Goal: Task Accomplishment & Management: Complete application form

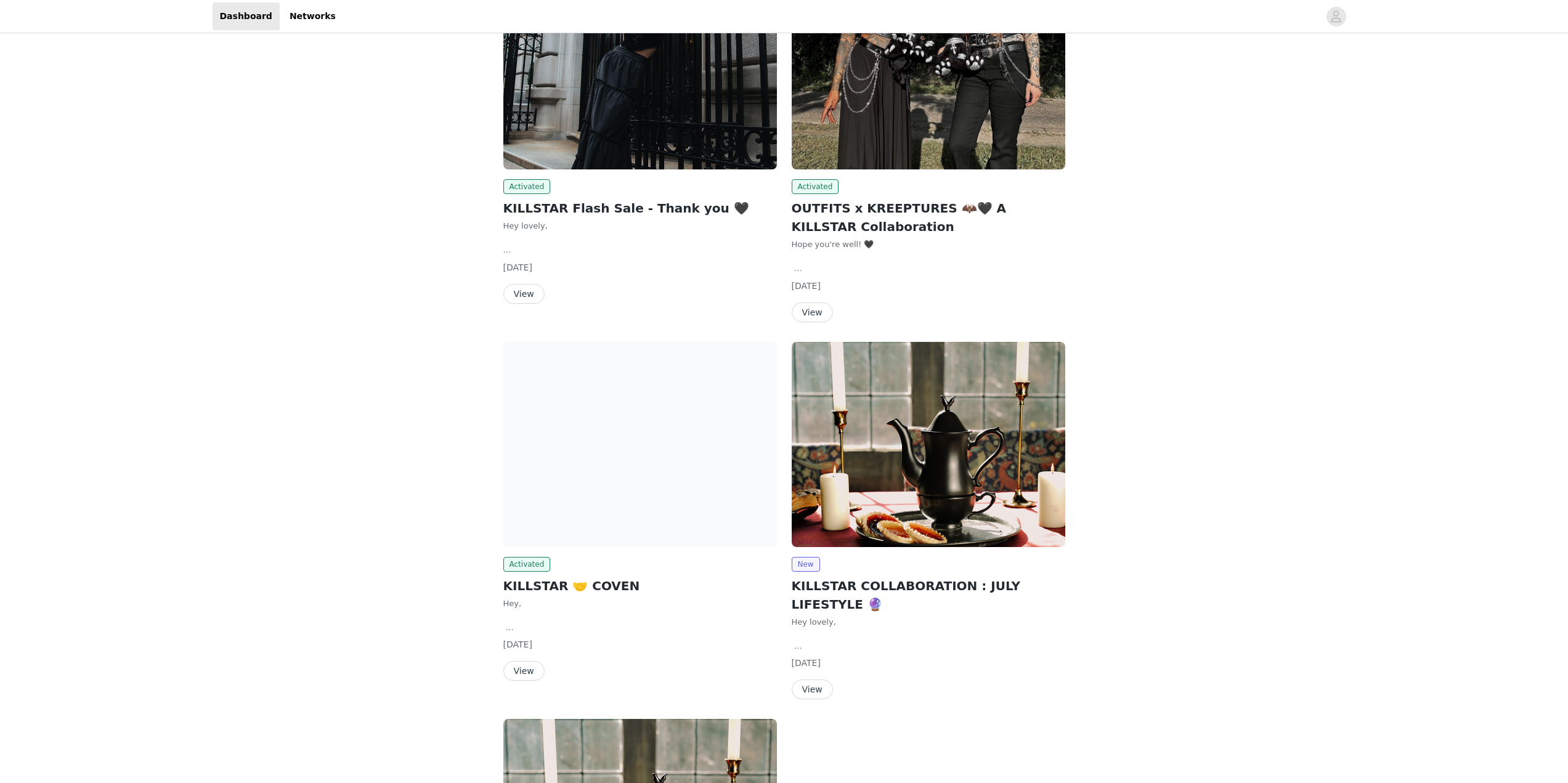
scroll to position [120, 0]
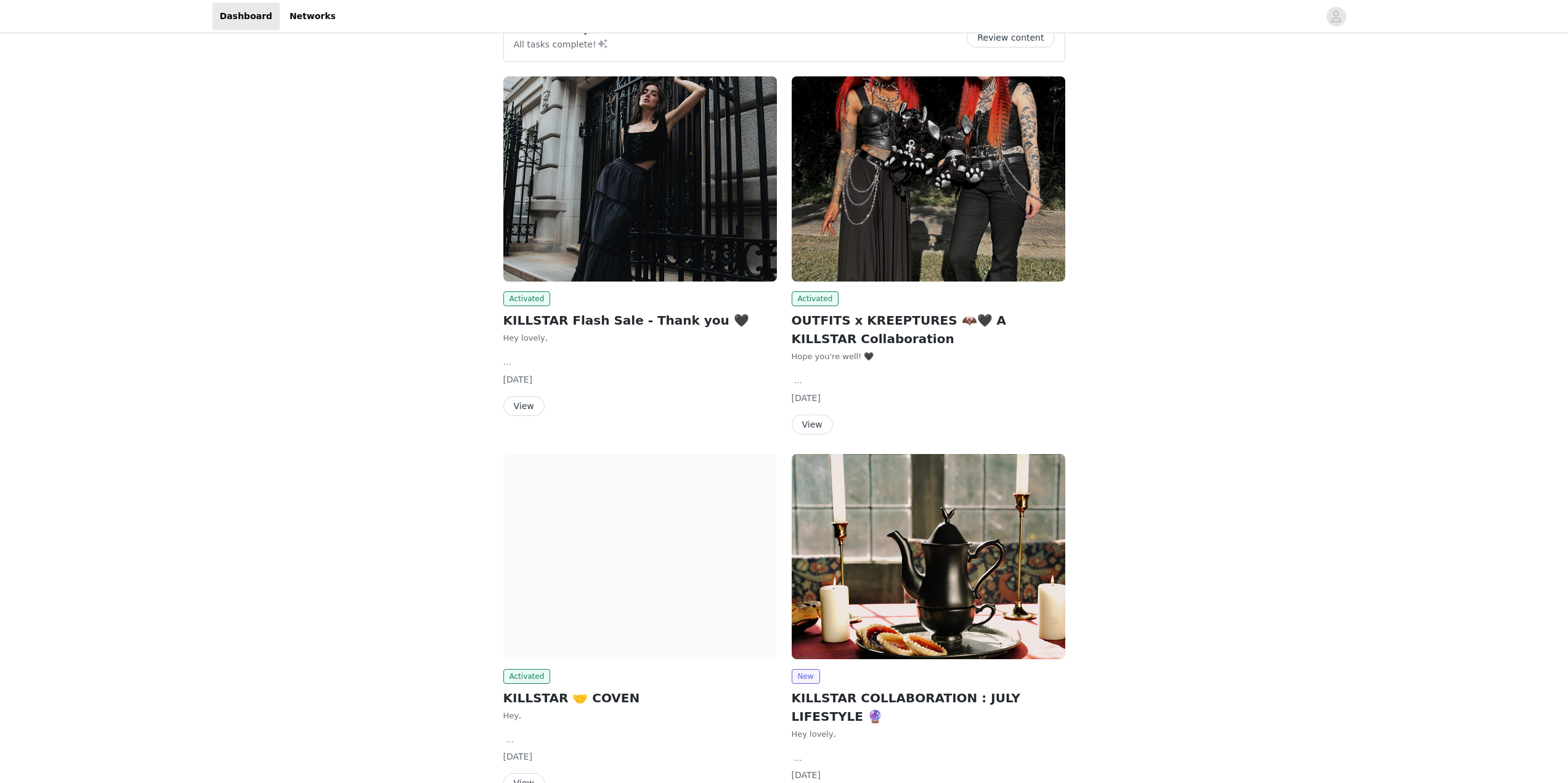
click at [819, 424] on button "View" at bounding box center [811, 424] width 41 height 20
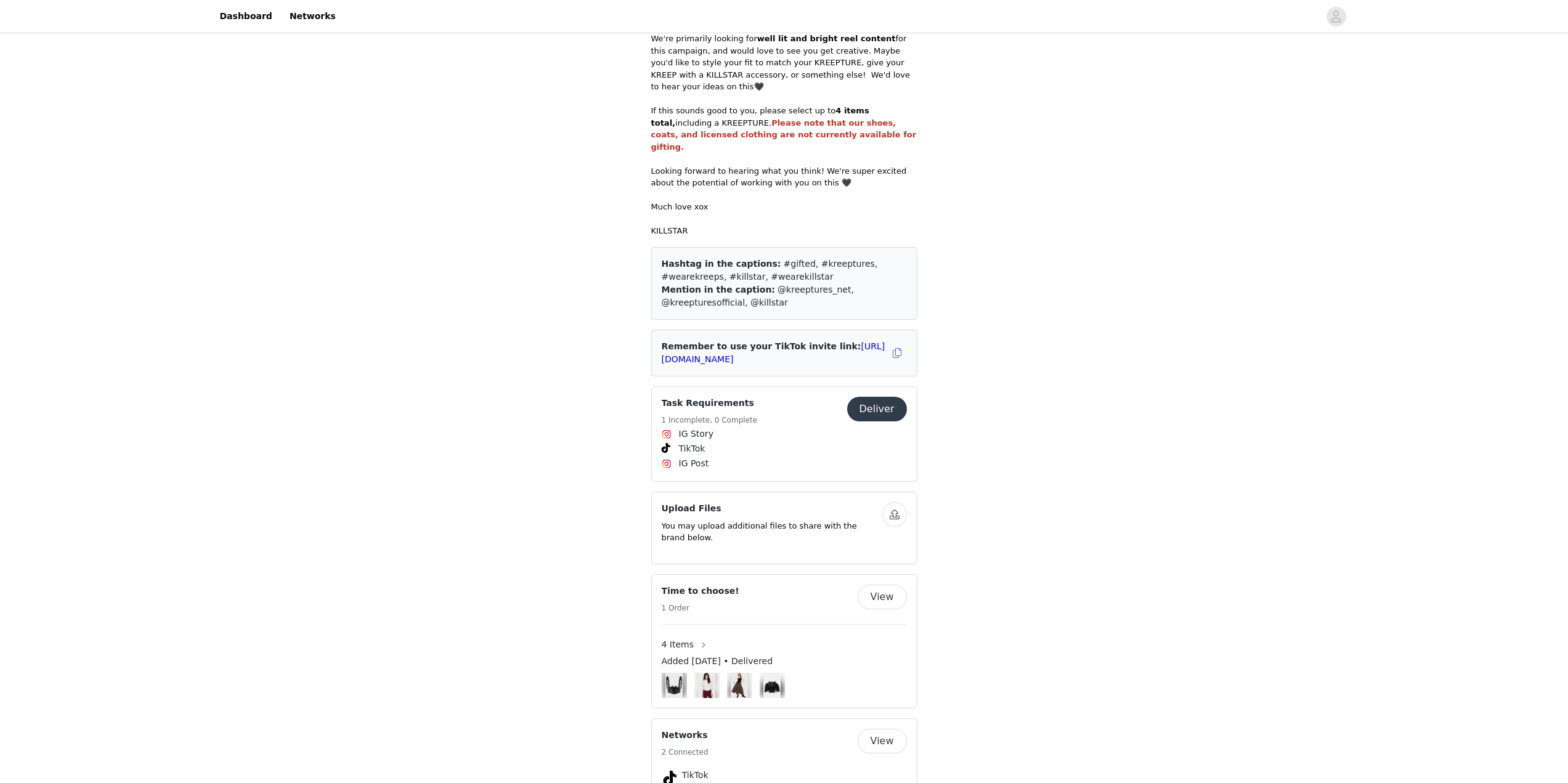
scroll to position [817, 0]
click at [876, 397] on button "Deliver" at bounding box center [876, 409] width 60 height 25
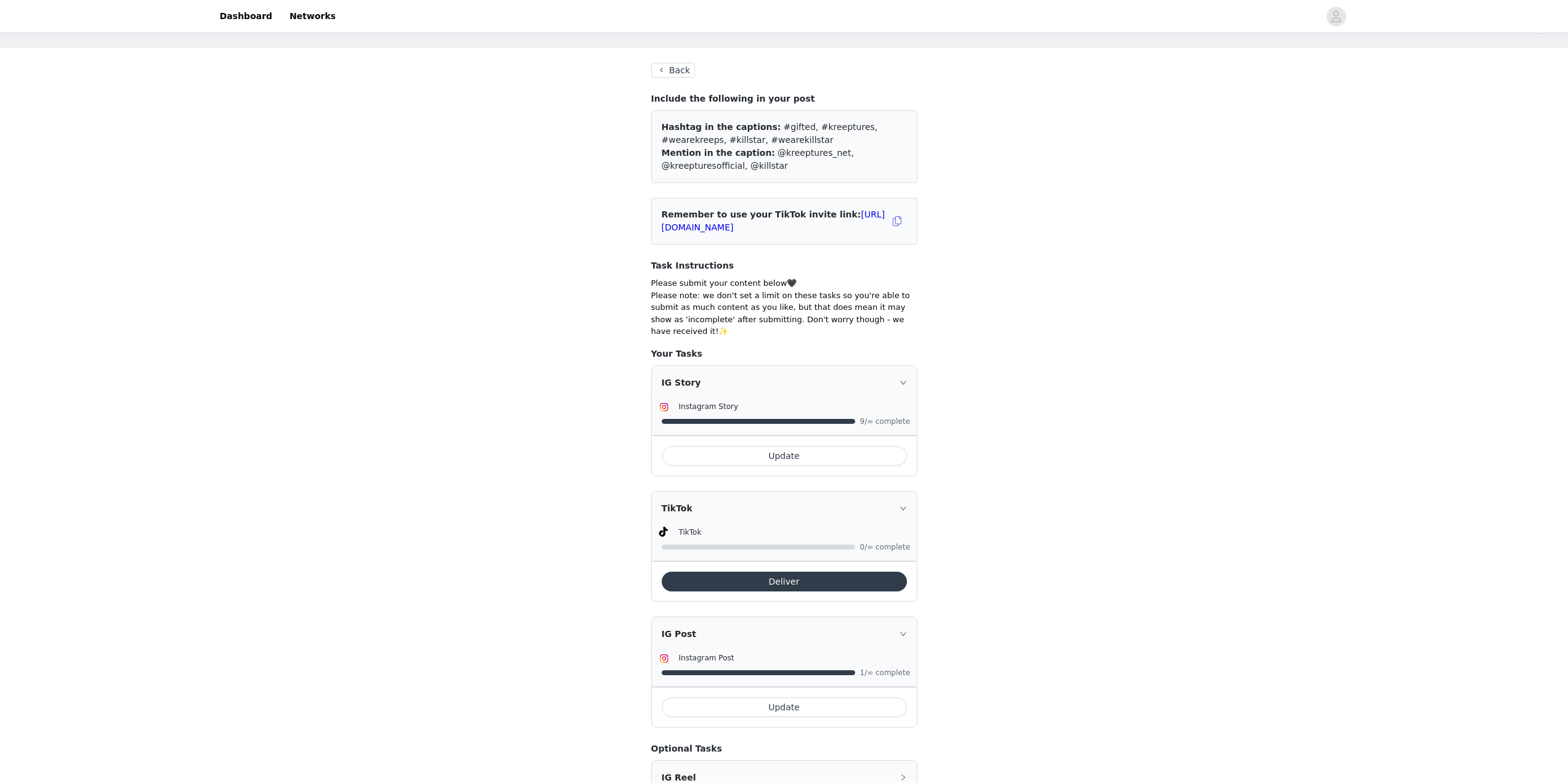
scroll to position [61, 0]
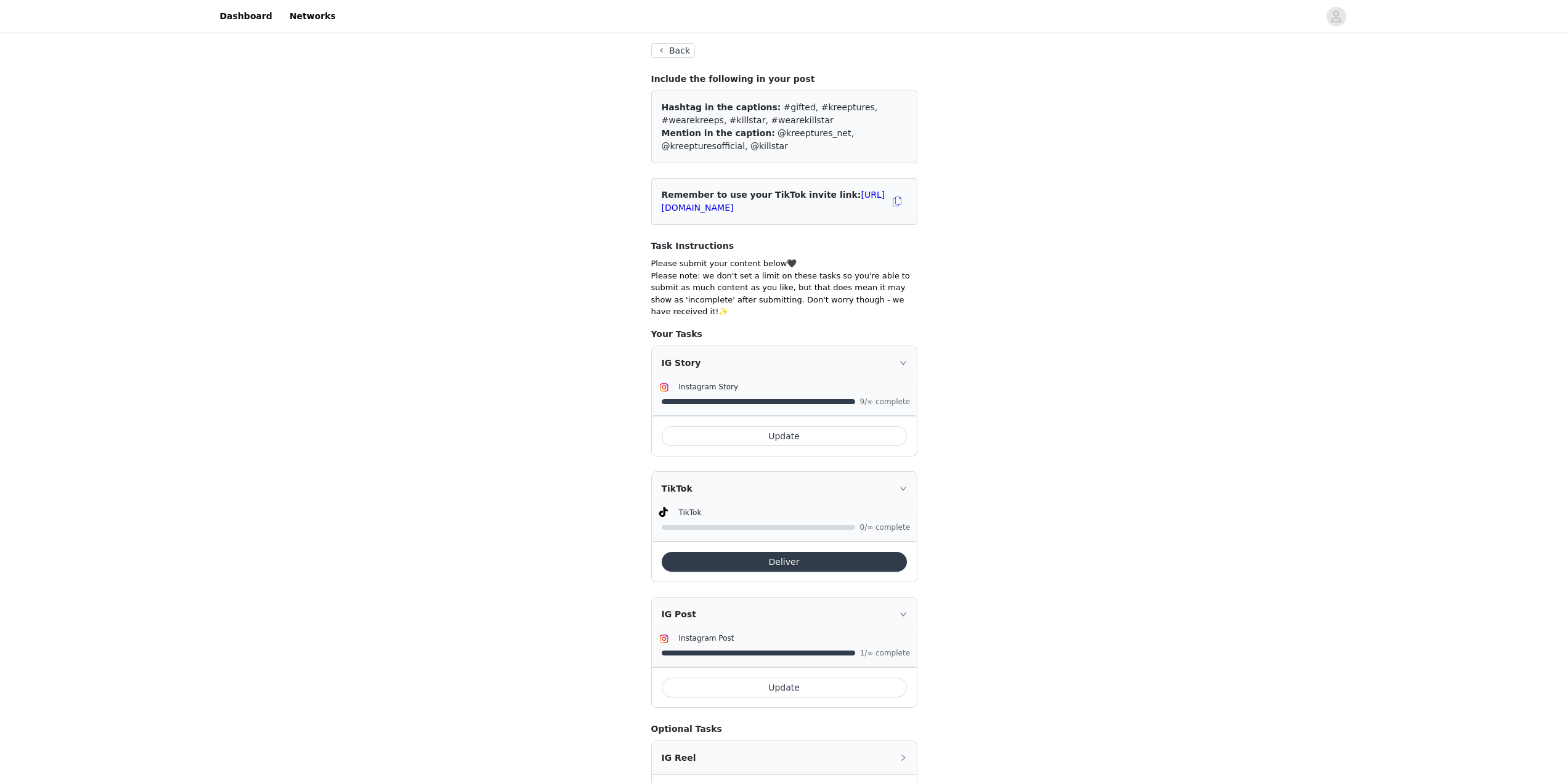
click at [765, 426] on button "Update" at bounding box center [784, 436] width 246 height 20
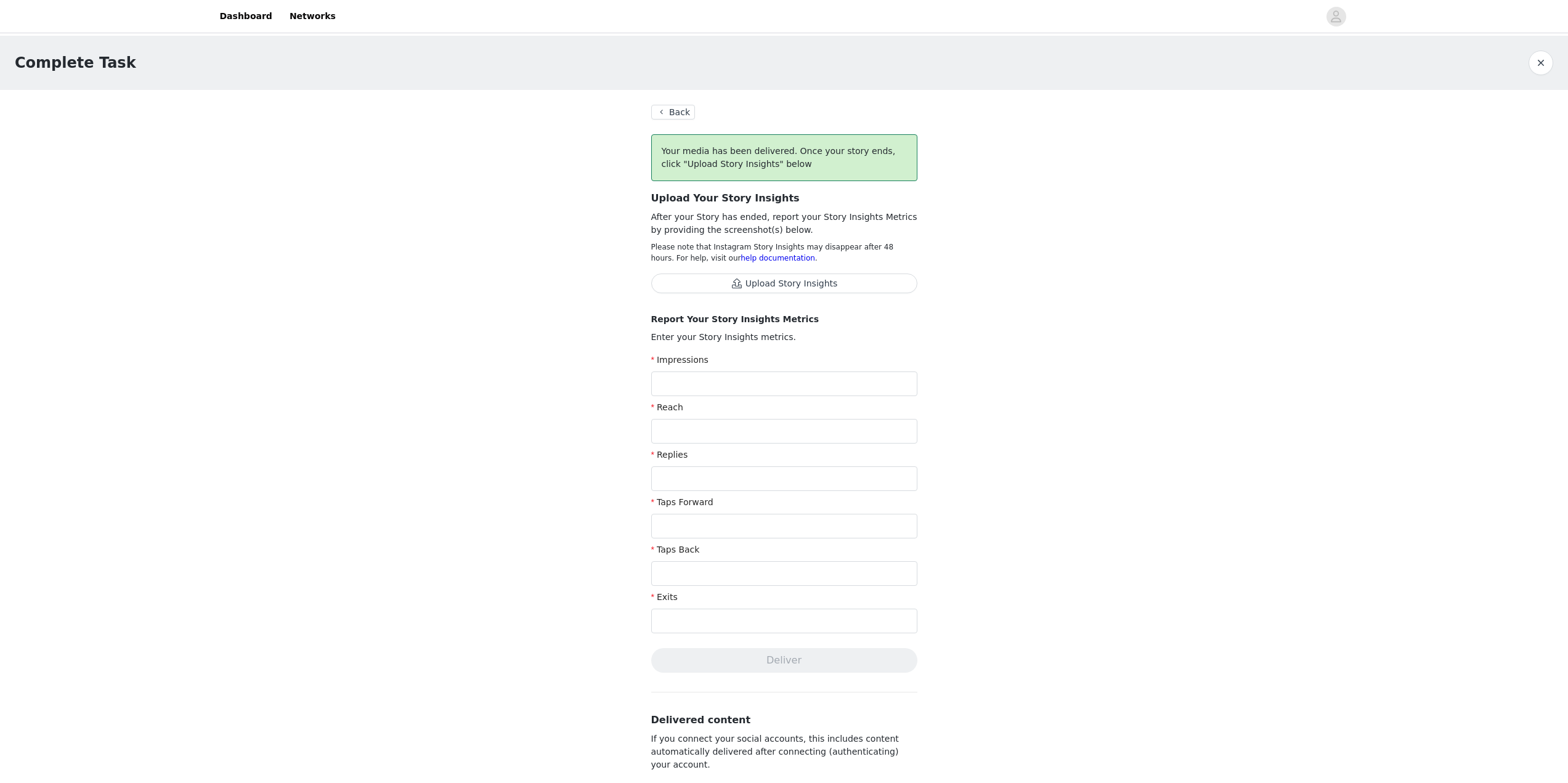
click at [669, 107] on button "Back" at bounding box center [673, 112] width 44 height 14
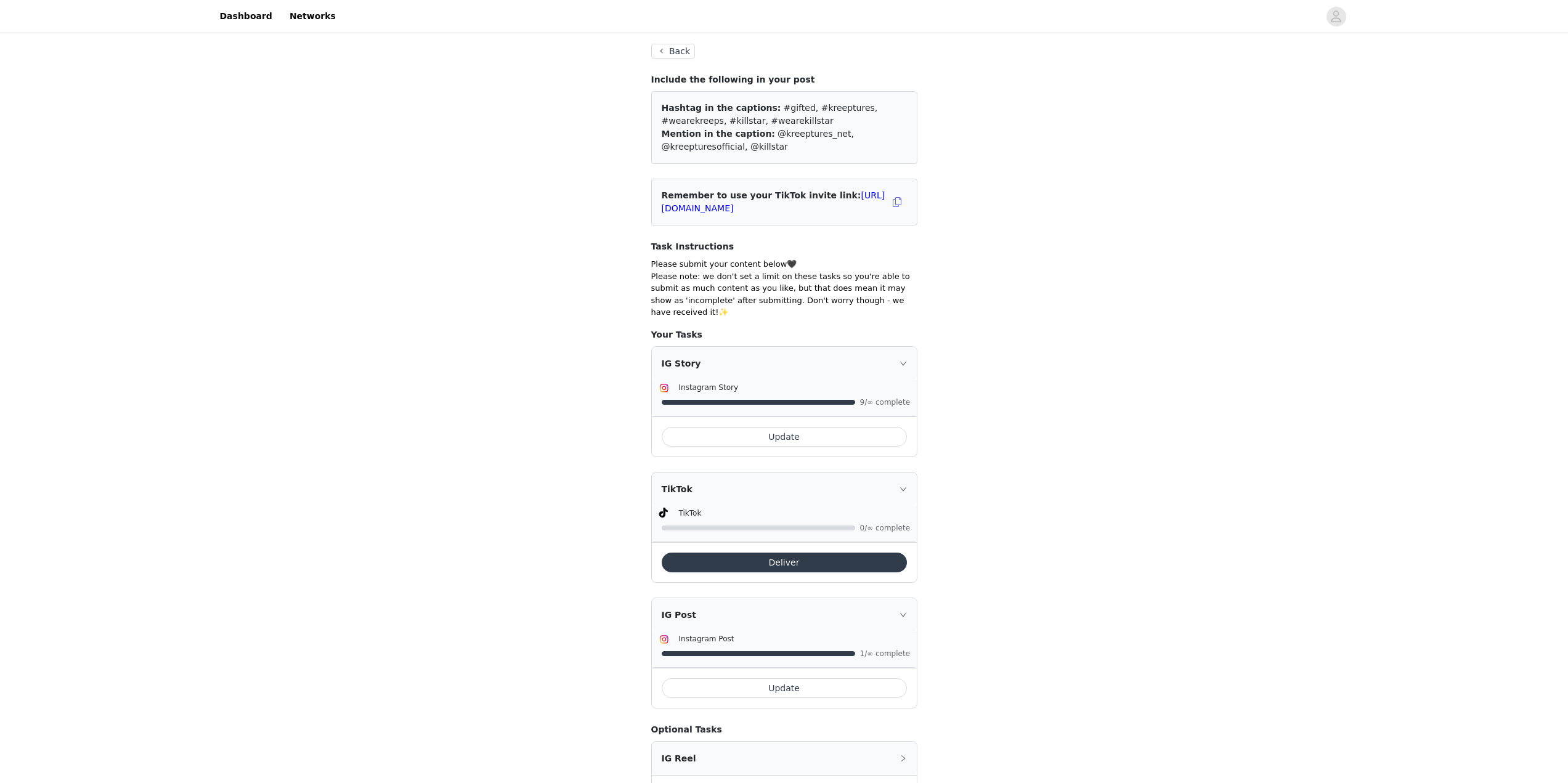
scroll to position [111, 0]
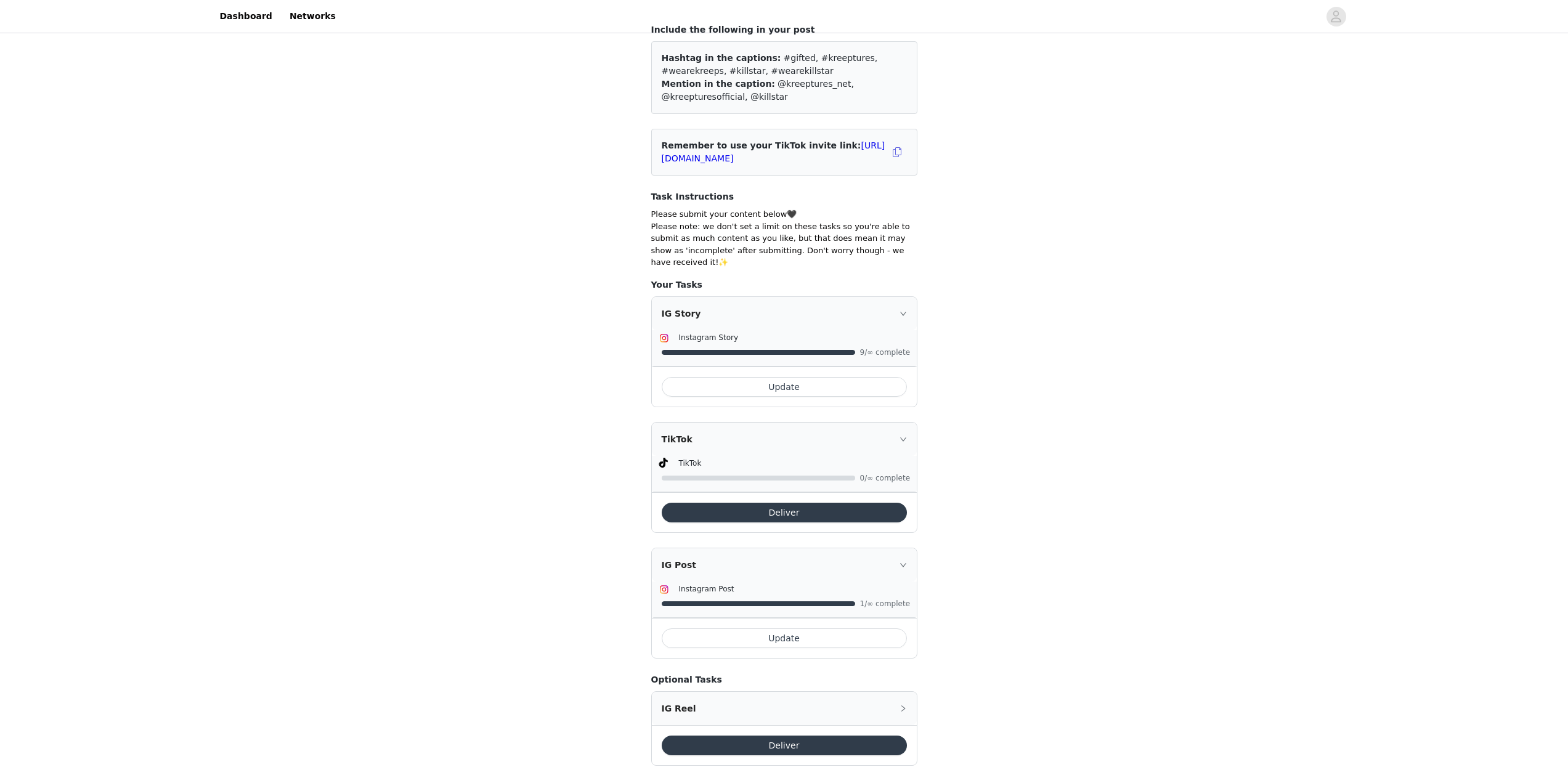
click at [777, 629] on button "Update" at bounding box center [784, 639] width 246 height 20
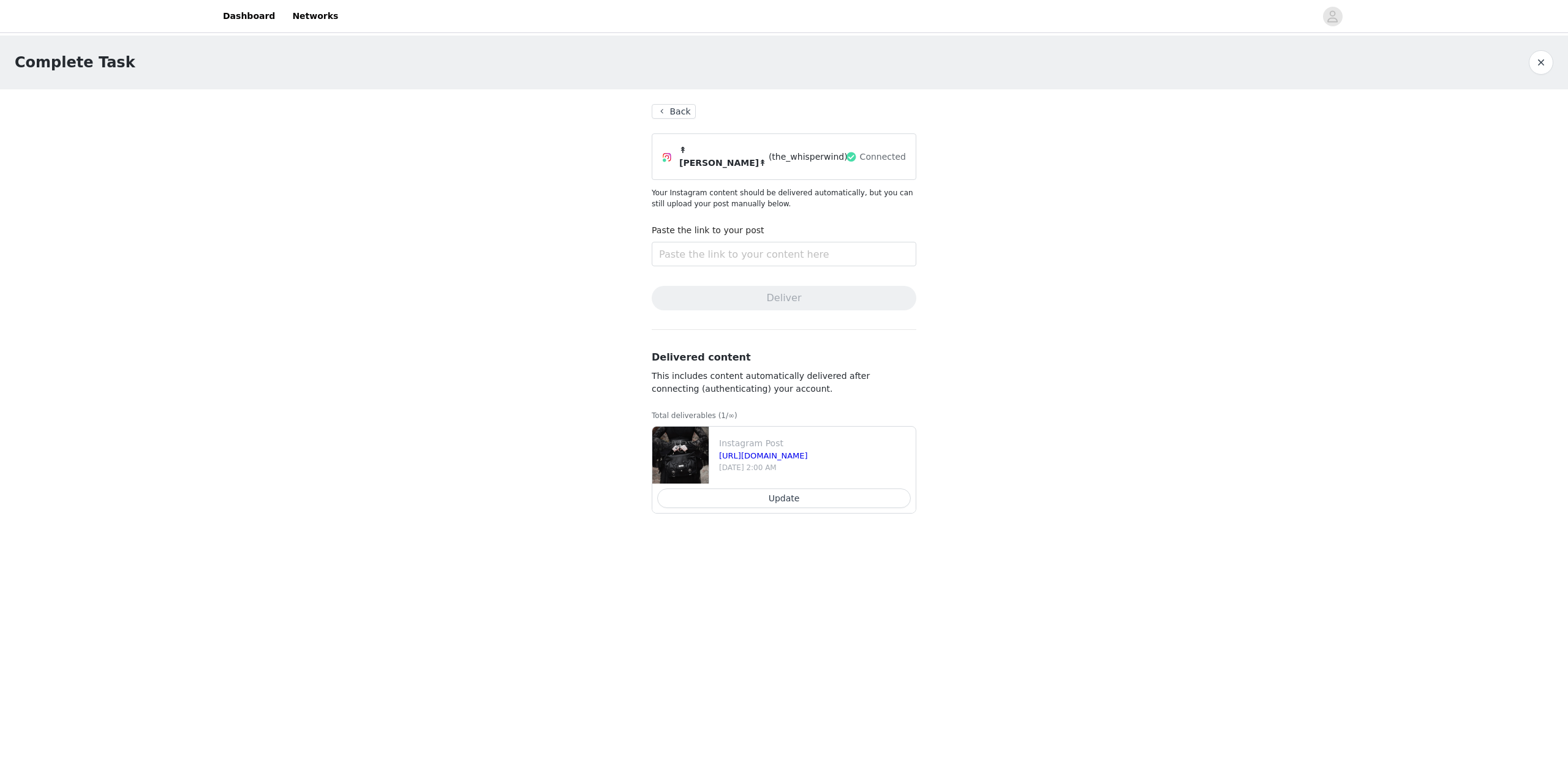
drag, startPoint x: 717, startPoint y: 256, endPoint x: 674, endPoint y: 354, distance: 107.0
click at [619, 332] on div "Complete Task Back ↟ [PERSON_NAME]↟ (the_whisperwind) Connected Your Instagram …" at bounding box center [784, 286] width 1568 height 503
click at [801, 492] on button "Update" at bounding box center [784, 498] width 254 height 20
click at [725, 246] on input "text" at bounding box center [784, 255] width 265 height 25
paste input "[URL][DOMAIN_NAME]"
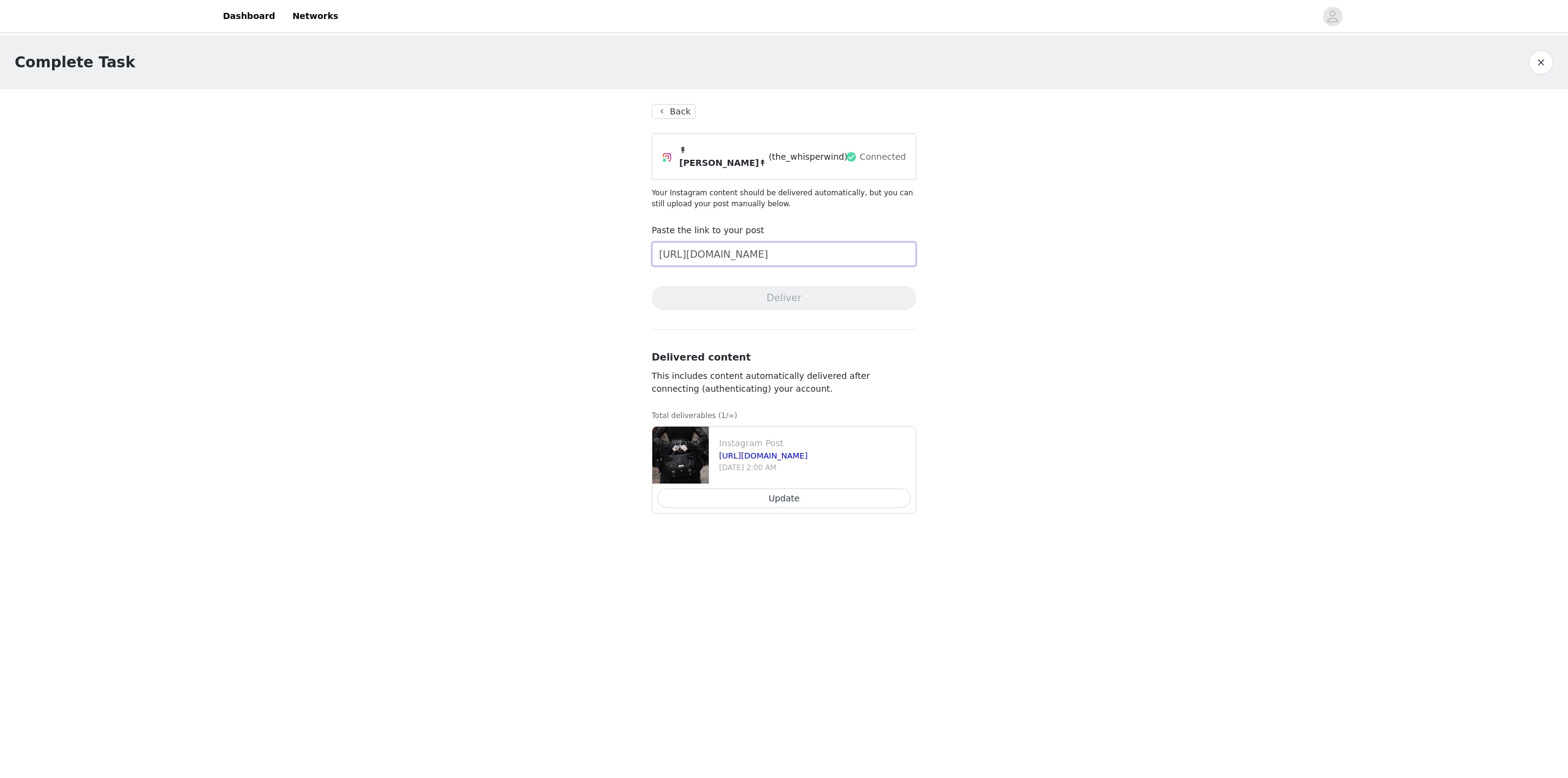
scroll to position [0, 1]
type input "[URL][DOMAIN_NAME]"
click at [762, 297] on button "Deliver" at bounding box center [784, 298] width 265 height 25
click at [675, 106] on button "Back" at bounding box center [674, 111] width 44 height 14
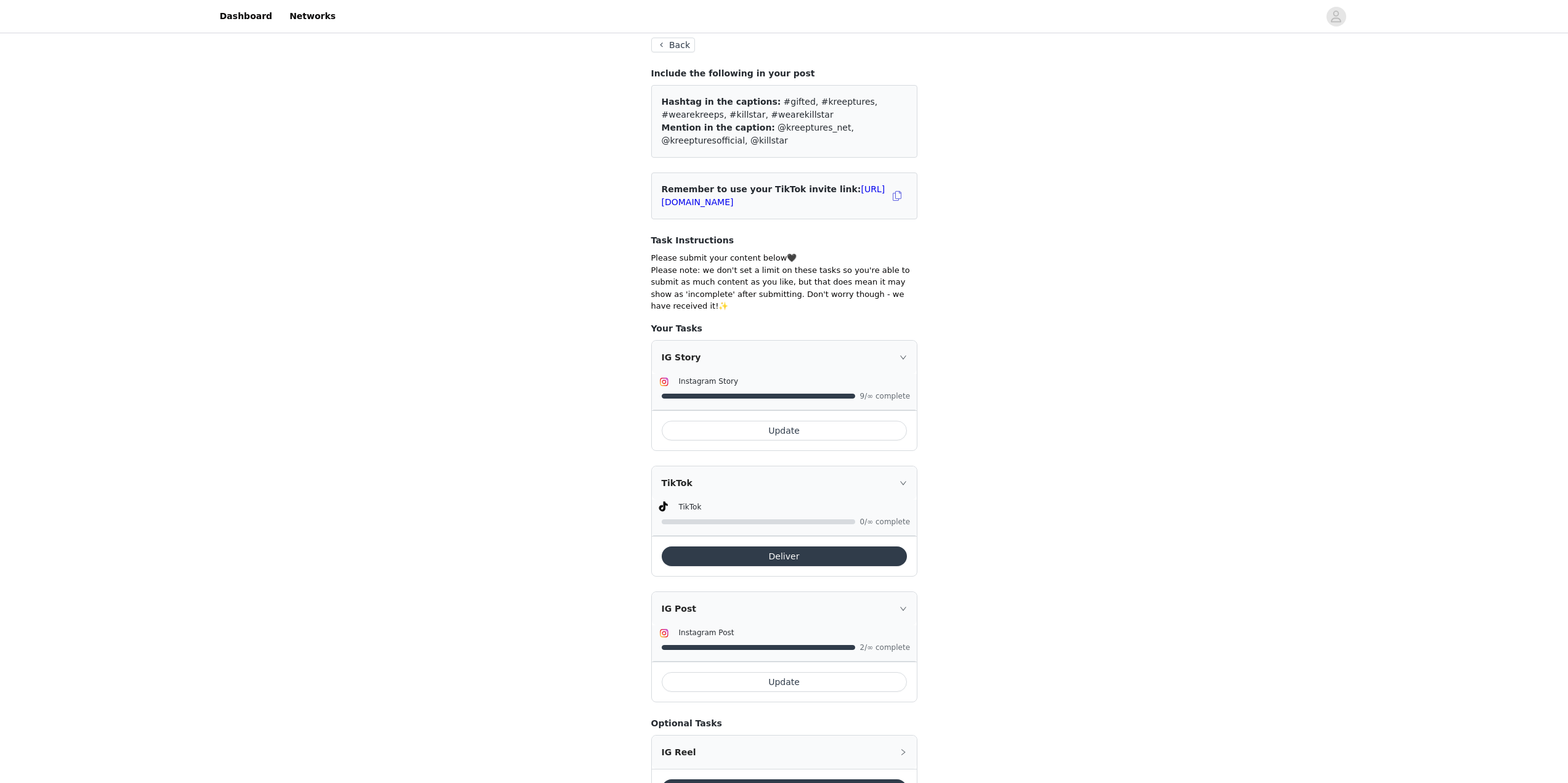
scroll to position [111, 0]
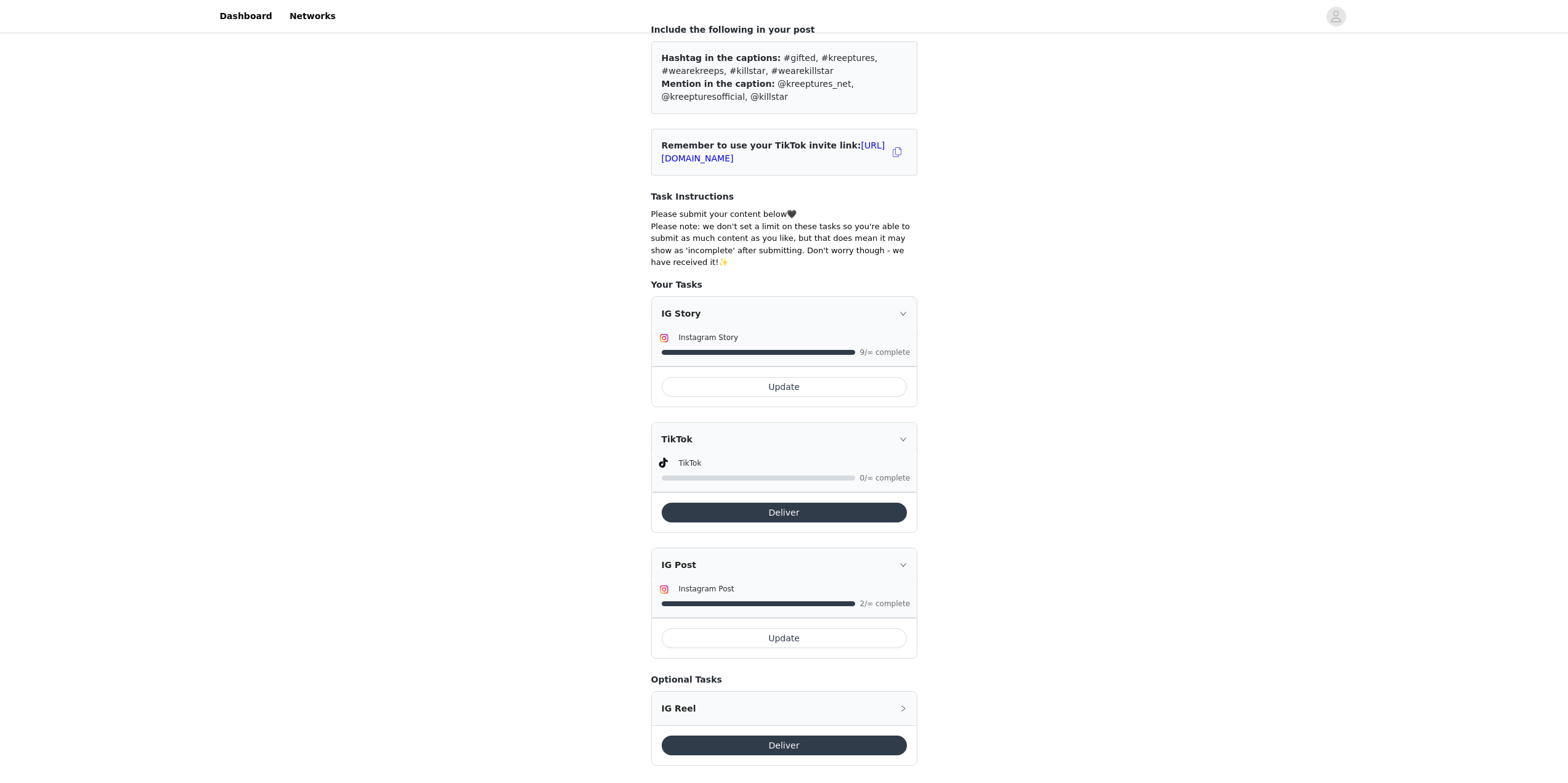
click at [815, 367] on div "Update" at bounding box center [784, 387] width 265 height 40
click at [815, 378] on button "Update" at bounding box center [784, 387] width 246 height 20
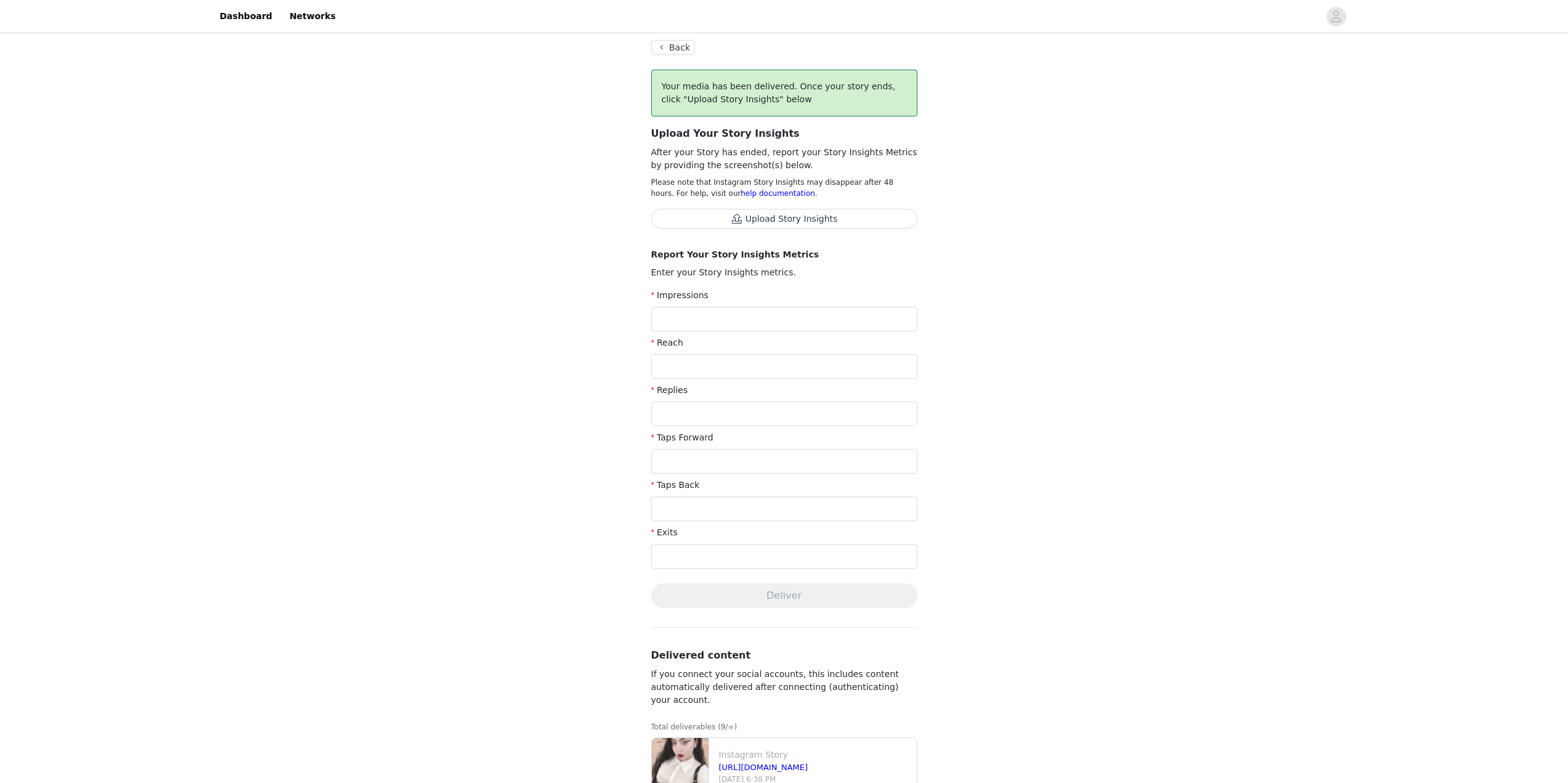
scroll to position [53, 0]
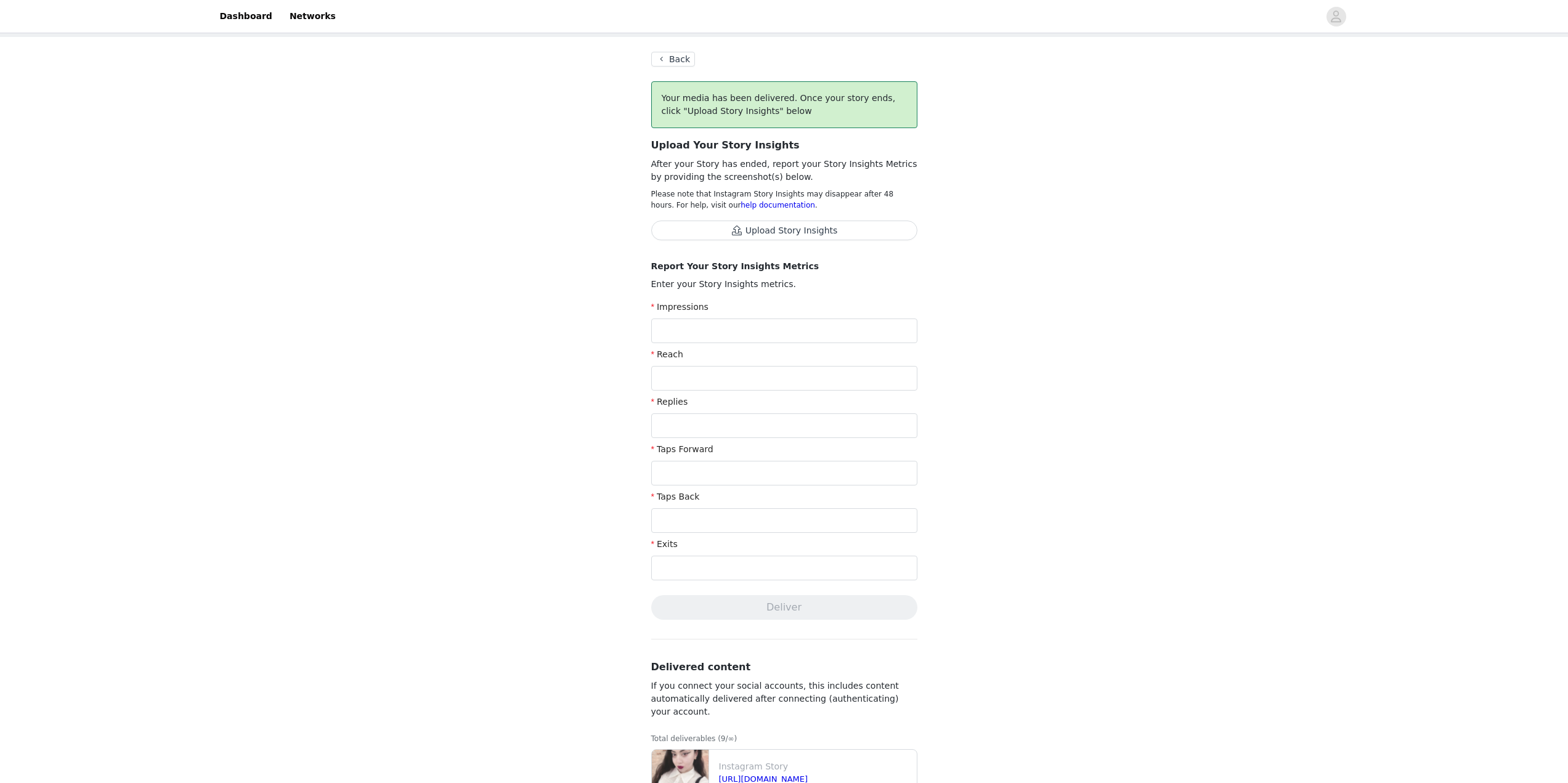
click at [686, 61] on button "Back" at bounding box center [673, 58] width 44 height 14
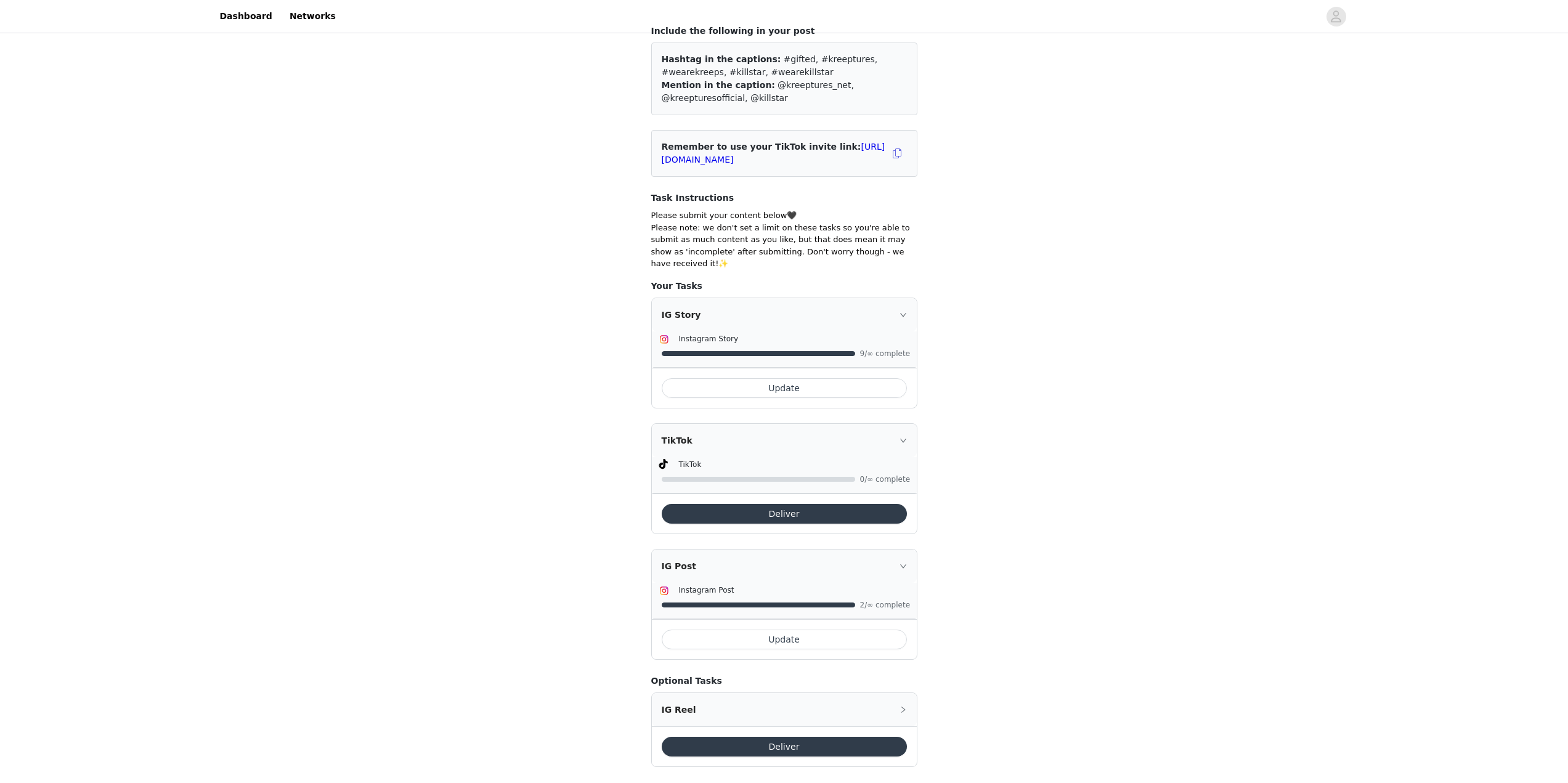
scroll to position [111, 0]
click at [712, 503] on button "Deliver" at bounding box center [784, 512] width 246 height 20
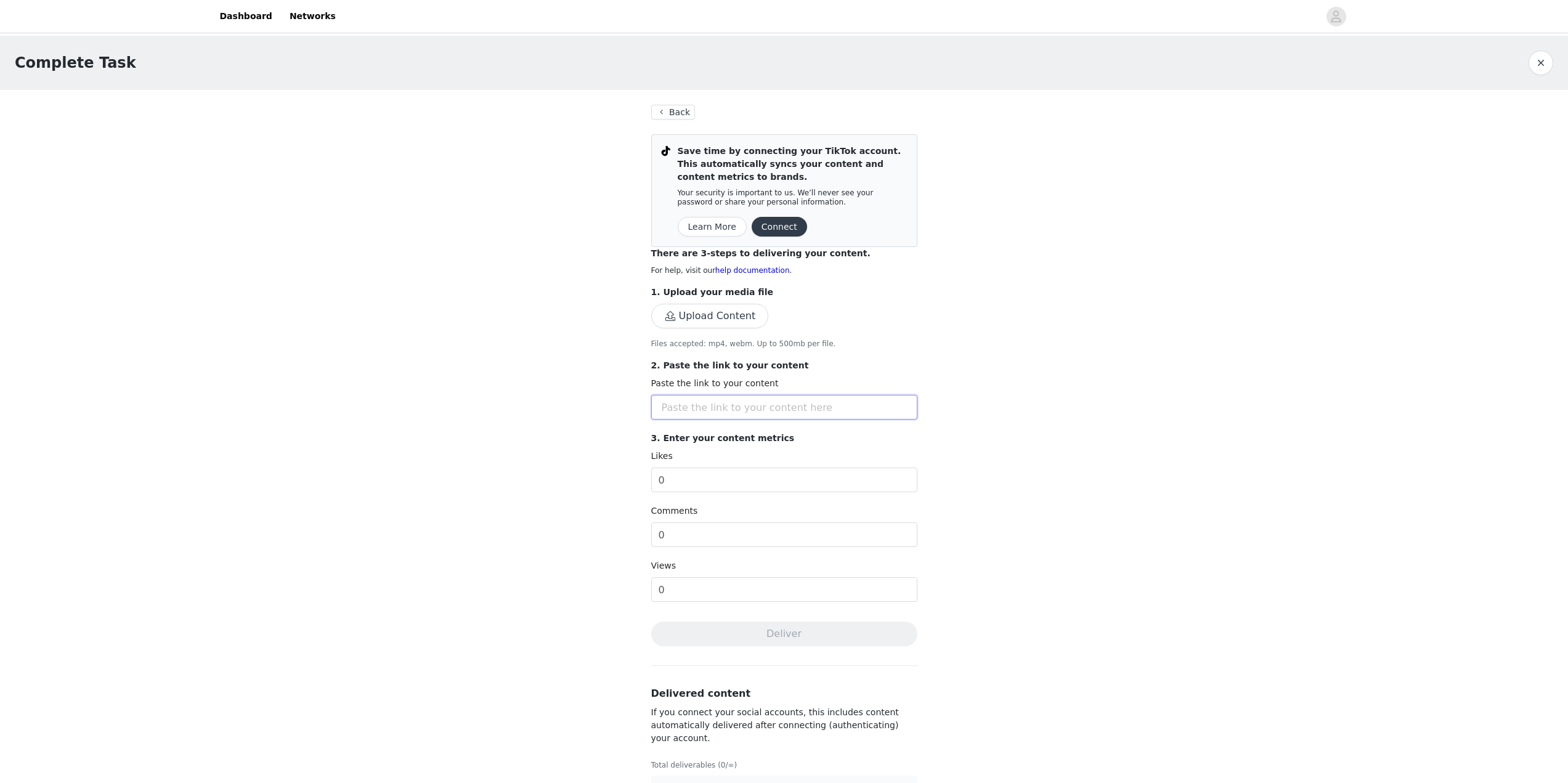
paste input "[URL][DOMAIN_NAME]"
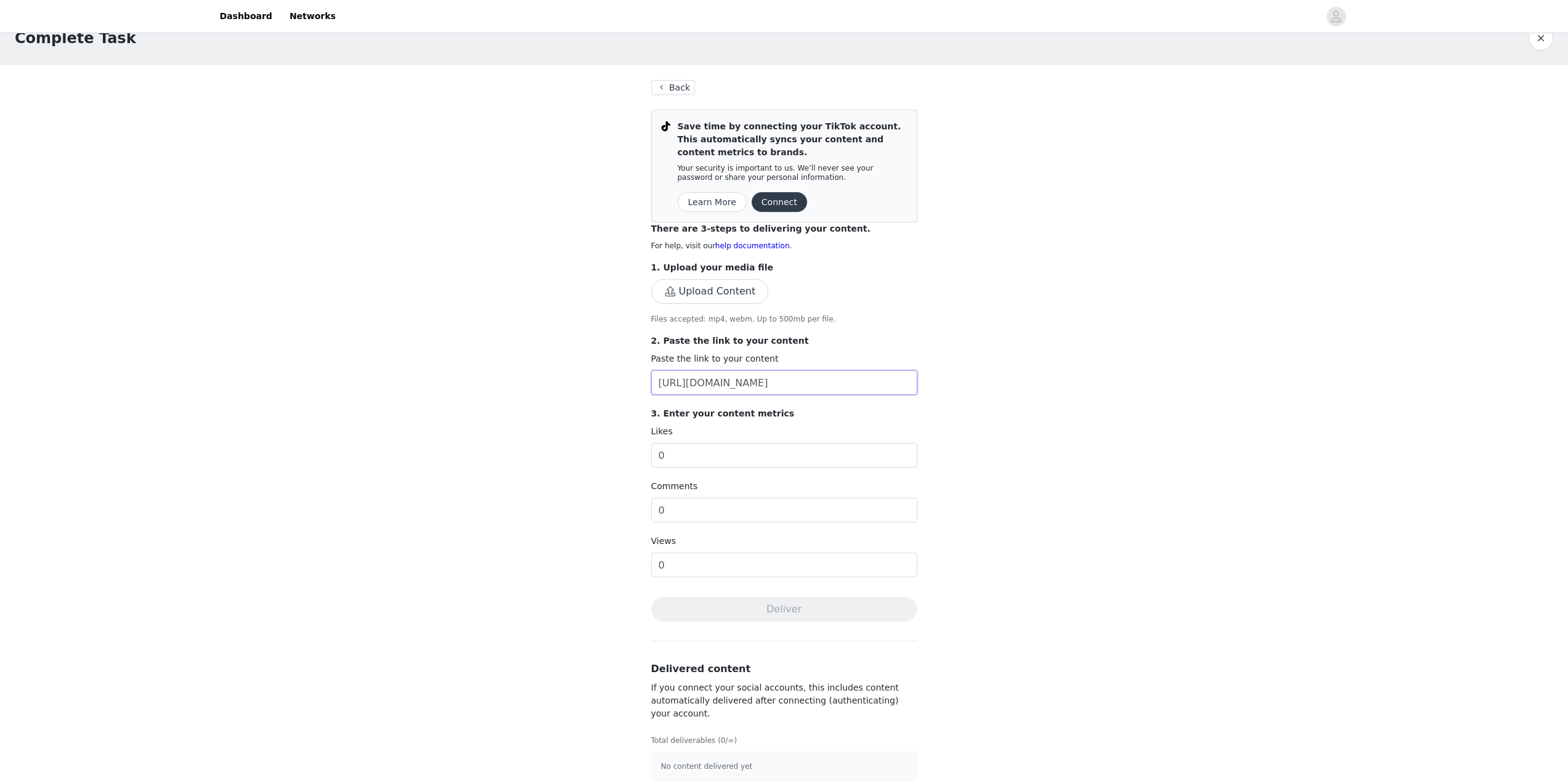
scroll to position [38, 0]
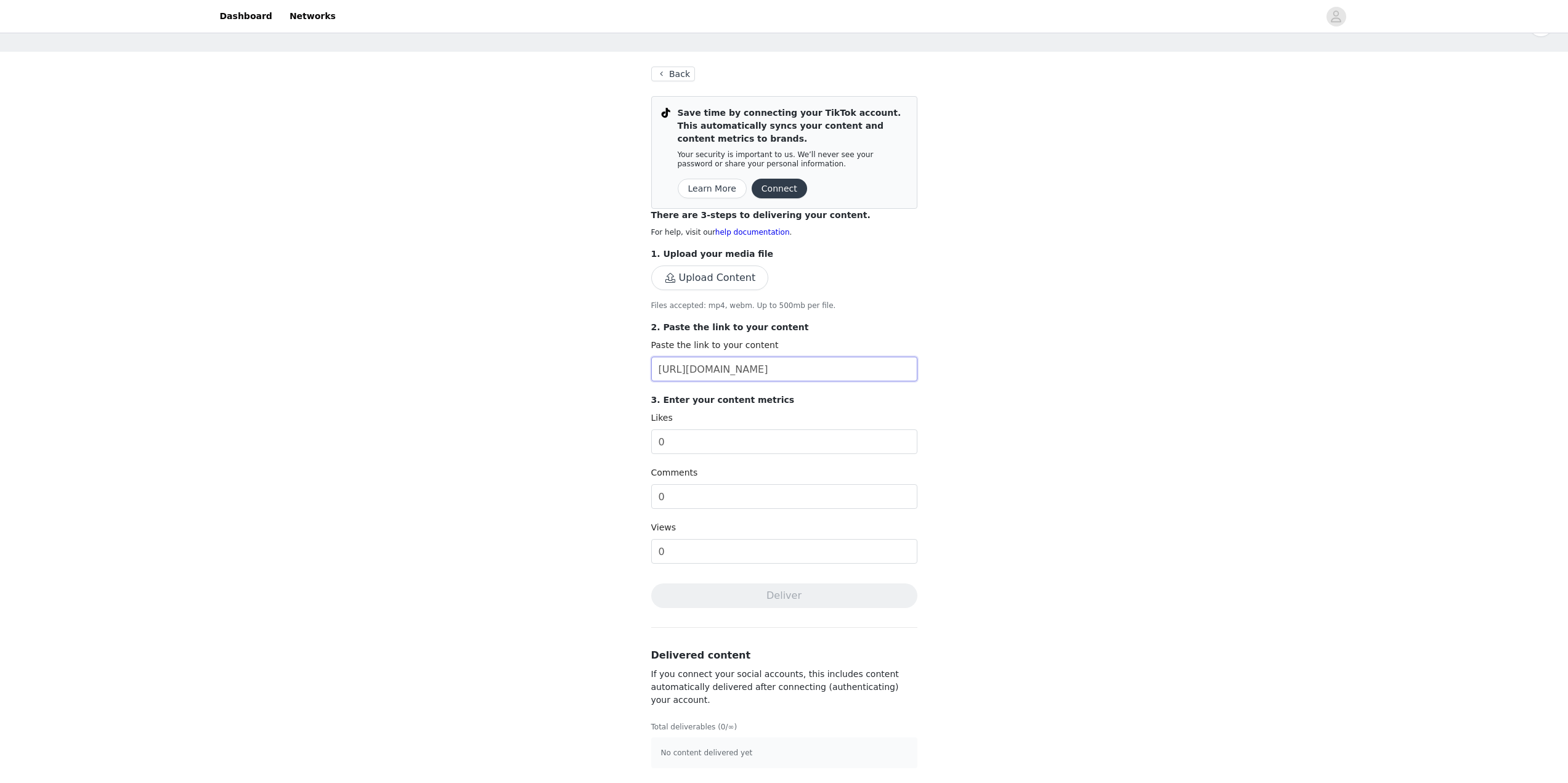
type input "[URL][DOMAIN_NAME]"
click at [769, 193] on button "Connect" at bounding box center [780, 188] width 55 height 20
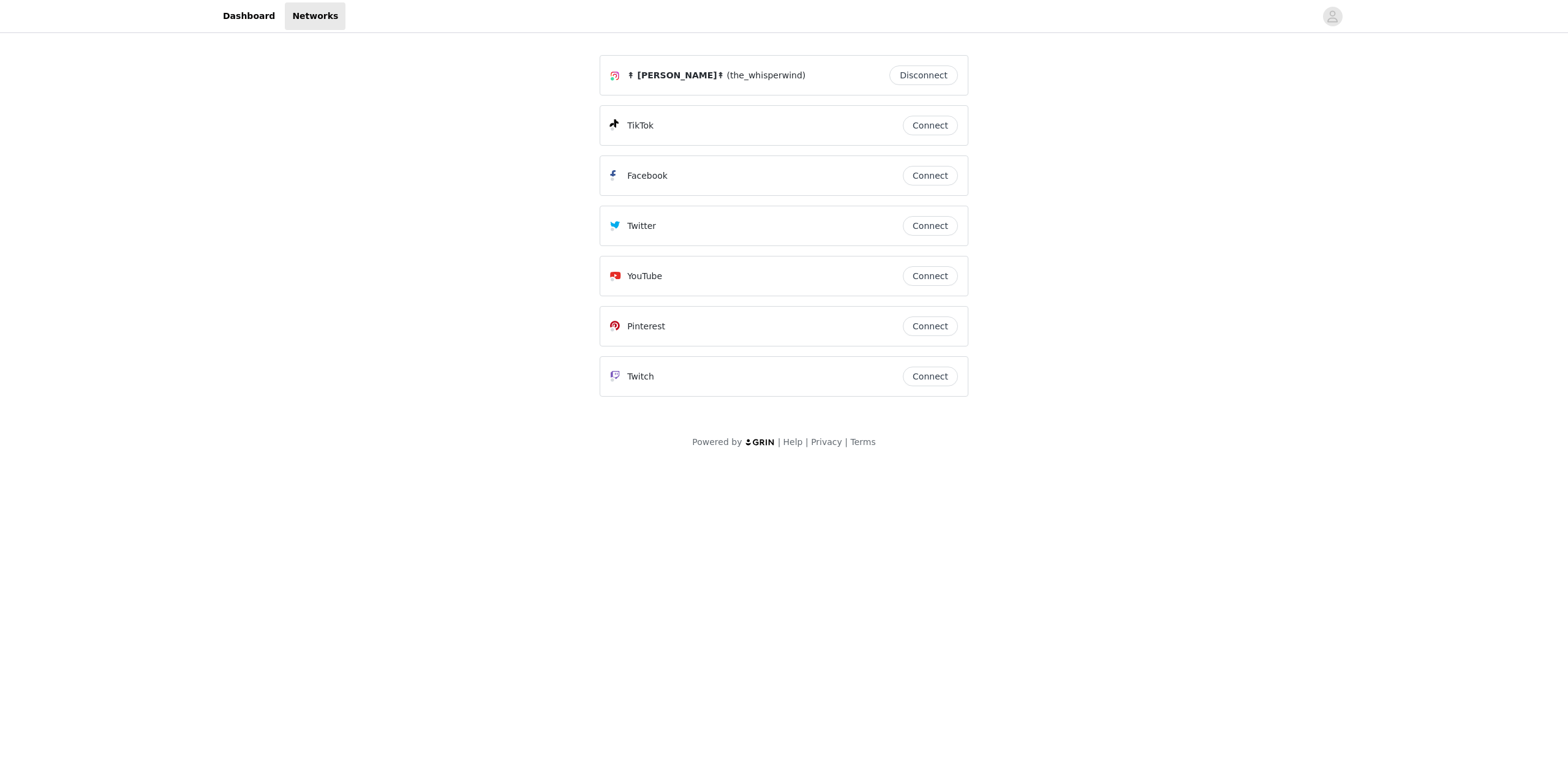
click at [926, 133] on button "Connect" at bounding box center [930, 125] width 55 height 20
click at [274, 13] on div "Dashboard Networks" at bounding box center [280, 16] width 130 height 28
click at [251, 11] on link "Dashboard" at bounding box center [249, 16] width 67 height 28
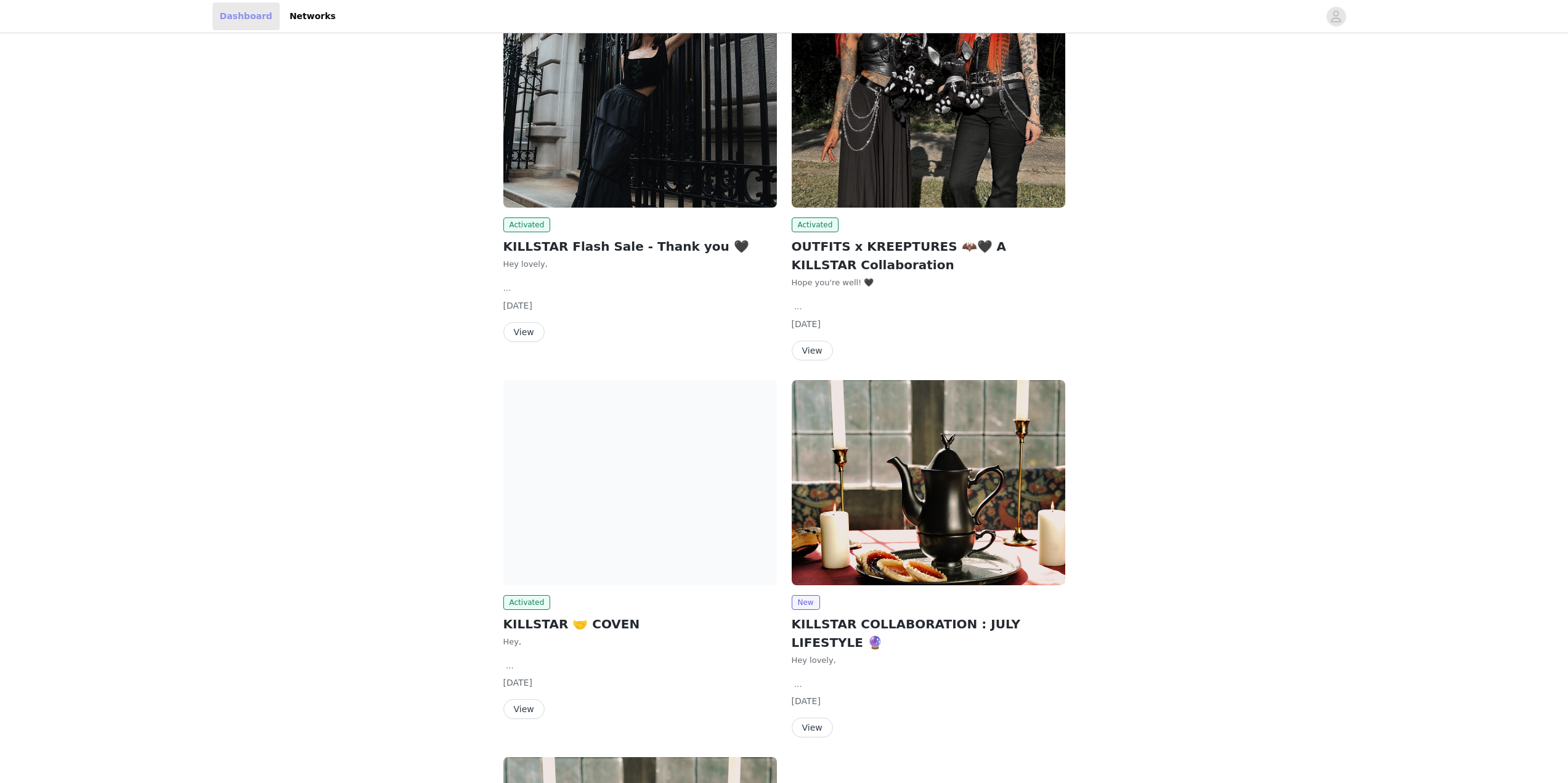
scroll to position [247, 0]
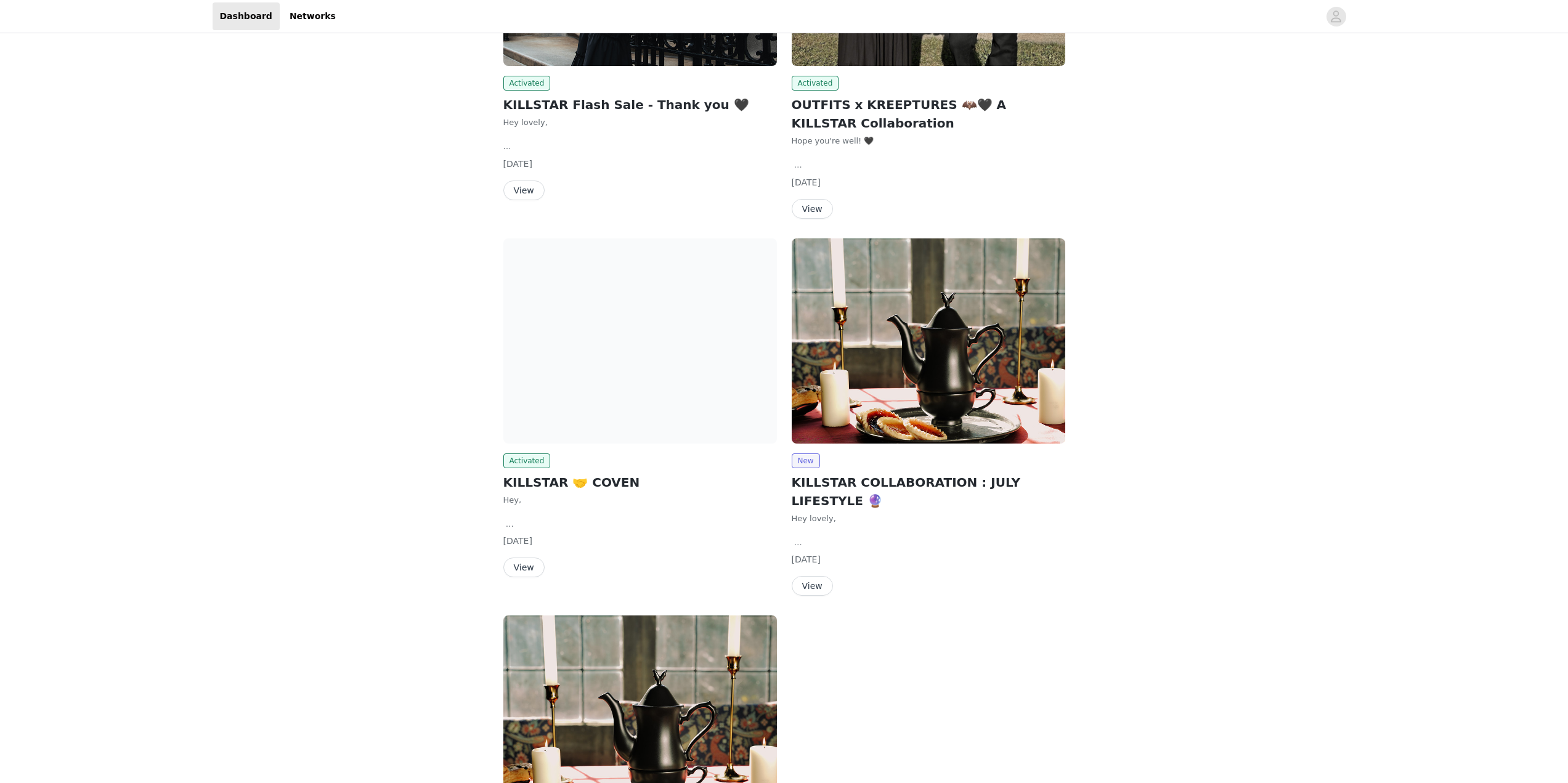
click at [533, 567] on button "View" at bounding box center [524, 567] width 41 height 20
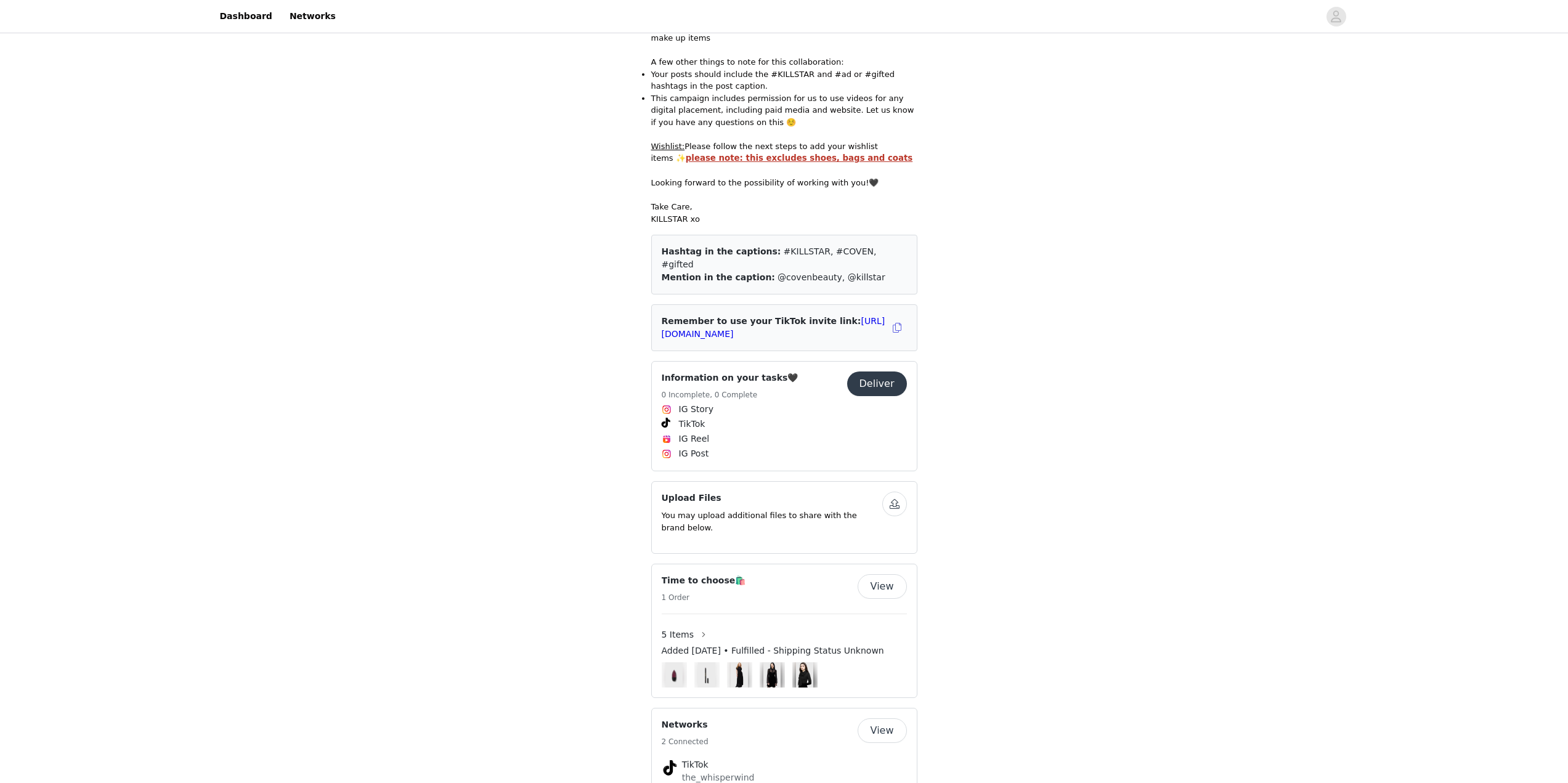
scroll to position [351, 0]
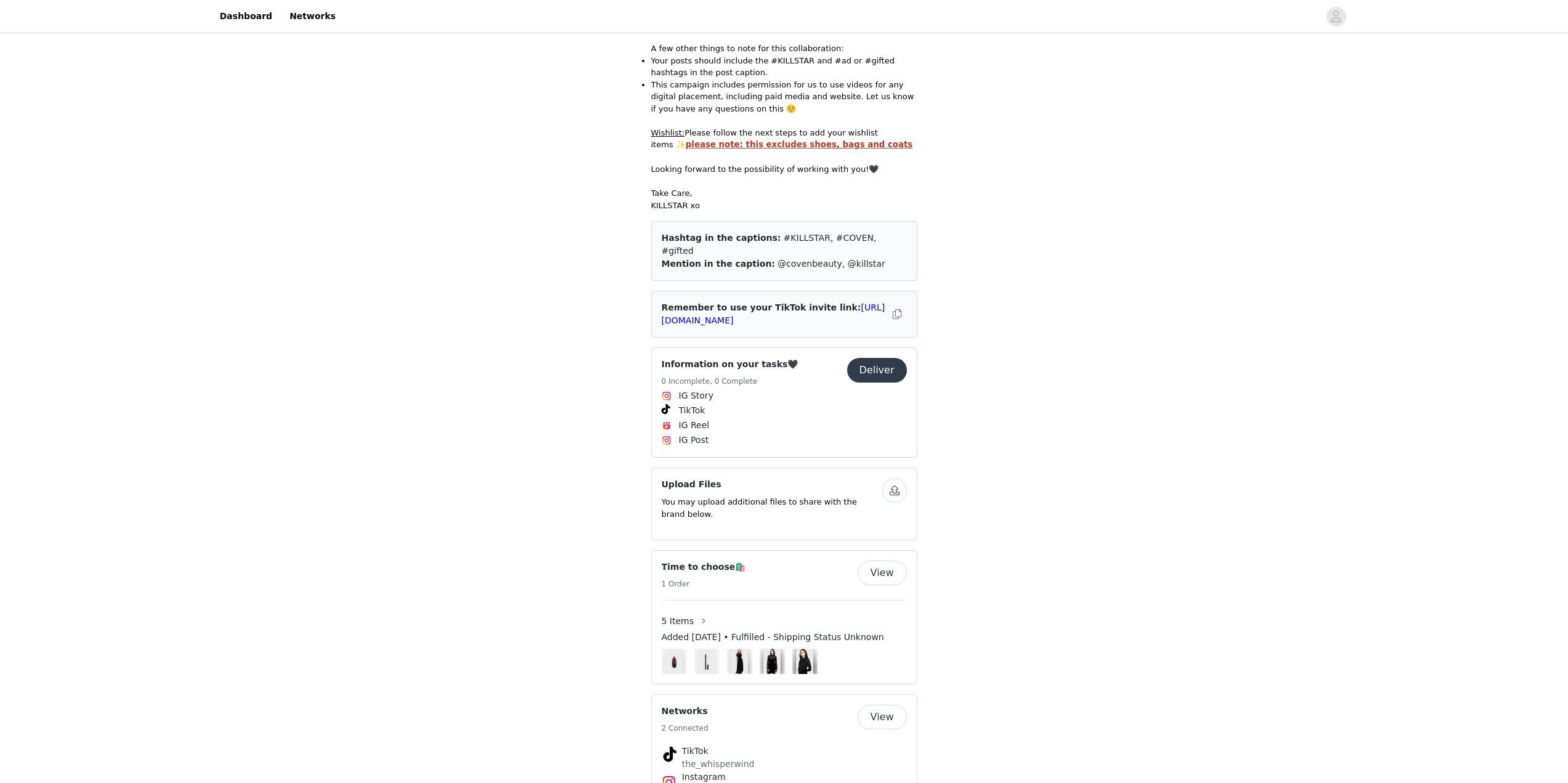
click at [864, 359] on button "Deliver" at bounding box center [876, 371] width 60 height 25
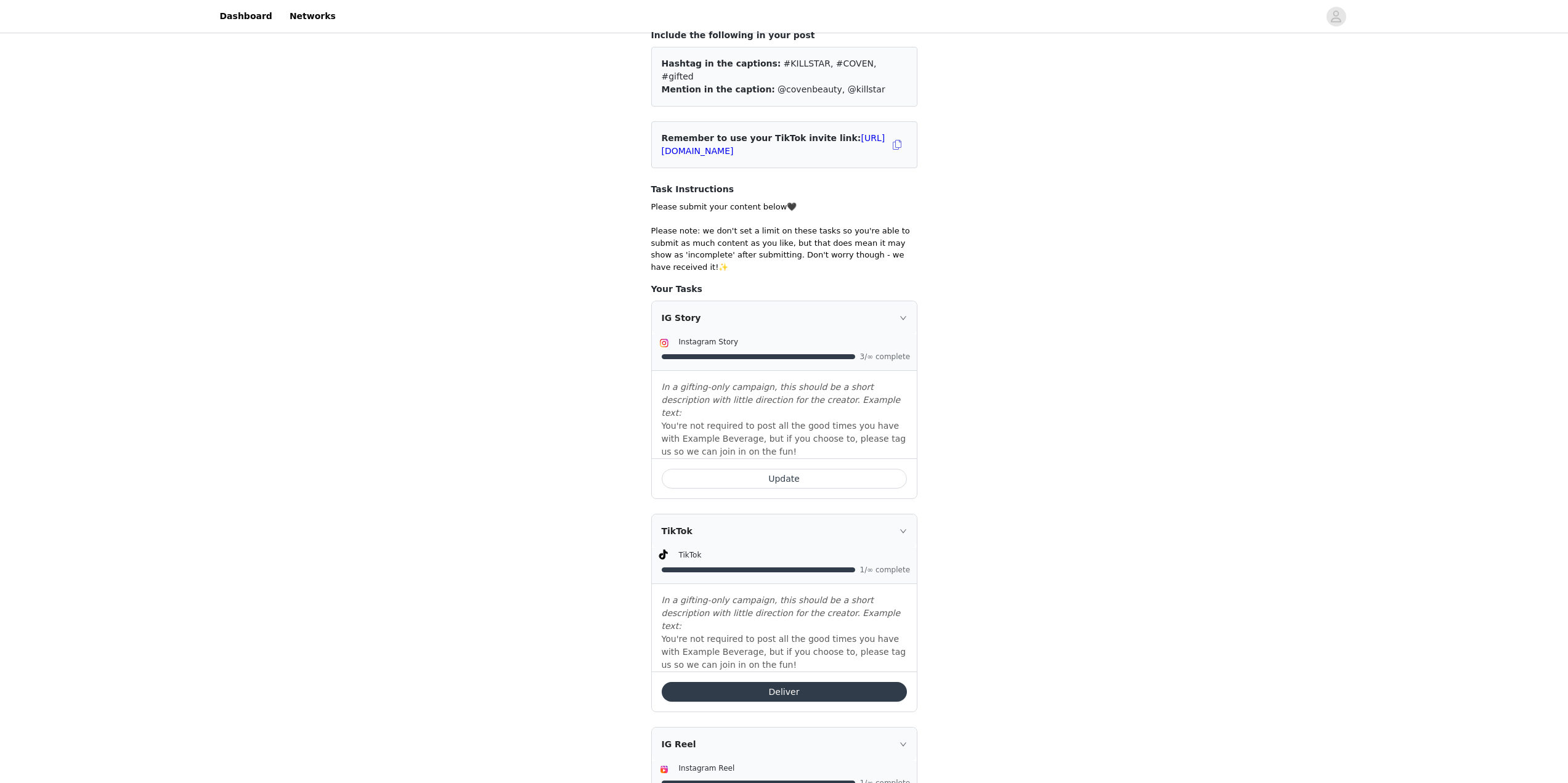
scroll to position [106, 0]
click at [792, 682] on button "Deliver" at bounding box center [784, 691] width 246 height 20
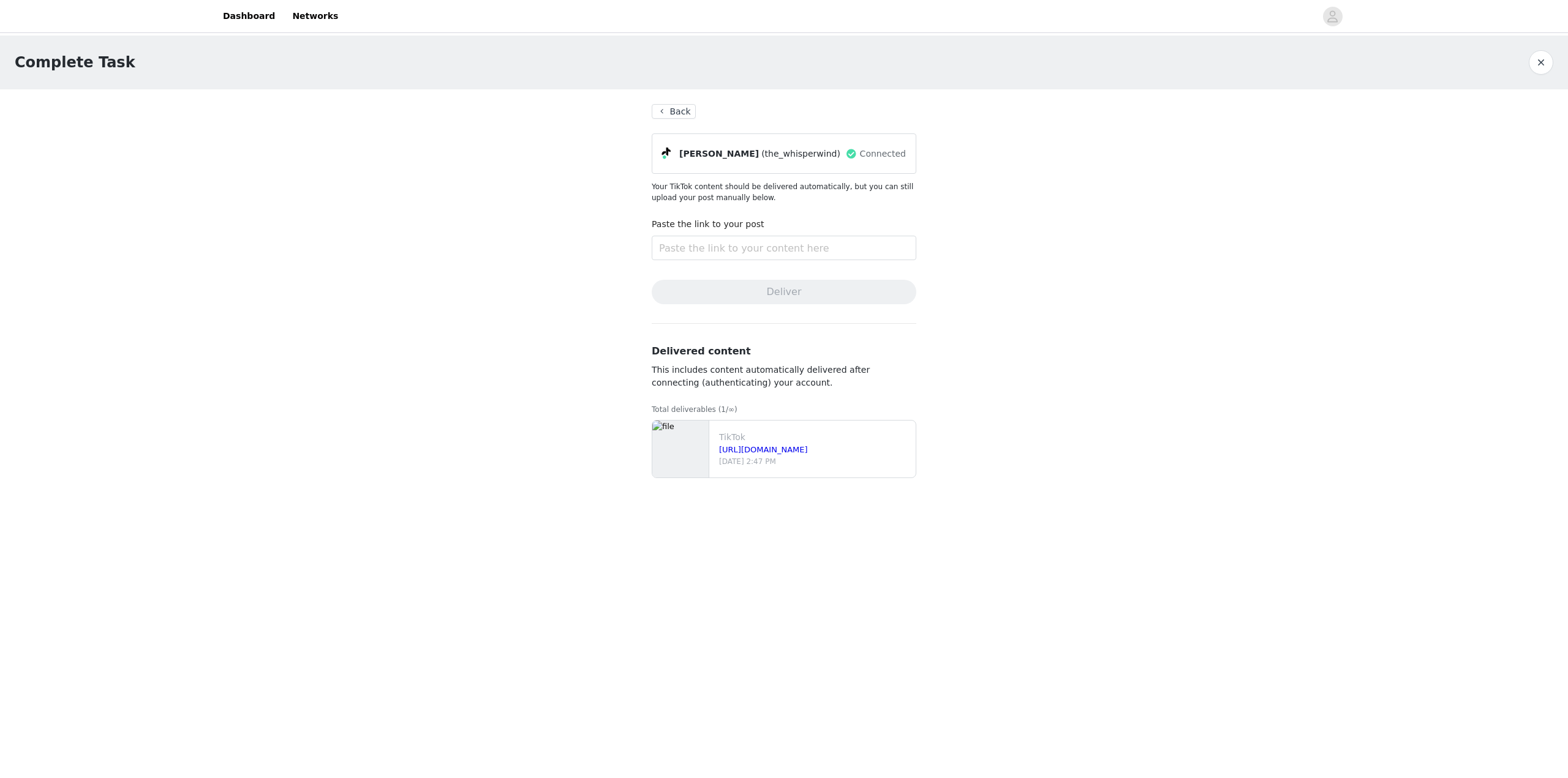
click at [678, 115] on button "Back" at bounding box center [674, 111] width 44 height 14
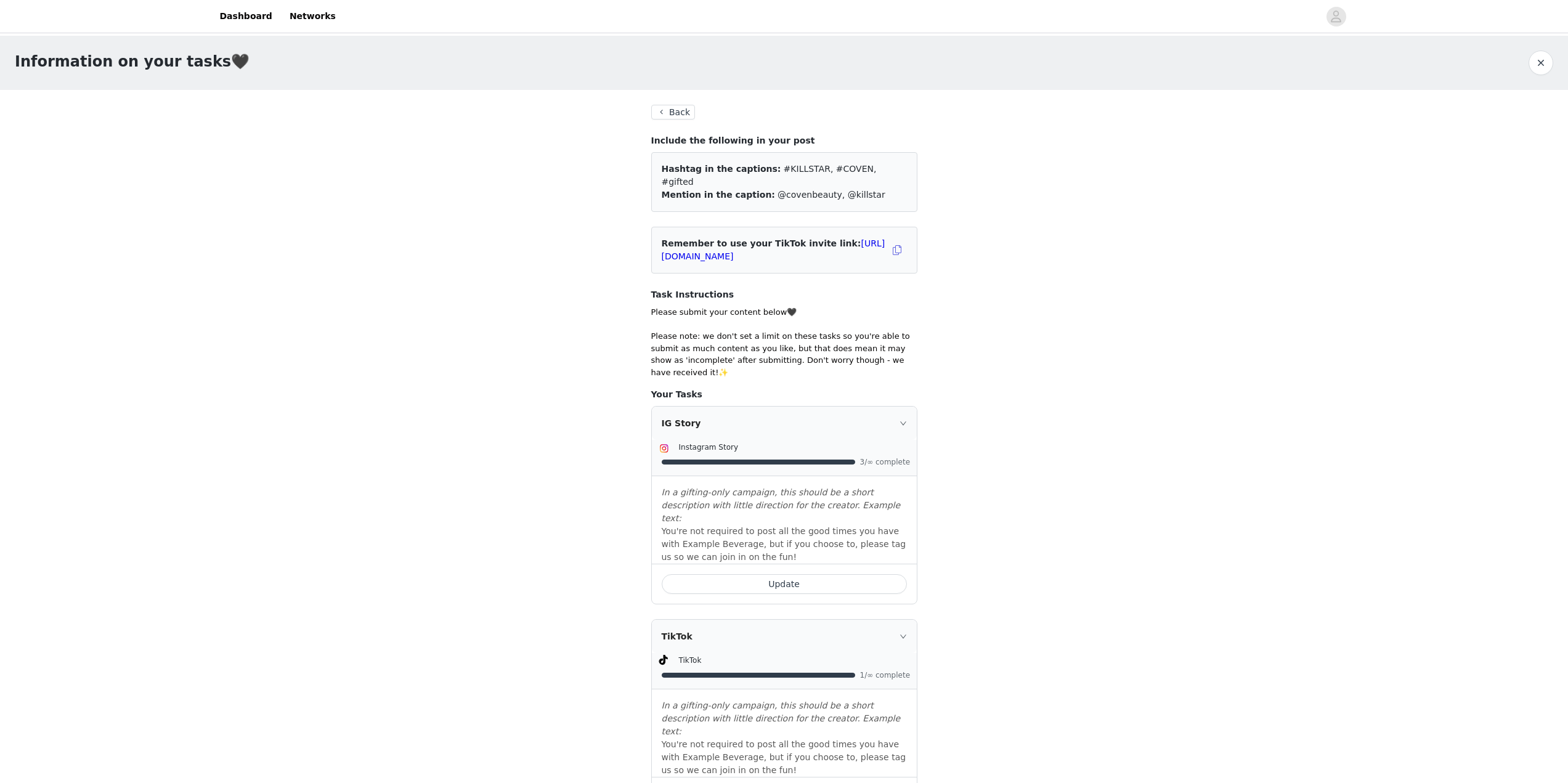
scroll to position [247, 0]
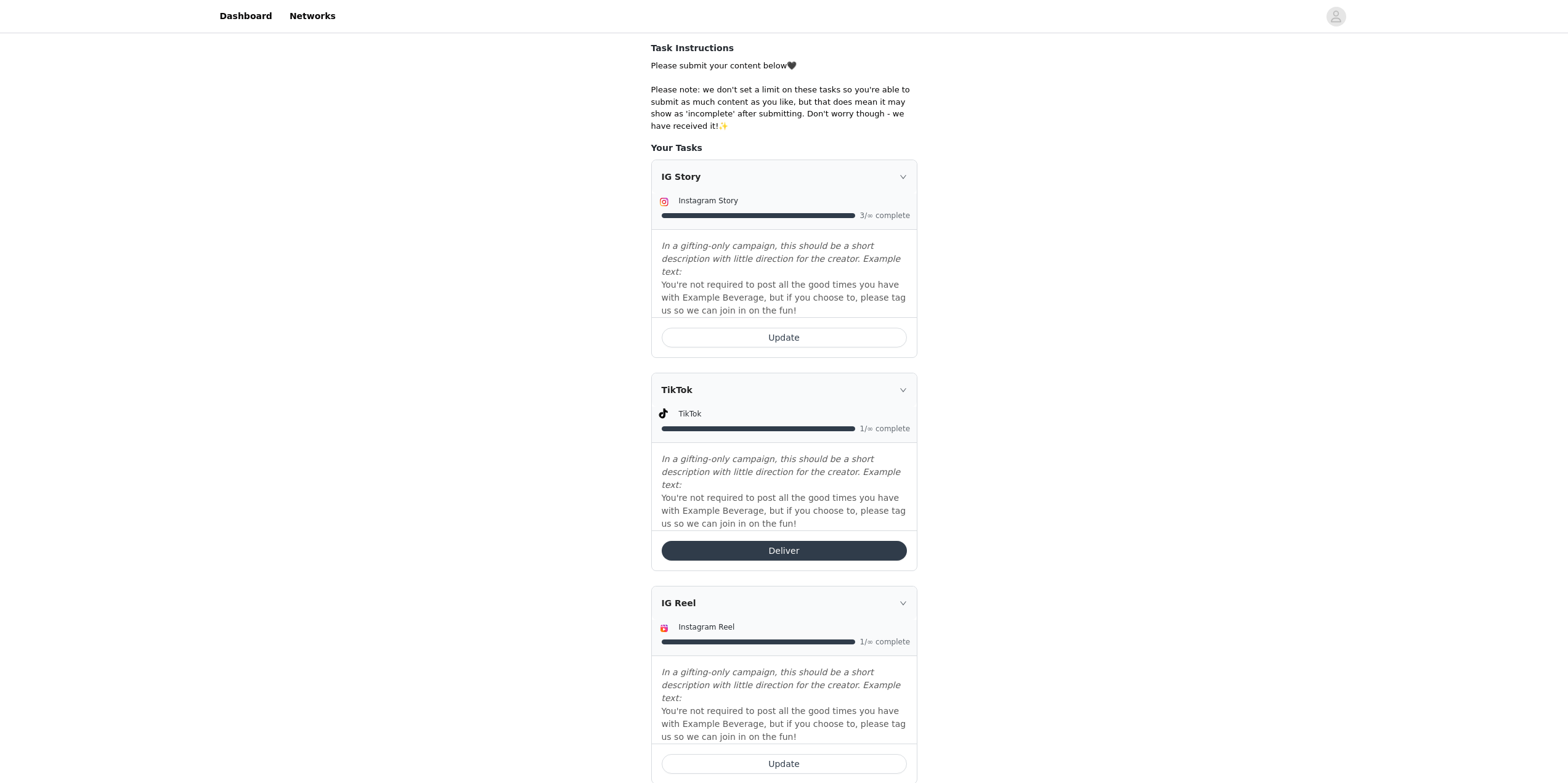
click at [727, 328] on button "Update" at bounding box center [784, 337] width 246 height 20
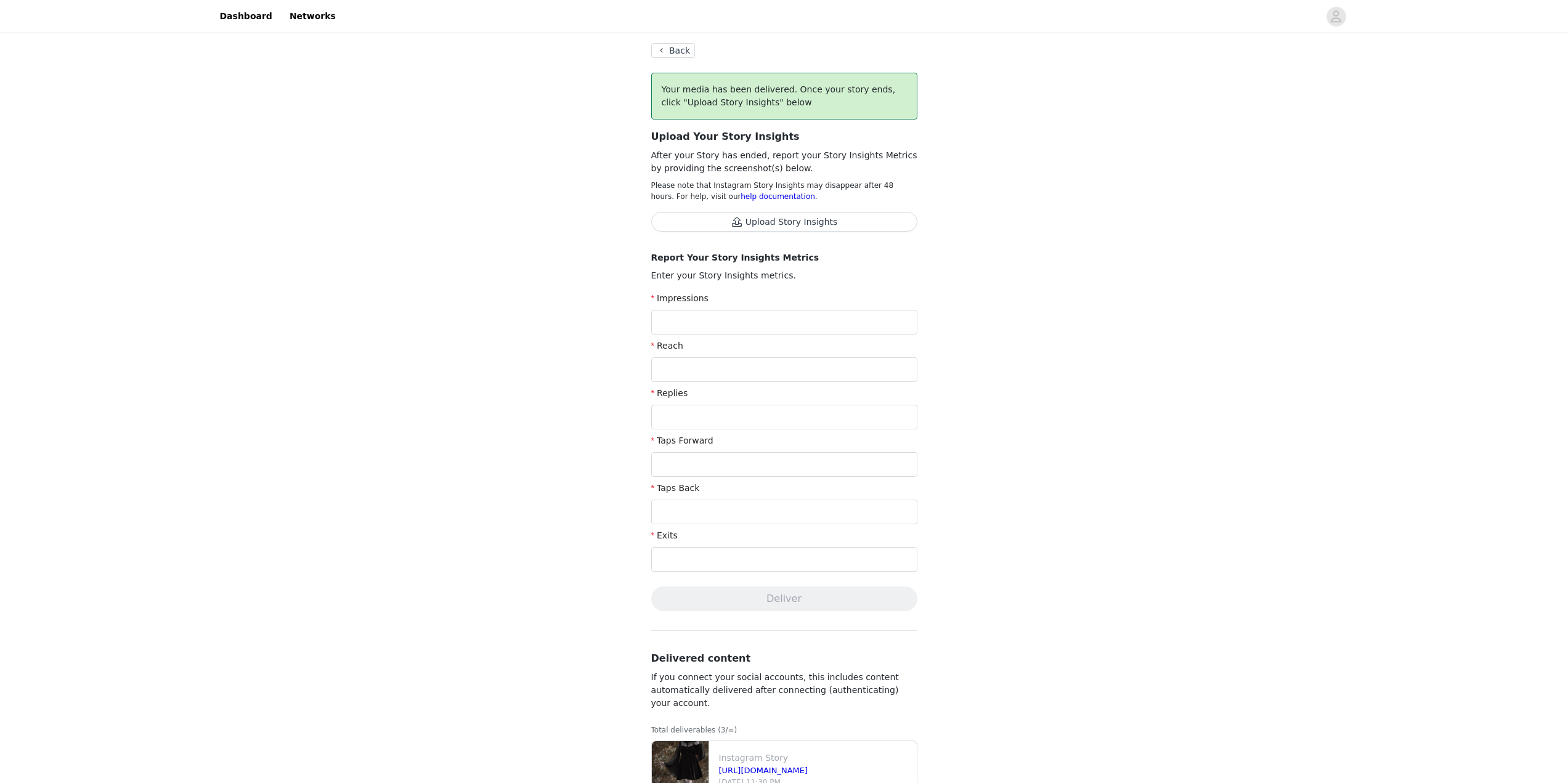
scroll to position [328, 0]
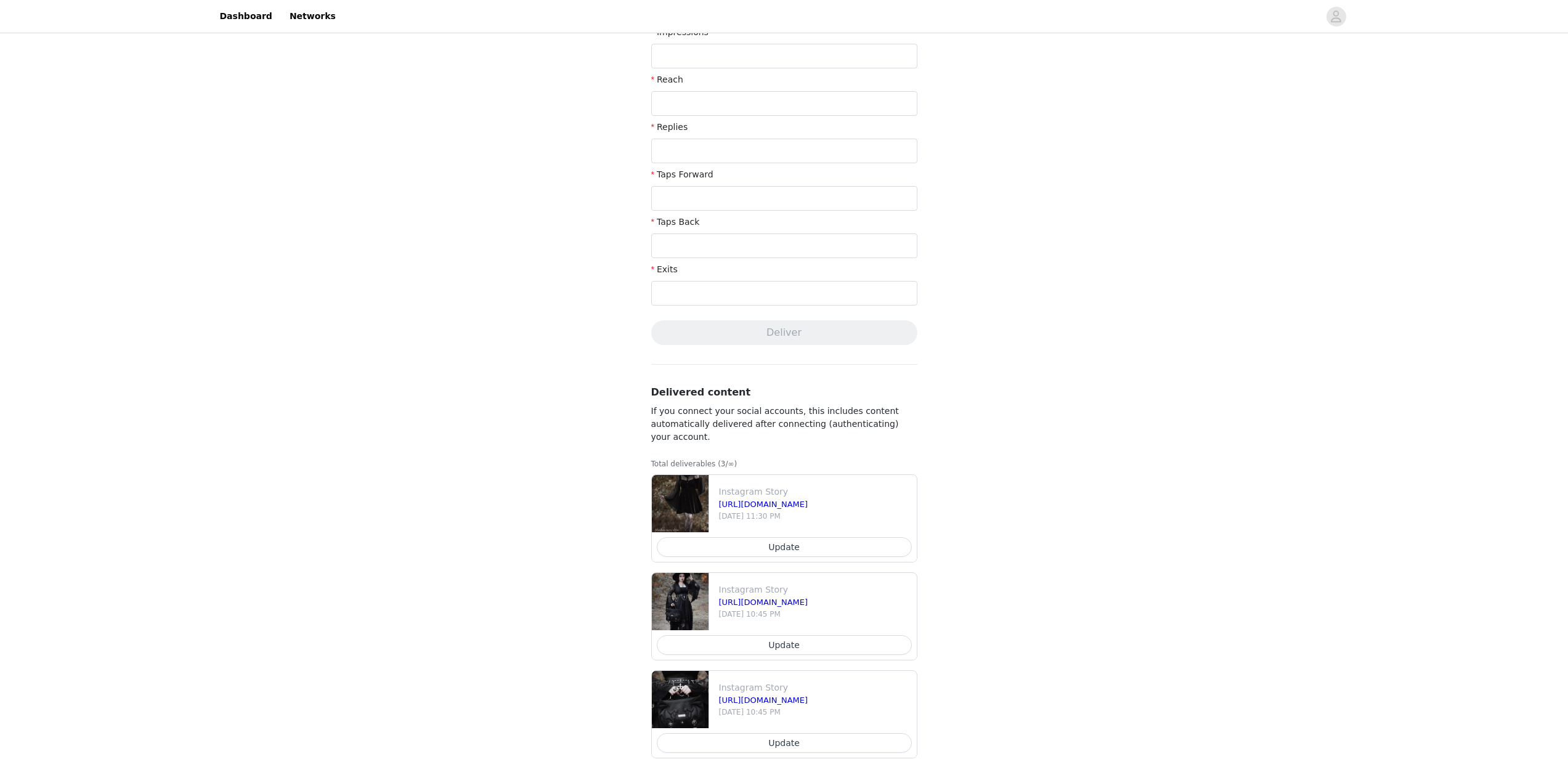
click at [786, 544] on button "Update" at bounding box center [784, 547] width 255 height 20
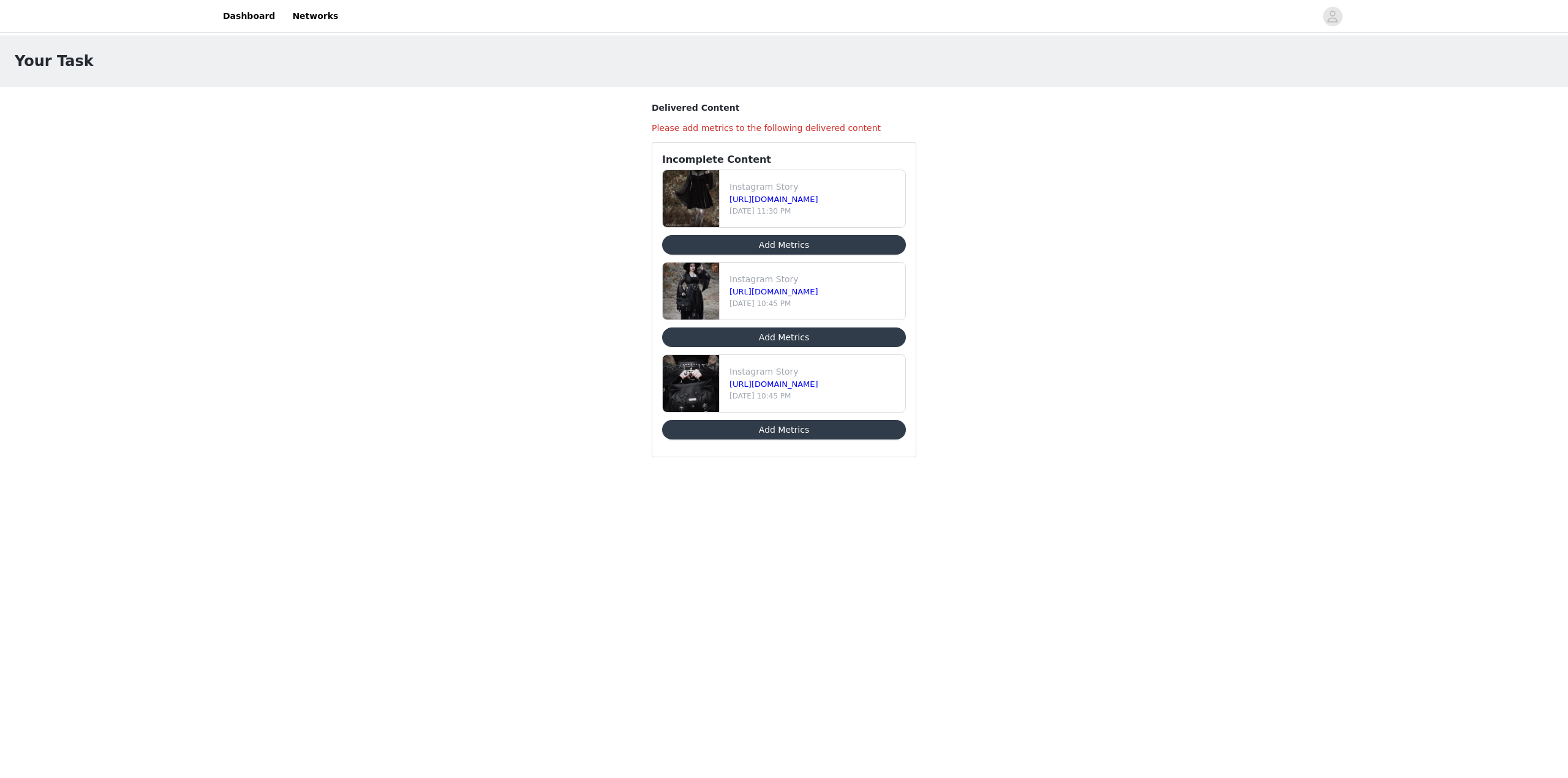
click at [756, 244] on button "Add Metrics" at bounding box center [784, 245] width 244 height 20
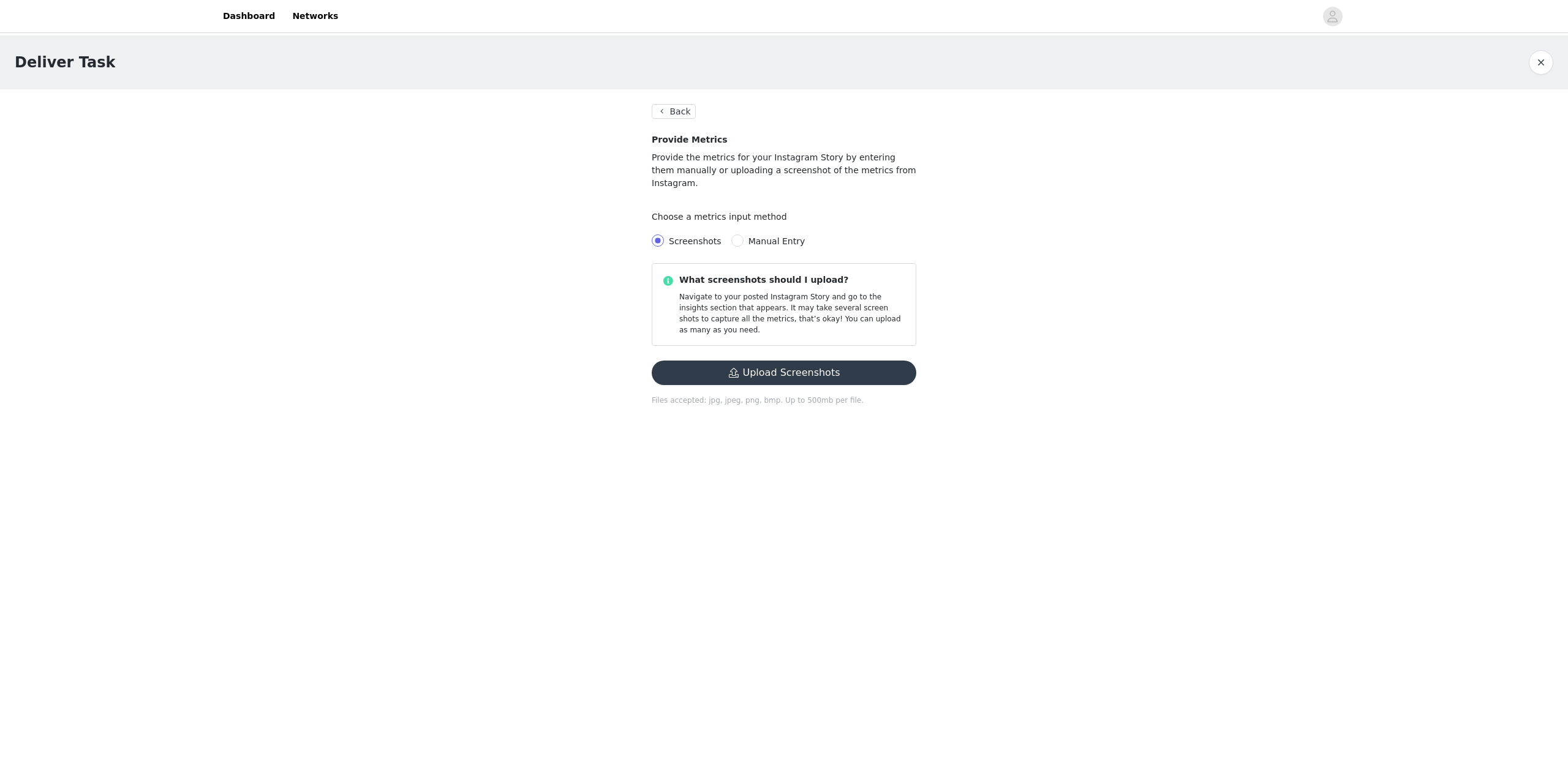
click at [749, 237] on span "Manual Entry" at bounding box center [777, 241] width 57 height 9
click at [744, 235] on input "Manual Entry" at bounding box center [737, 240] width 12 height 12
radio input "true"
radio input "false"
radio input "true"
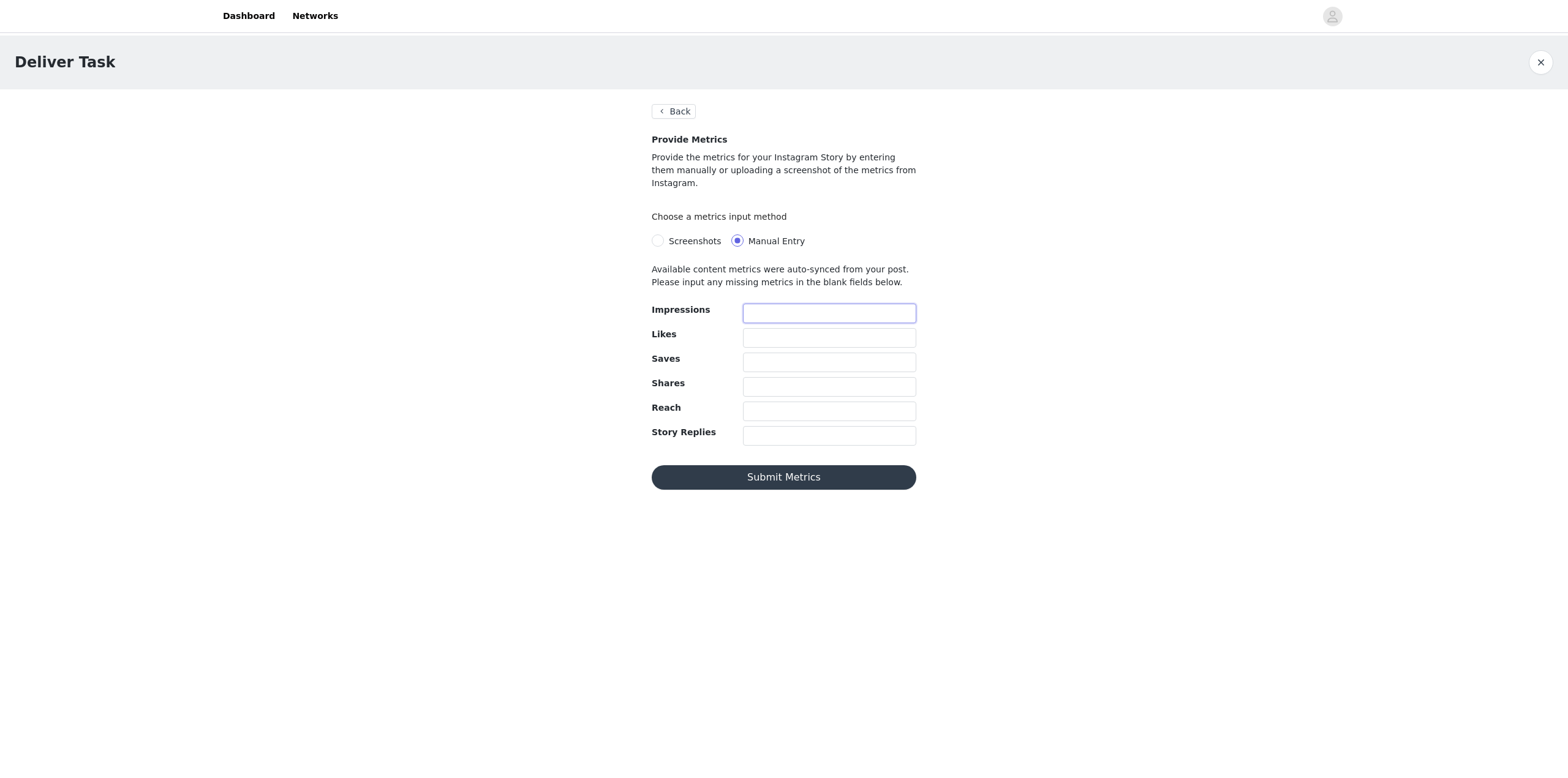
click at [784, 304] on input "text" at bounding box center [830, 313] width 173 height 20
click at [758, 329] on input "text" at bounding box center [830, 338] width 173 height 20
click at [772, 332] on input "text" at bounding box center [830, 338] width 173 height 20
type input "16"
click at [770, 427] on input "text" at bounding box center [830, 436] width 173 height 20
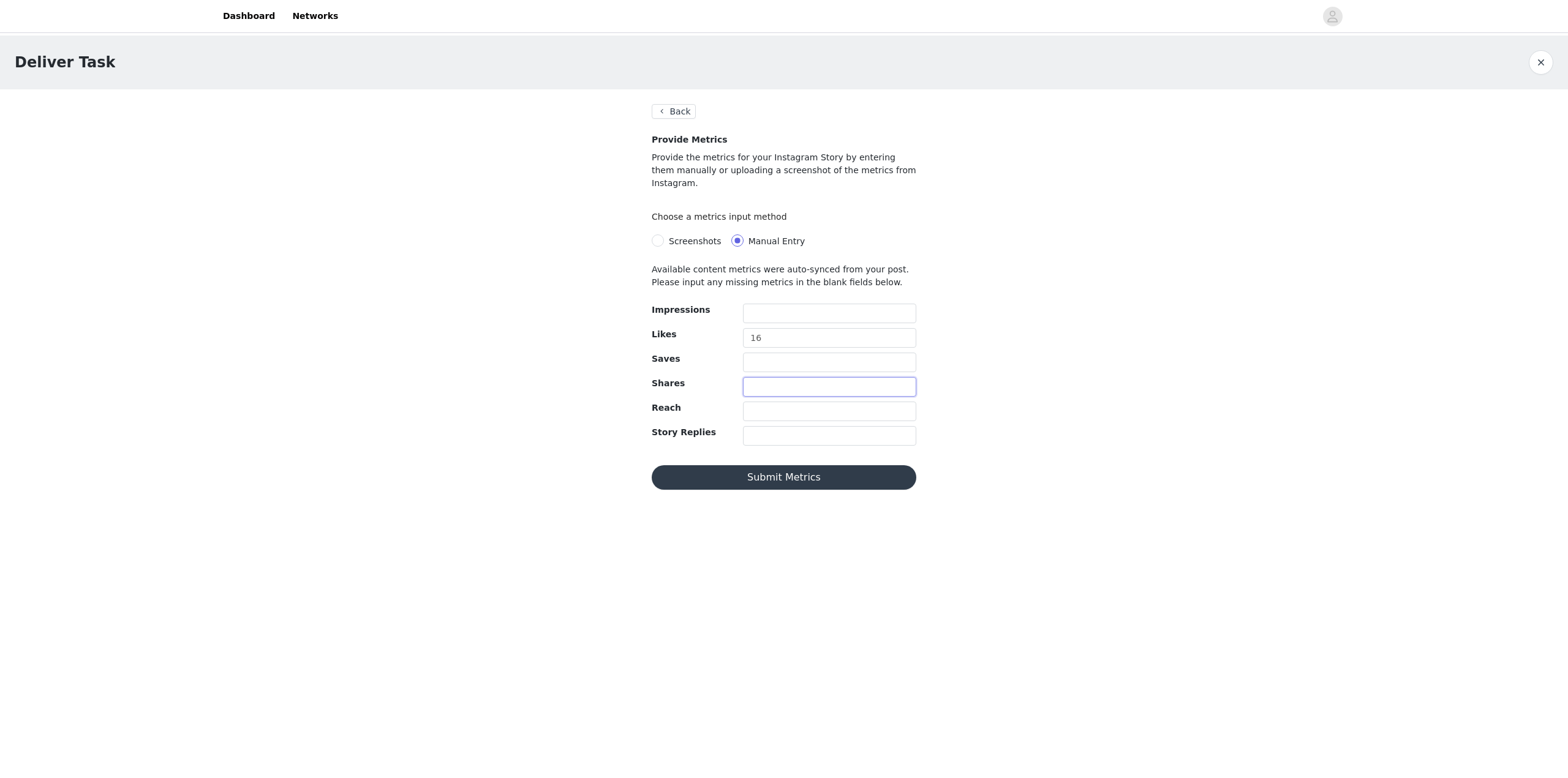
click at [783, 377] on input "text" at bounding box center [830, 387] width 173 height 20
click at [775, 377] on input "text" at bounding box center [830, 387] width 173 height 20
type input "9"
drag, startPoint x: 764, startPoint y: 373, endPoint x: 740, endPoint y: 368, distance: 24.5
click at [740, 377] on div "9" at bounding box center [830, 389] width 183 height 25
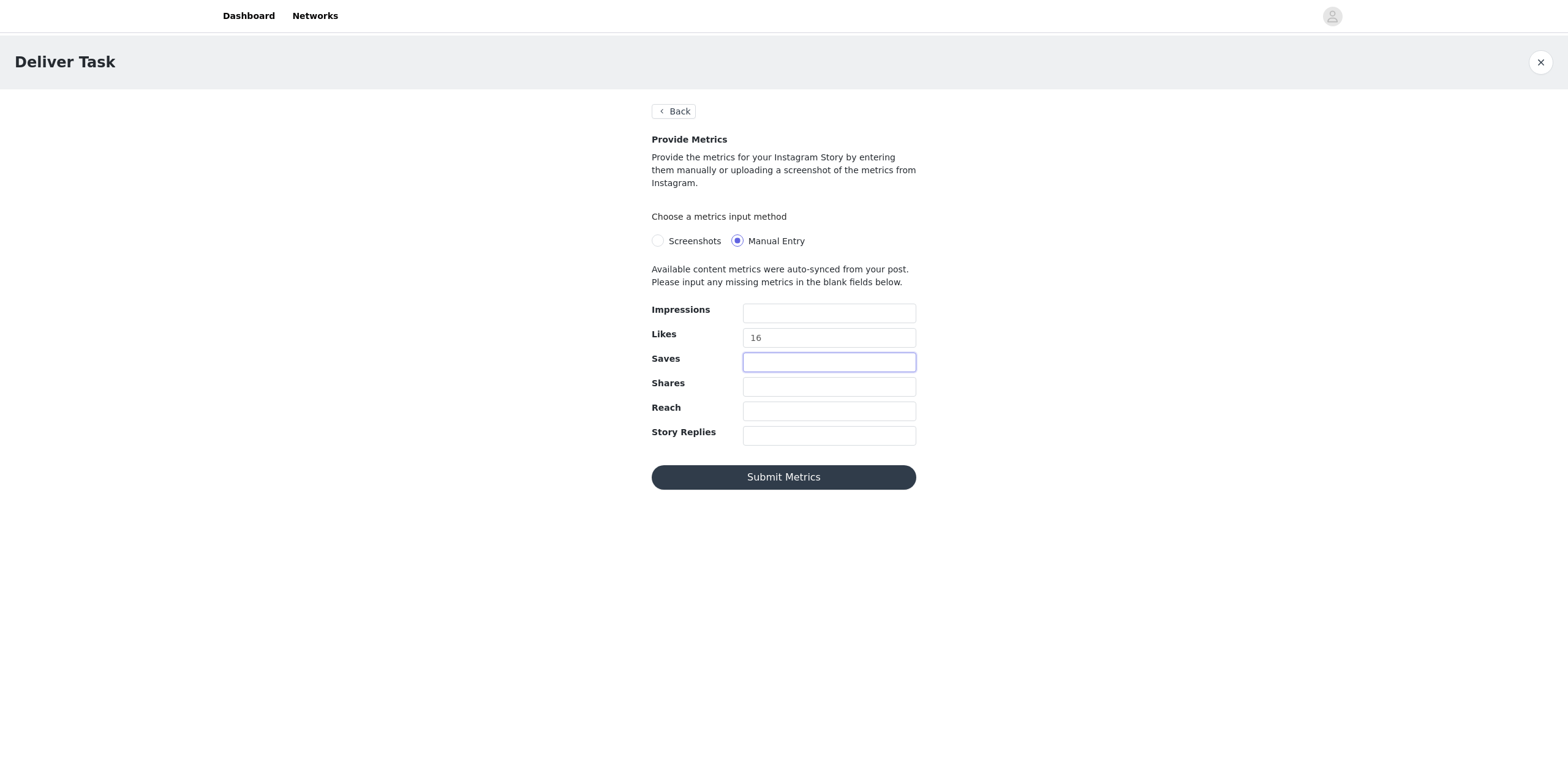
click at [755, 358] on input "text" at bounding box center [830, 362] width 173 height 20
click at [757, 329] on input "16" at bounding box center [830, 338] width 173 height 20
click at [760, 304] on input "text" at bounding box center [830, 313] width 173 height 20
click at [702, 237] on span "Screenshots" at bounding box center [695, 241] width 52 height 9
click at [664, 235] on input "Screenshots" at bounding box center [658, 240] width 12 height 12
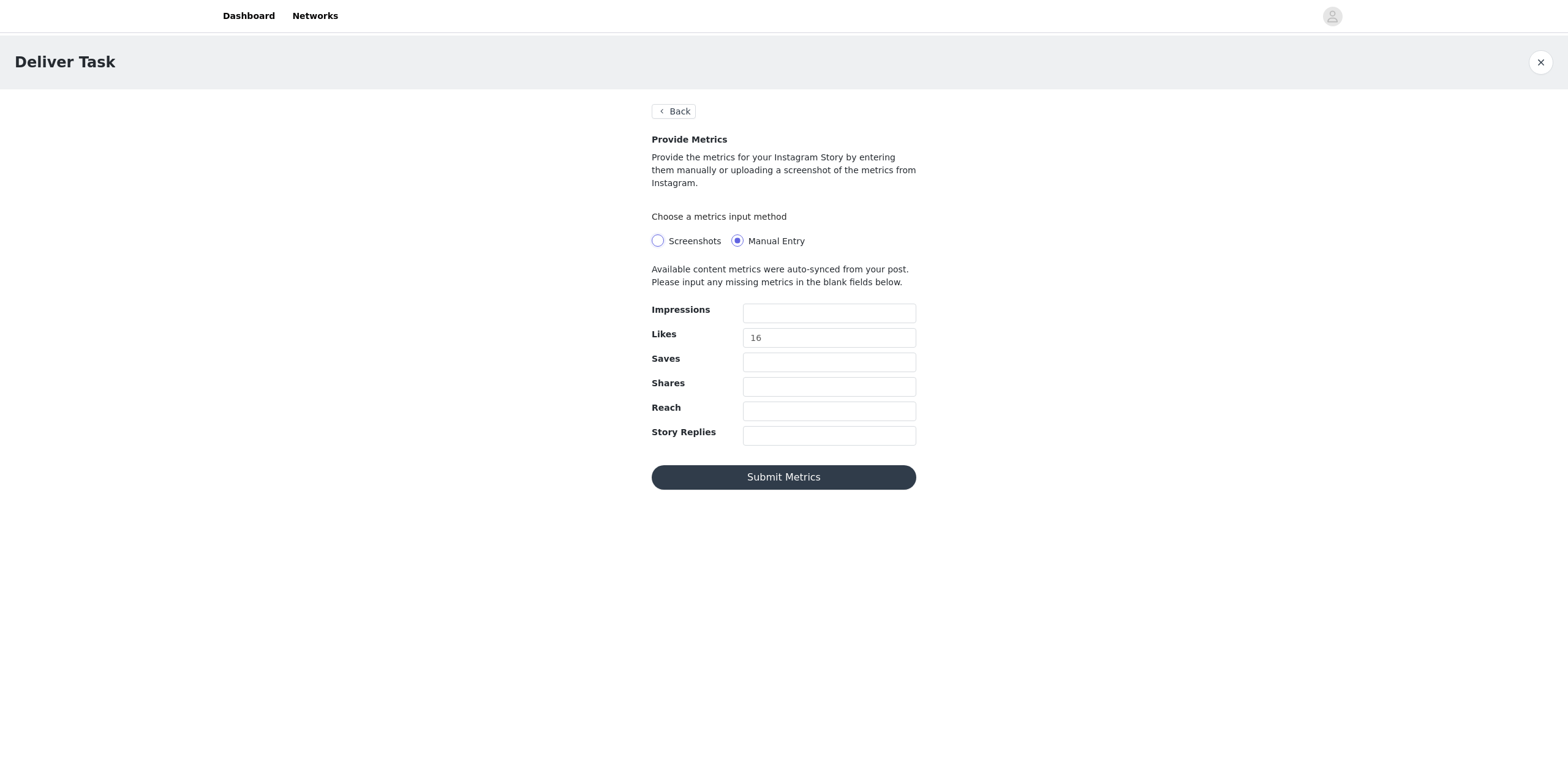
radio input "true"
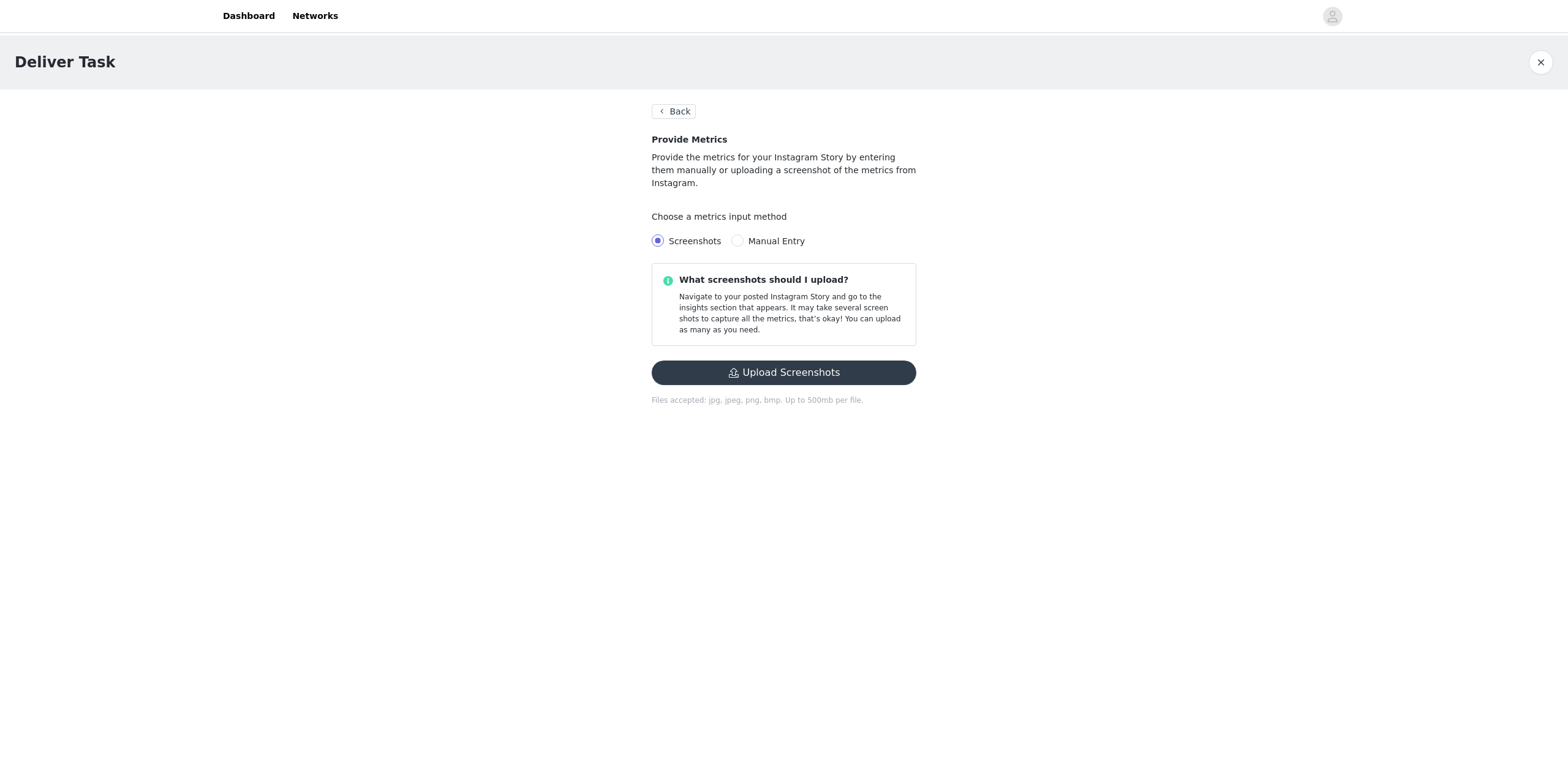
click at [736, 235] on label "Manual Entry" at bounding box center [771, 241] width 79 height 13
click at [736, 235] on input "Manual Entry" at bounding box center [737, 240] width 12 height 12
radio input "true"
radio input "false"
radio input "true"
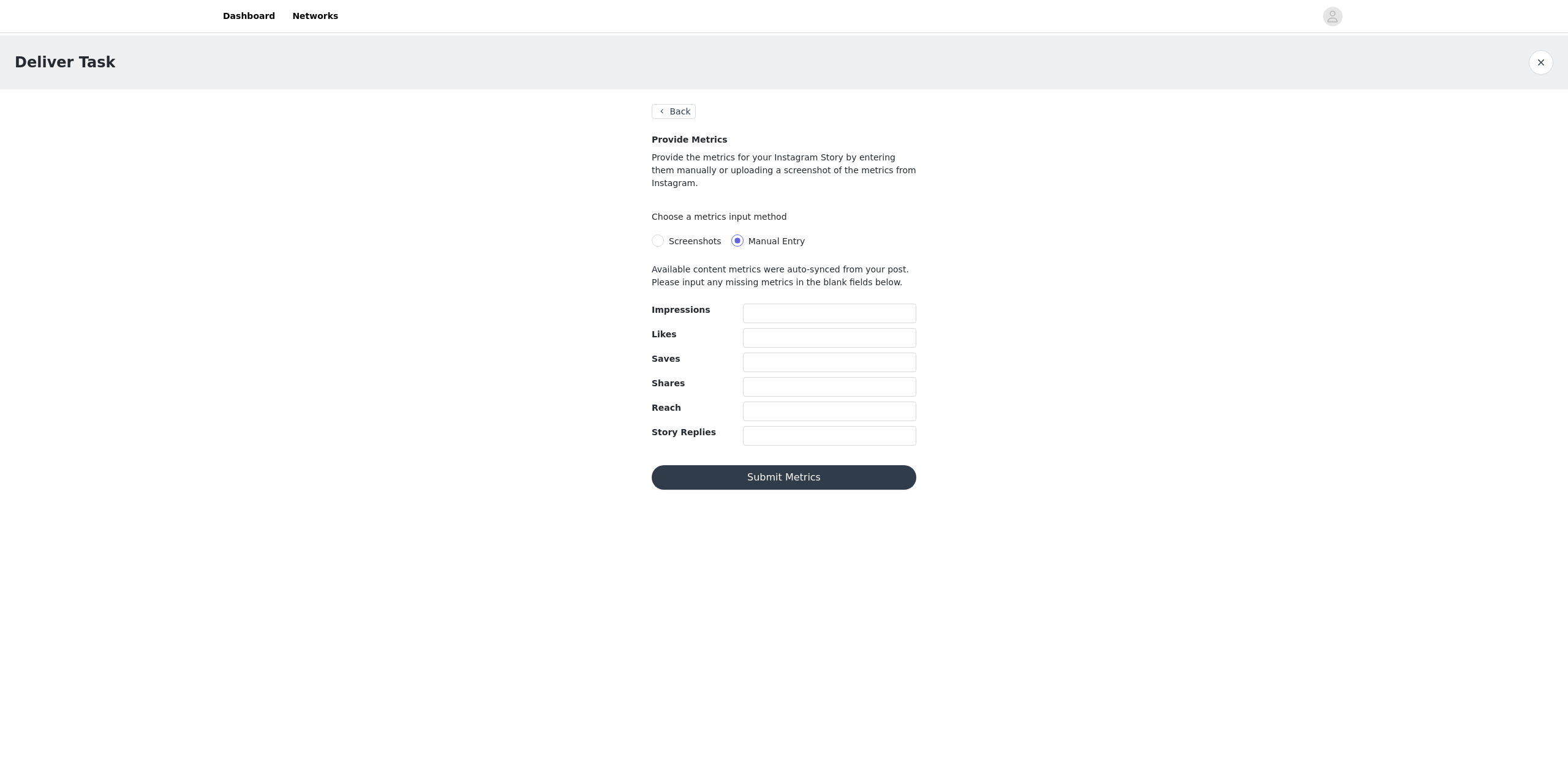
click at [760, 387] on div at bounding box center [830, 389] width 173 height 25
click at [760, 402] on input "text" at bounding box center [830, 411] width 173 height 20
type input "2"
type input "193"
click at [768, 377] on input "text" at bounding box center [830, 387] width 173 height 20
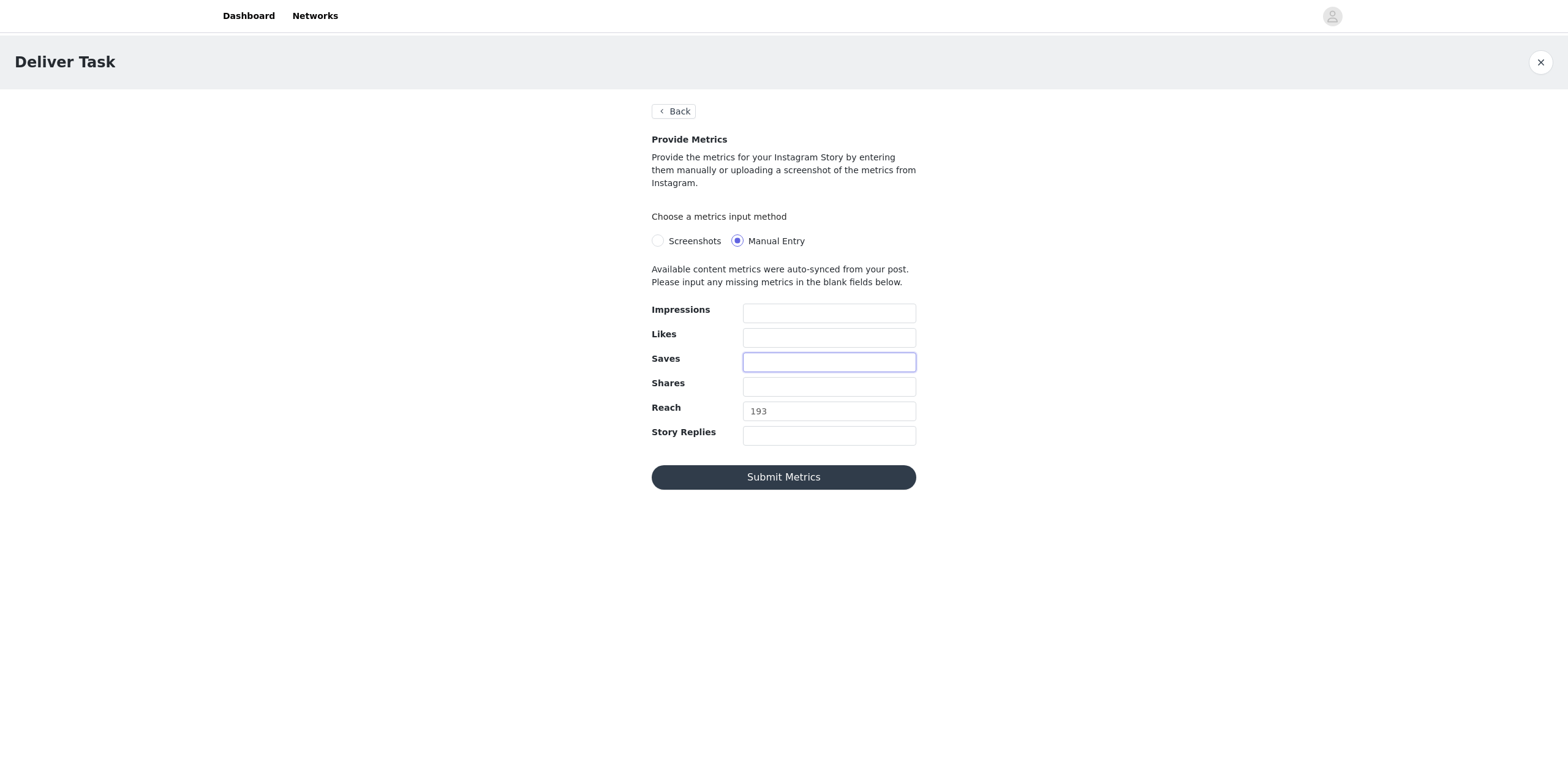
click at [772, 356] on input "text" at bounding box center [830, 362] width 173 height 20
click at [770, 377] on input "text" at bounding box center [830, 387] width 173 height 20
type input "1"
click at [770, 352] on input "text" at bounding box center [830, 362] width 173 height 20
click at [766, 352] on input "1" at bounding box center [830, 362] width 173 height 20
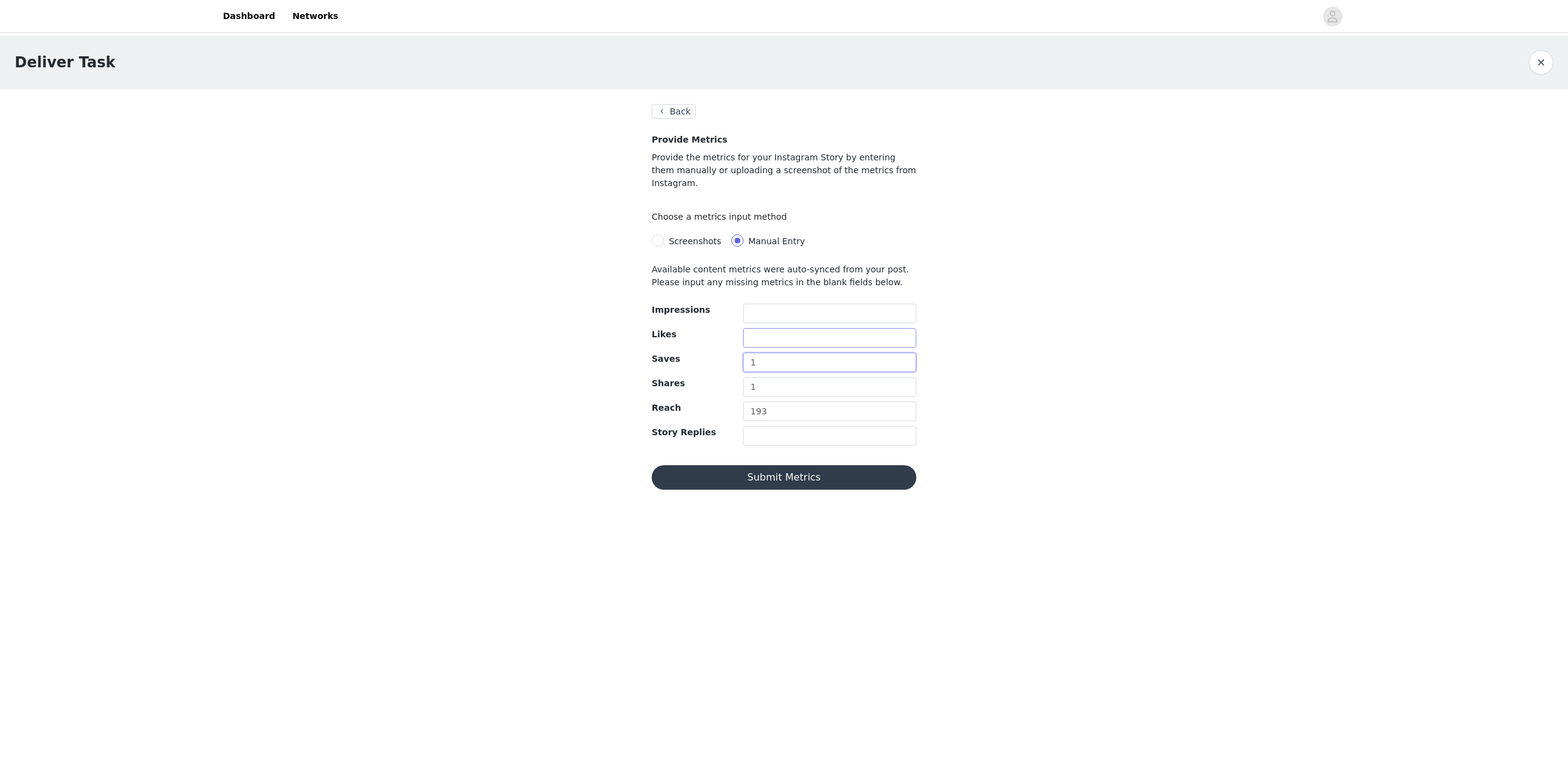
type input "1"
click at [767, 329] on input "text" at bounding box center [830, 338] width 173 height 20
type input "16"
click at [758, 308] on input "text" at bounding box center [830, 313] width 173 height 20
click at [768, 427] on input "text" at bounding box center [830, 436] width 173 height 20
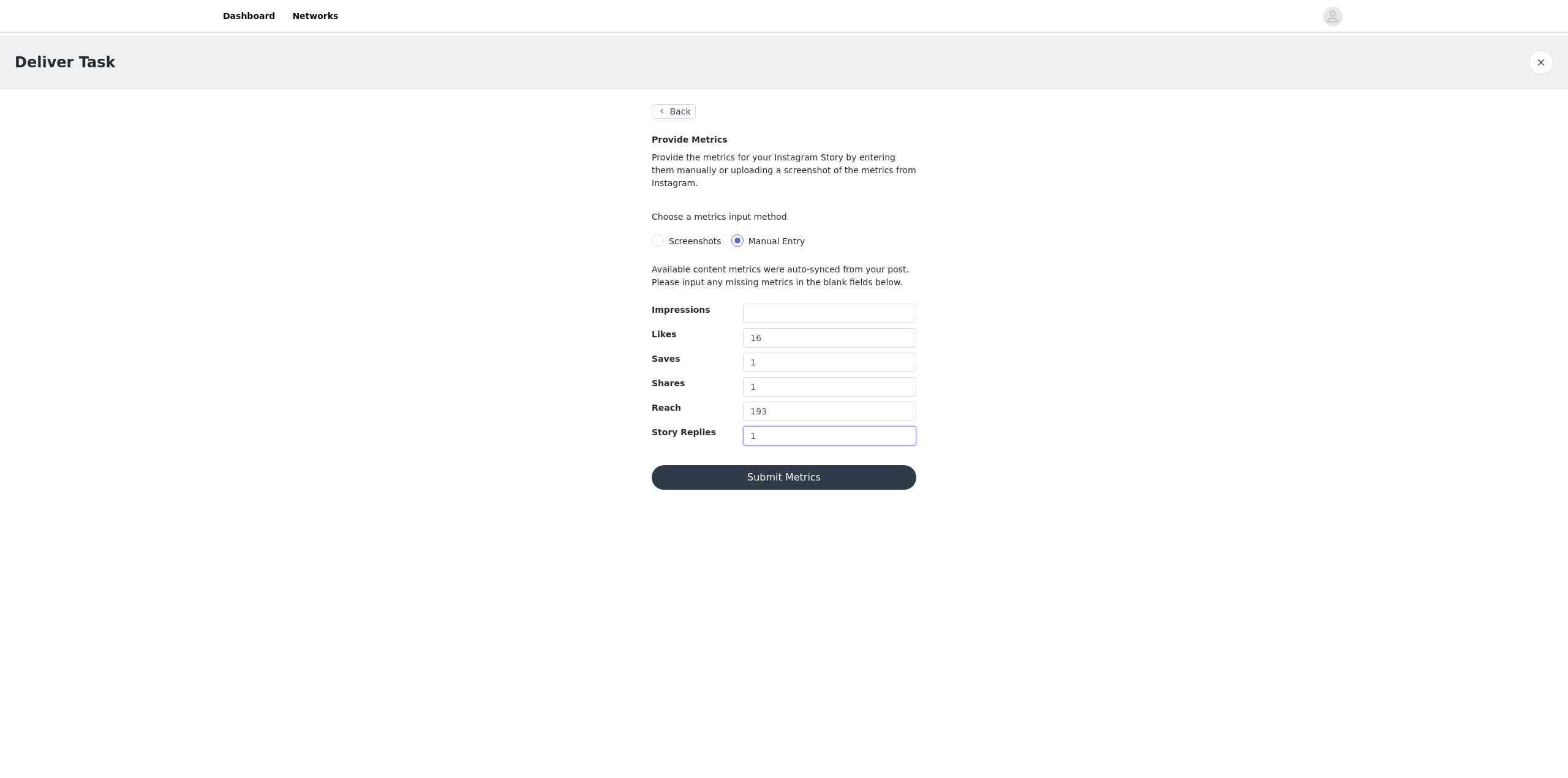
type input "1"
click at [767, 307] on input "text" at bounding box center [830, 313] width 173 height 20
type input "16"
click at [727, 466] on button "Submit Metrics" at bounding box center [784, 478] width 265 height 25
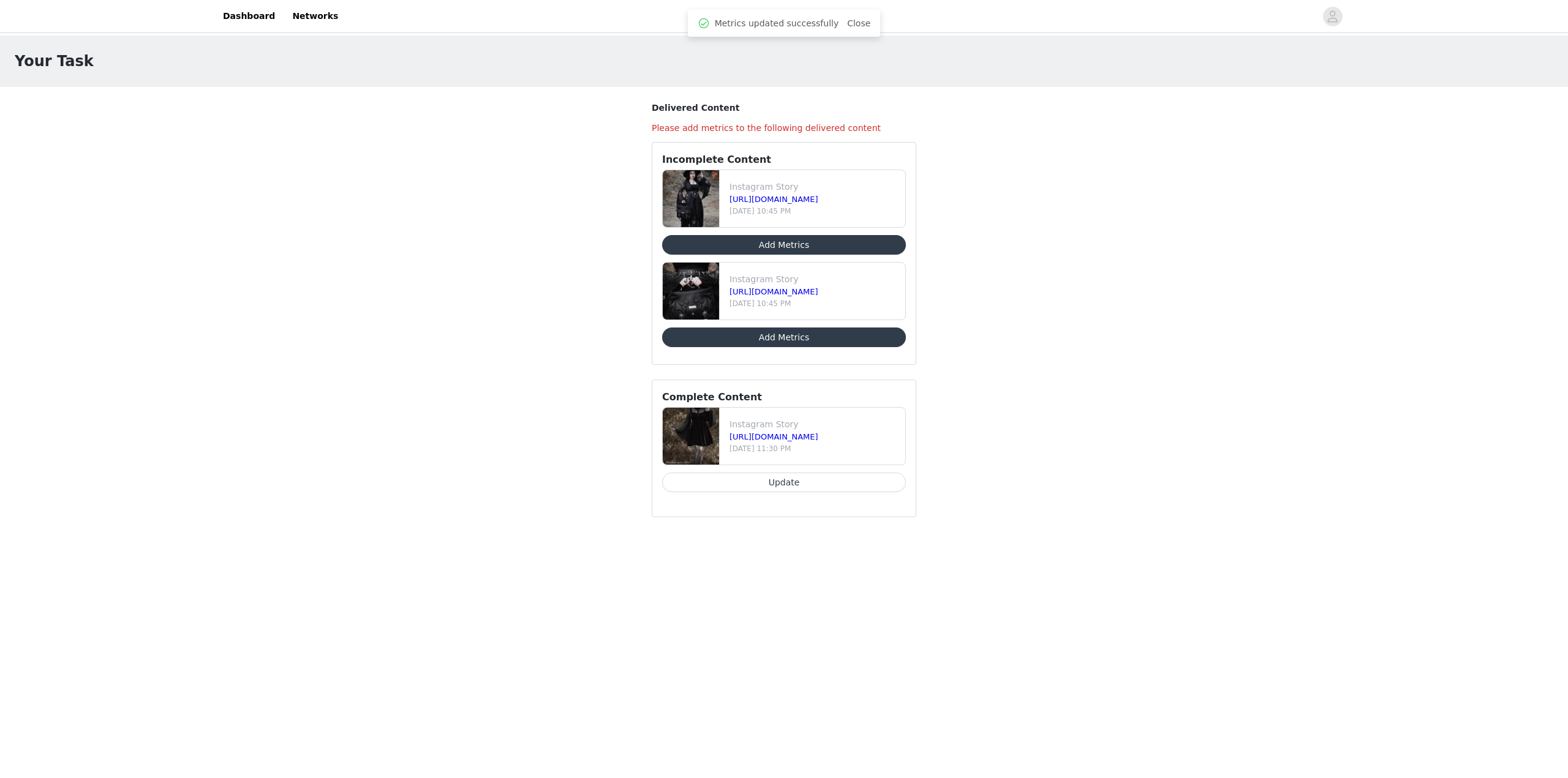
click at [784, 339] on button "Add Metrics" at bounding box center [784, 337] width 244 height 20
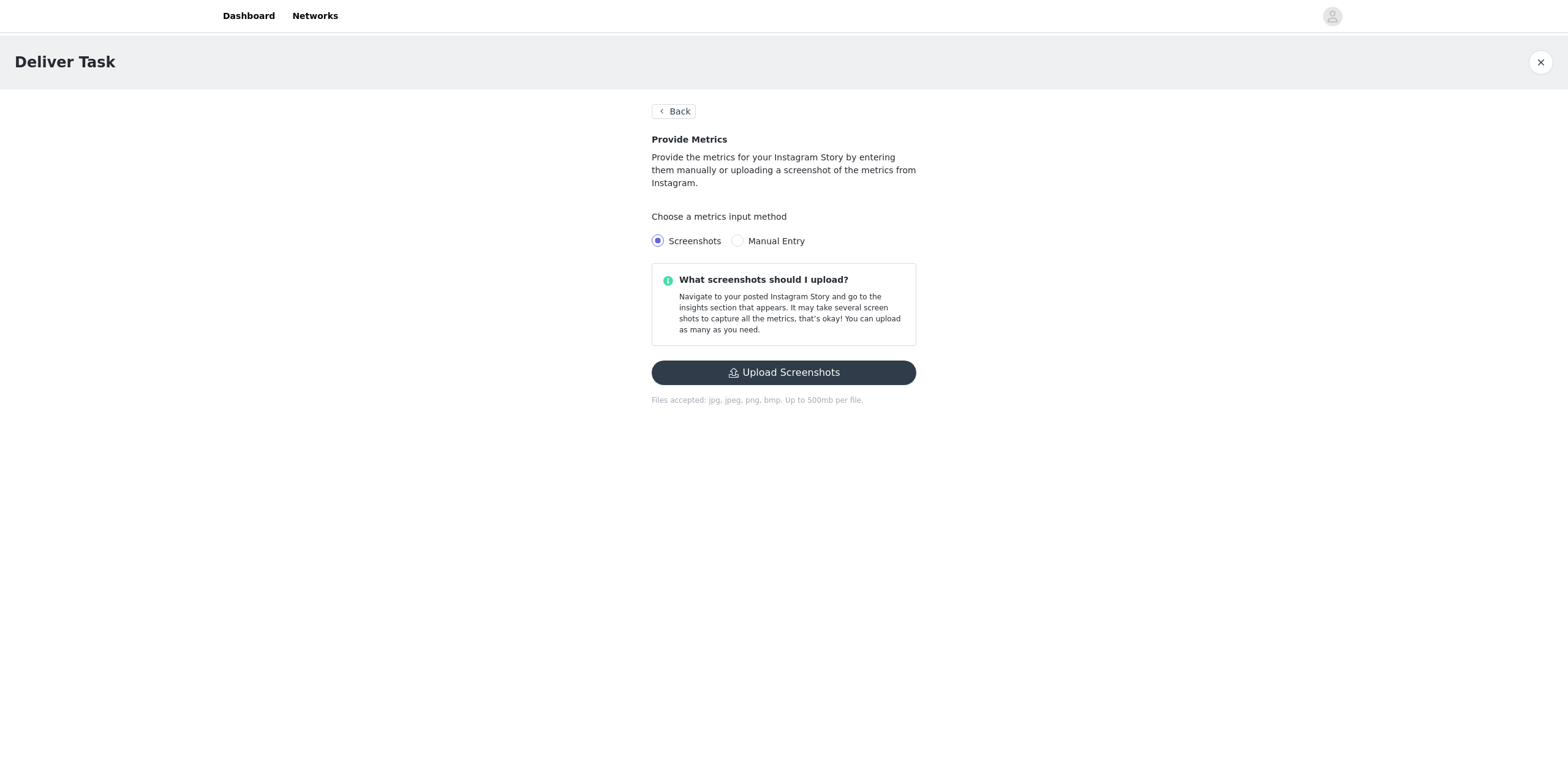
click at [765, 237] on span "Manual Entry" at bounding box center [777, 241] width 57 height 9
click at [744, 235] on input "Manual Entry" at bounding box center [737, 240] width 12 height 12
radio input "true"
radio input "false"
radio input "true"
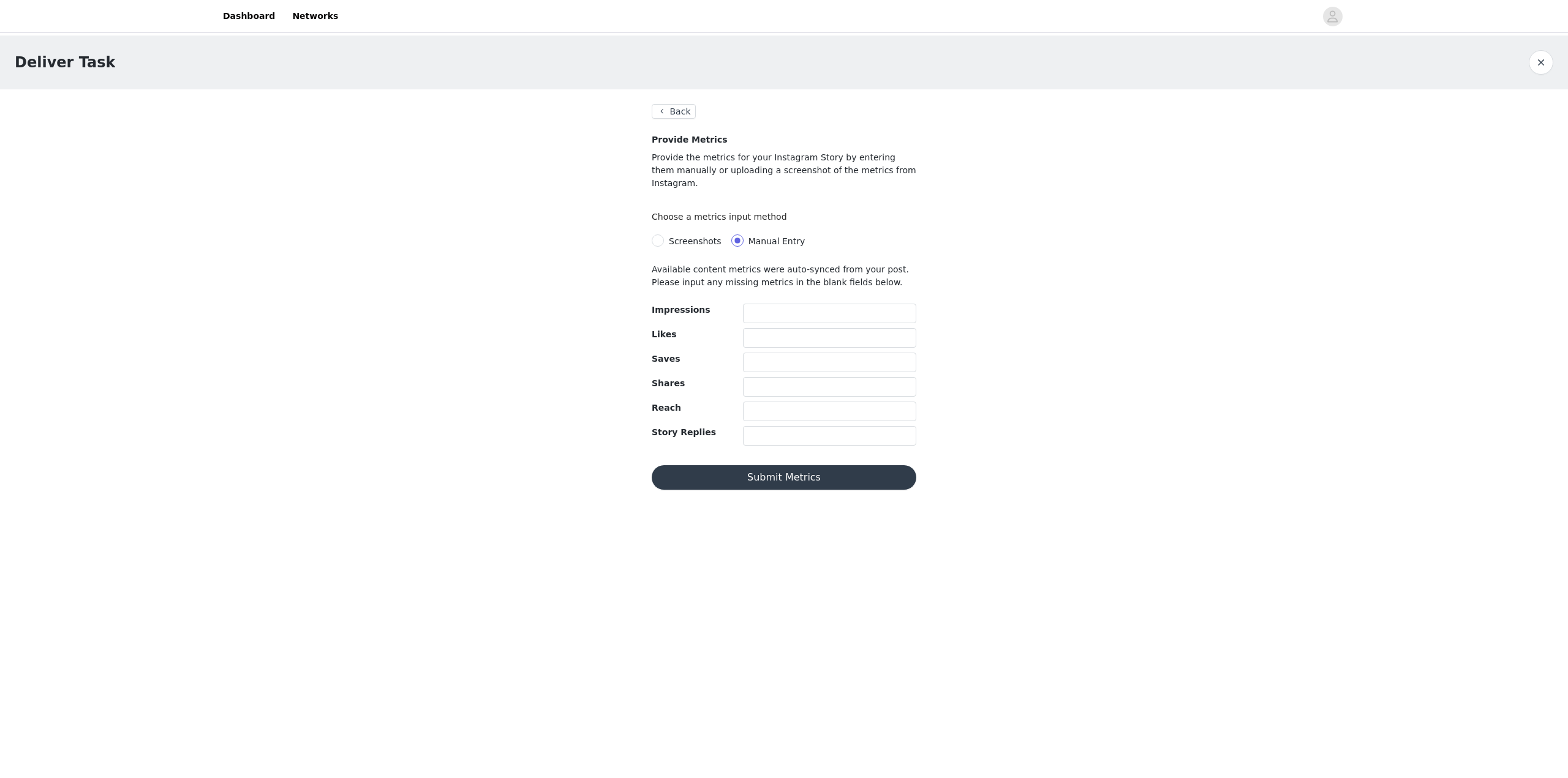
click at [679, 123] on section "Back Provide Metrics Provide the metrics for your Instagram Story by entering t…" at bounding box center [783, 296] width 294 height 415
click at [679, 115] on button "Back" at bounding box center [674, 111] width 44 height 14
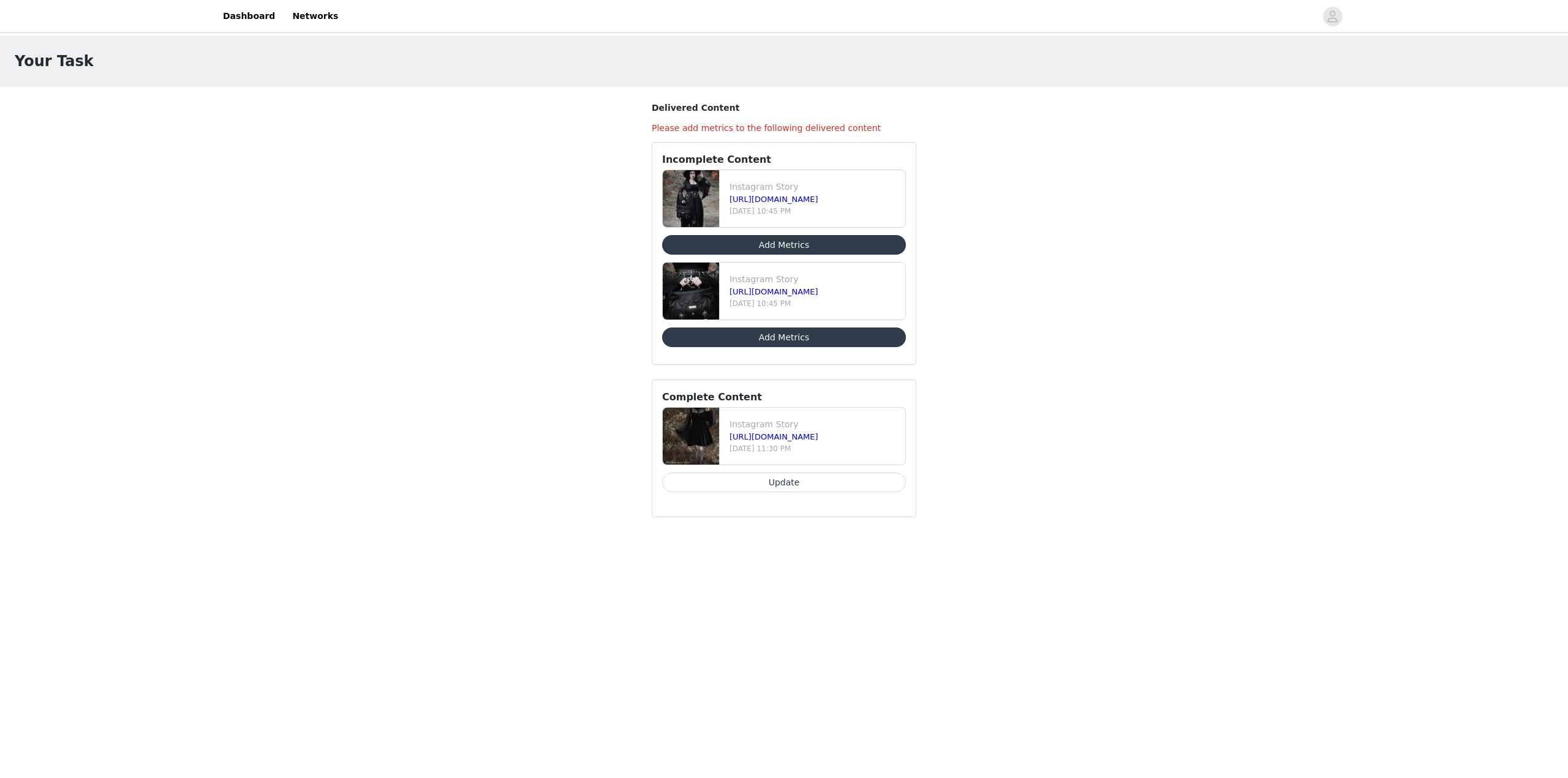
click at [736, 245] on button "Add Metrics" at bounding box center [784, 245] width 244 height 20
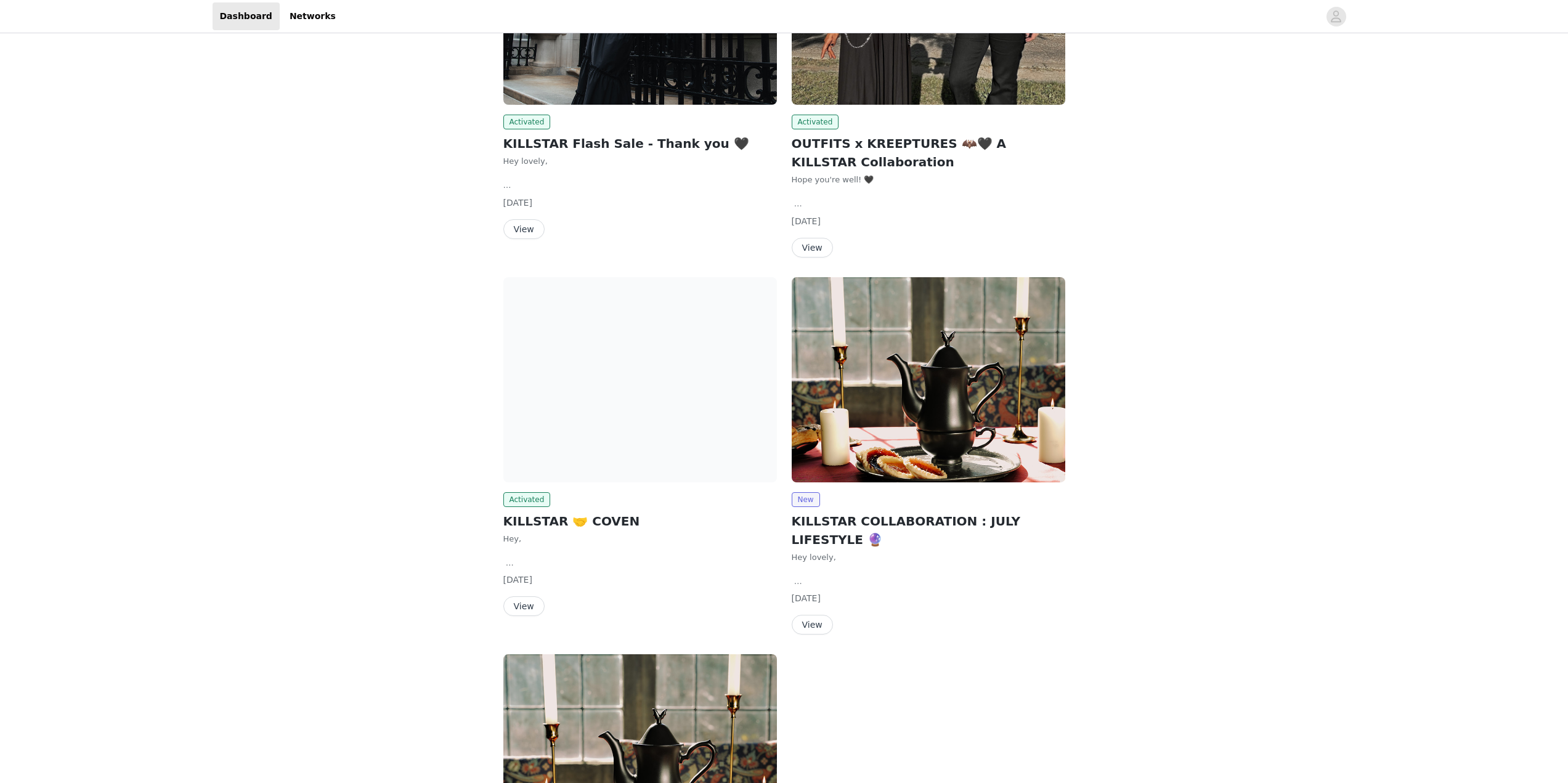
scroll to position [247, 0]
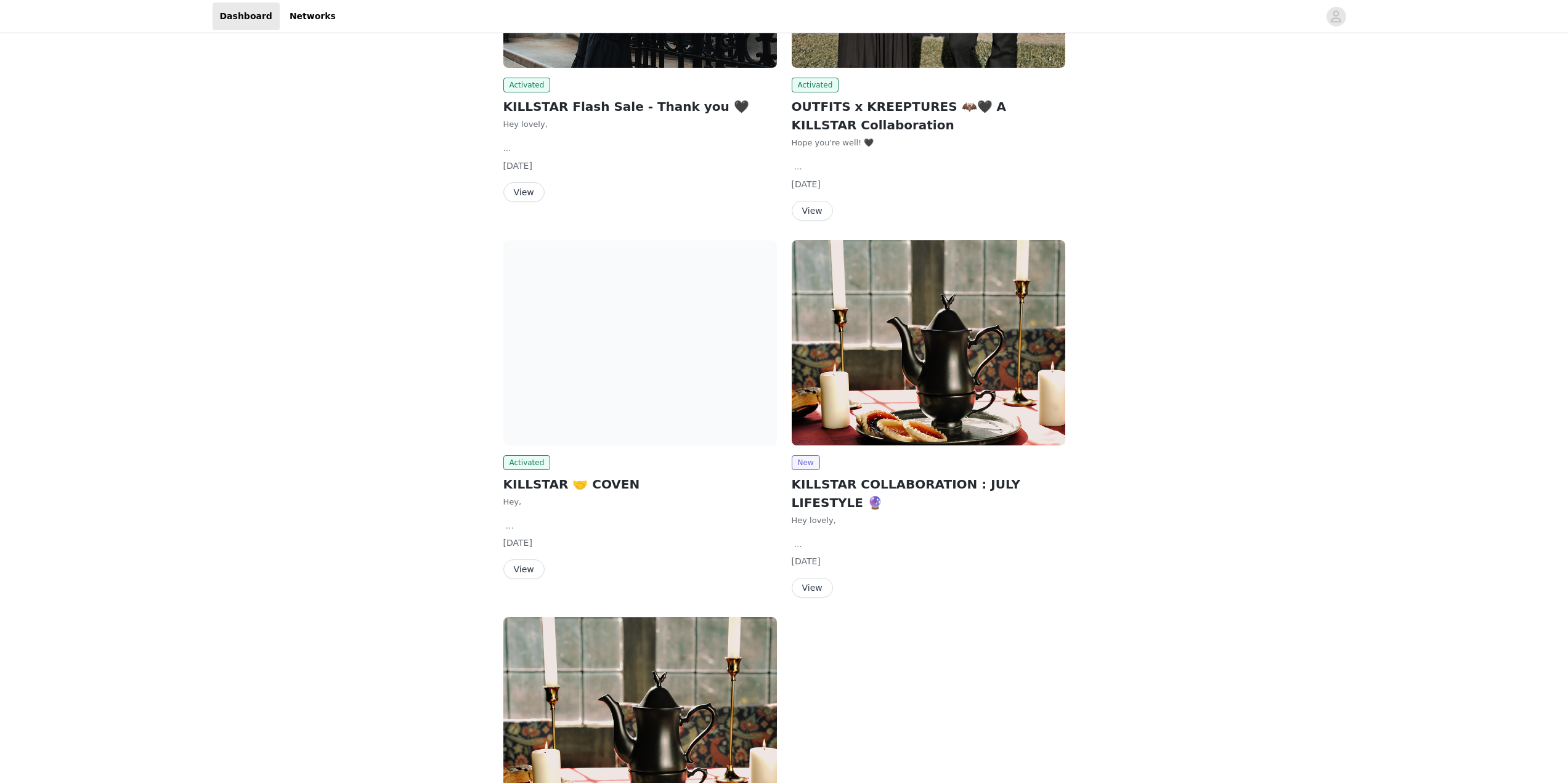
click at [523, 572] on button "View" at bounding box center [524, 569] width 41 height 20
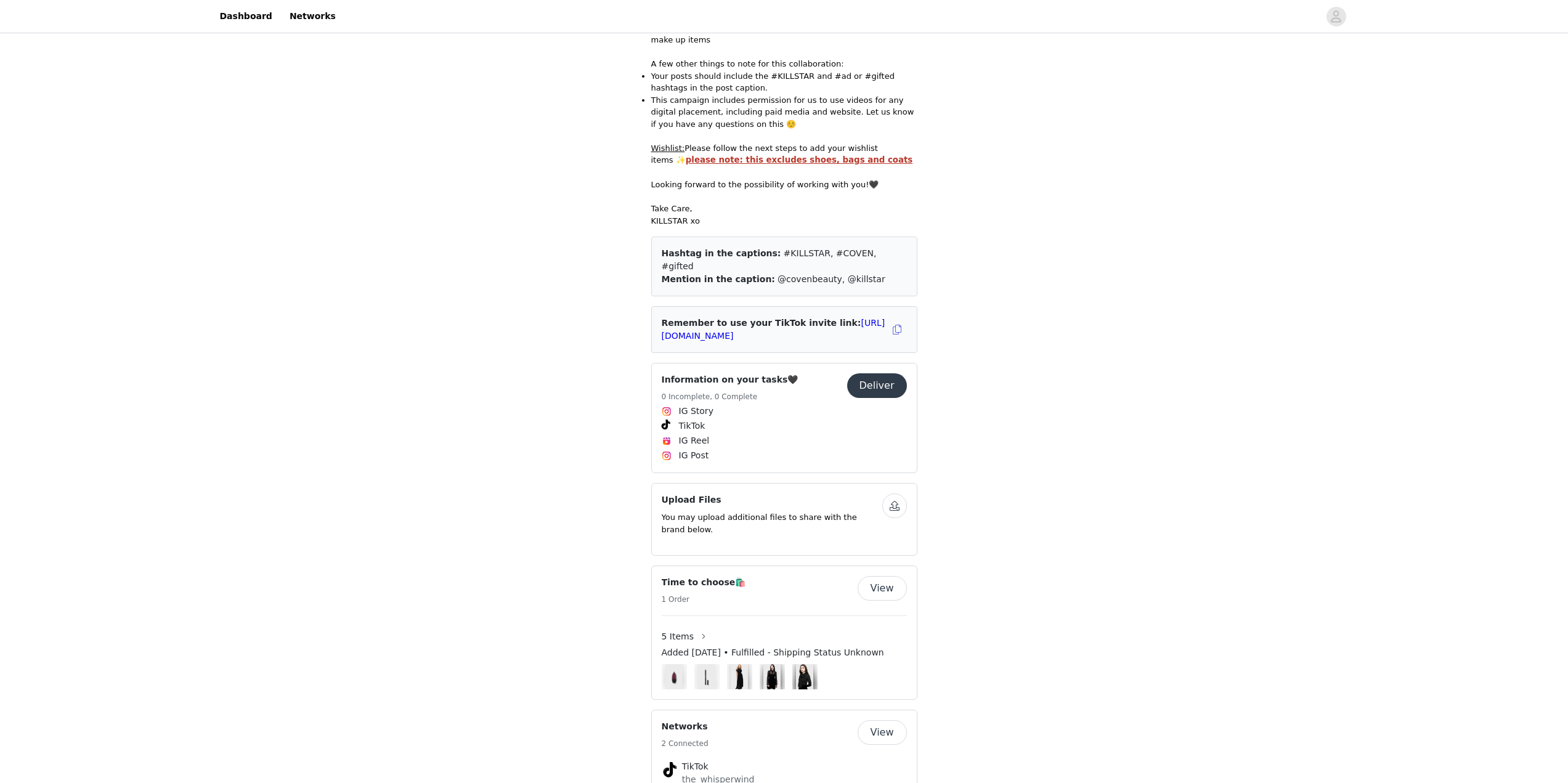
scroll to position [351, 0]
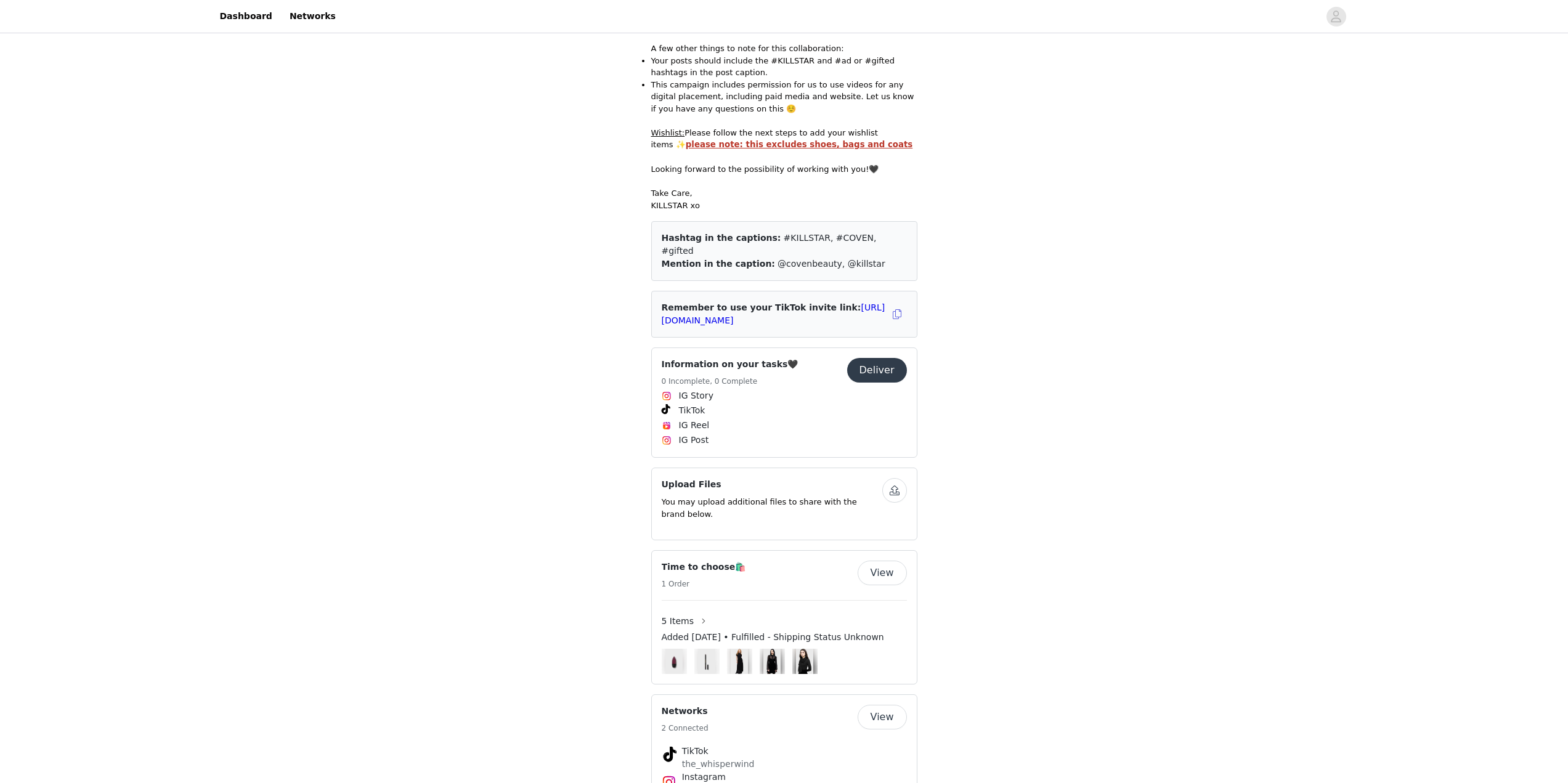
click at [868, 359] on button "Deliver" at bounding box center [876, 371] width 60 height 25
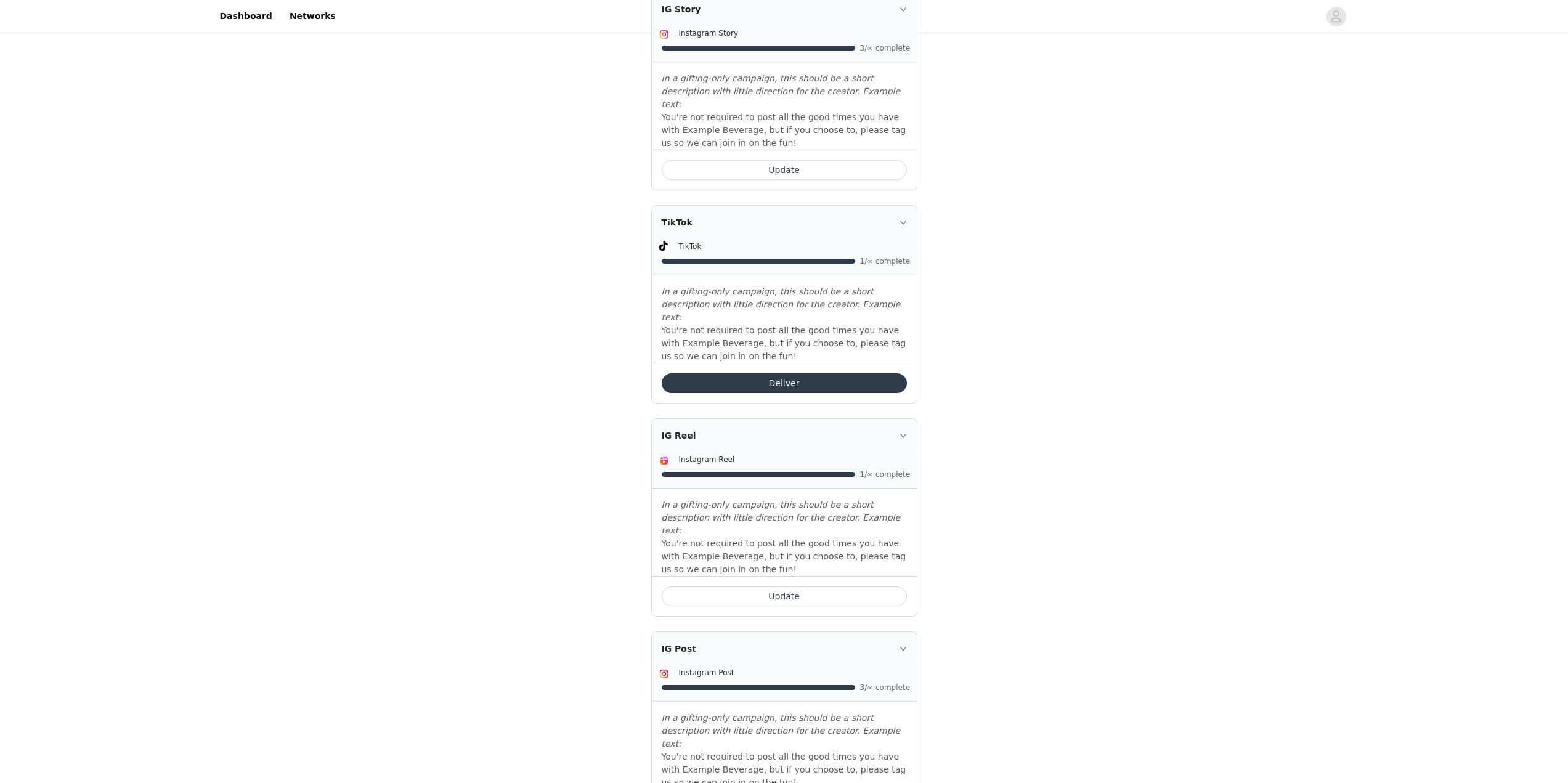
scroll to position [353, 0]
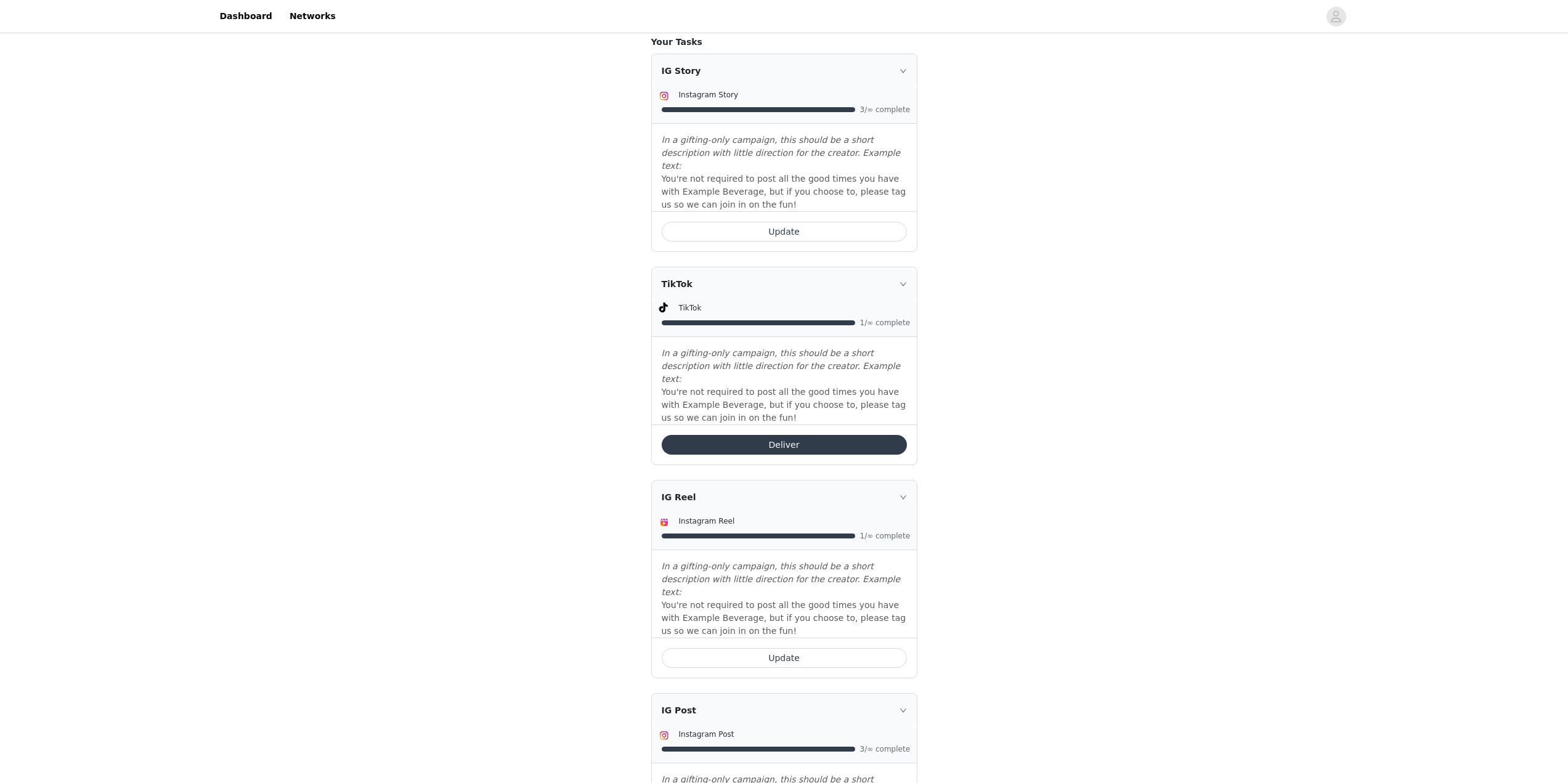
click at [767, 222] on button "Update" at bounding box center [784, 231] width 246 height 20
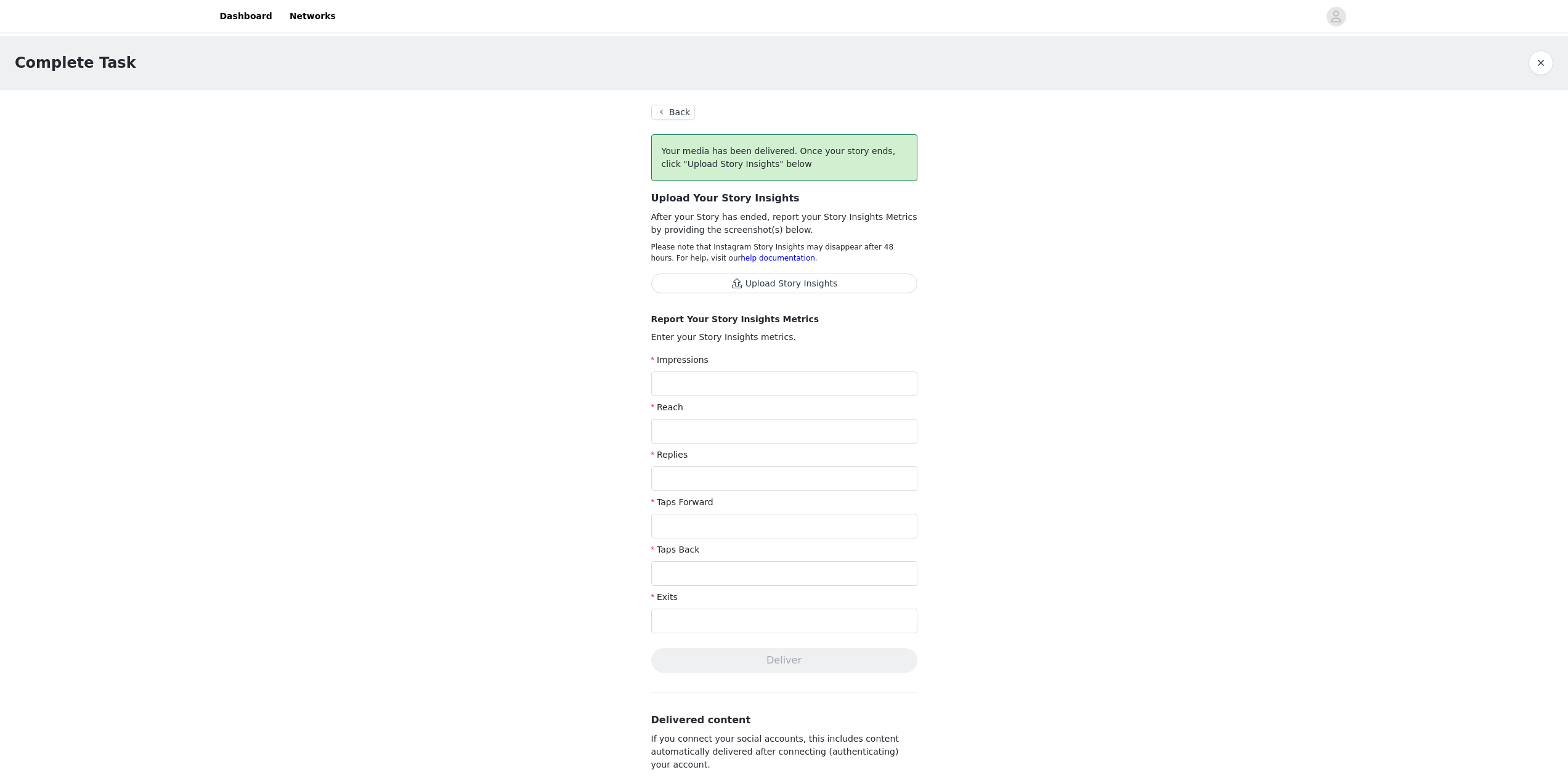
click at [753, 284] on button "Upload Story Insights" at bounding box center [784, 283] width 267 height 20
click at [766, 281] on button "Upload Story Insights" at bounding box center [784, 283] width 267 height 20
click at [646, 367] on section "Back Your media has been delivered. Once your story ends, click "Upload Story I…" at bounding box center [784, 600] width 295 height 1021
click at [655, 374] on input "text" at bounding box center [784, 384] width 267 height 25
type input "198"
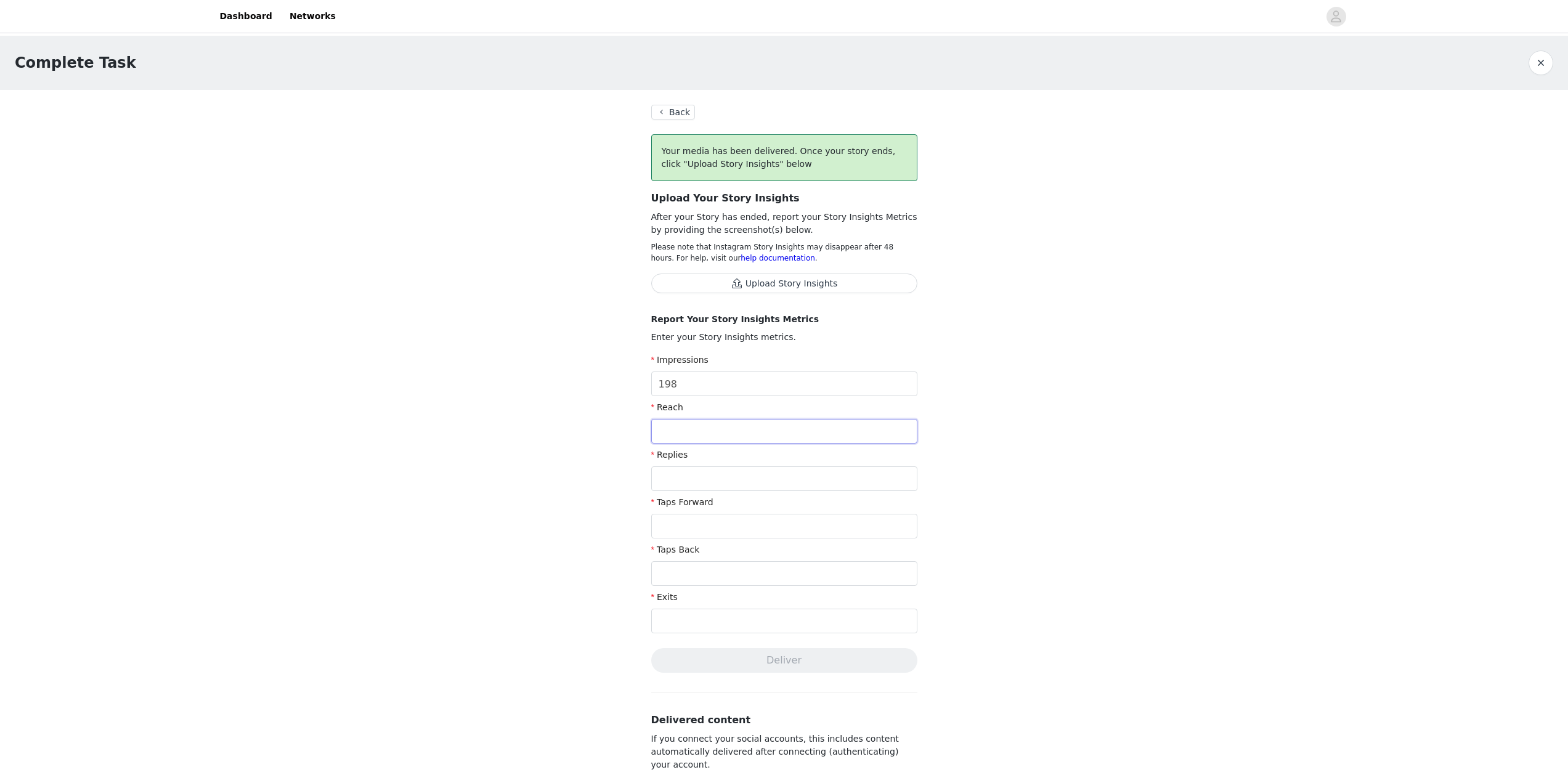
click at [684, 436] on input "text" at bounding box center [784, 431] width 267 height 25
click at [686, 620] on input "text" at bounding box center [784, 621] width 267 height 25
type input "11"
click at [698, 524] on input "text" at bounding box center [784, 527] width 267 height 25
type input "149"
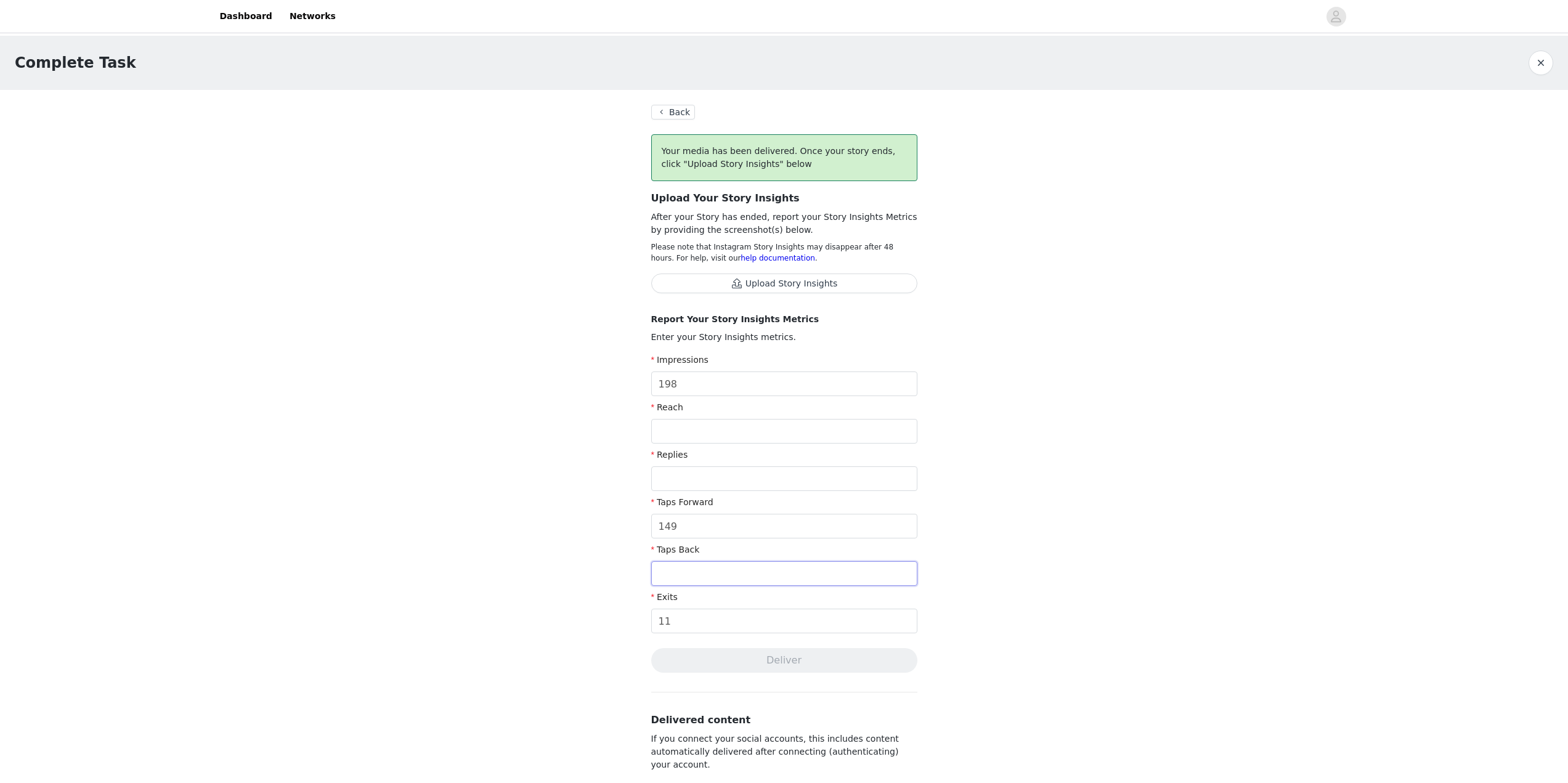
click at [690, 573] on input "text" at bounding box center [784, 574] width 267 height 25
type input "9"
click at [723, 442] on input "text" at bounding box center [784, 431] width 267 height 25
click at [716, 462] on div "Replies" at bounding box center [784, 457] width 267 height 18
click at [715, 472] on input "text" at bounding box center [784, 479] width 267 height 25
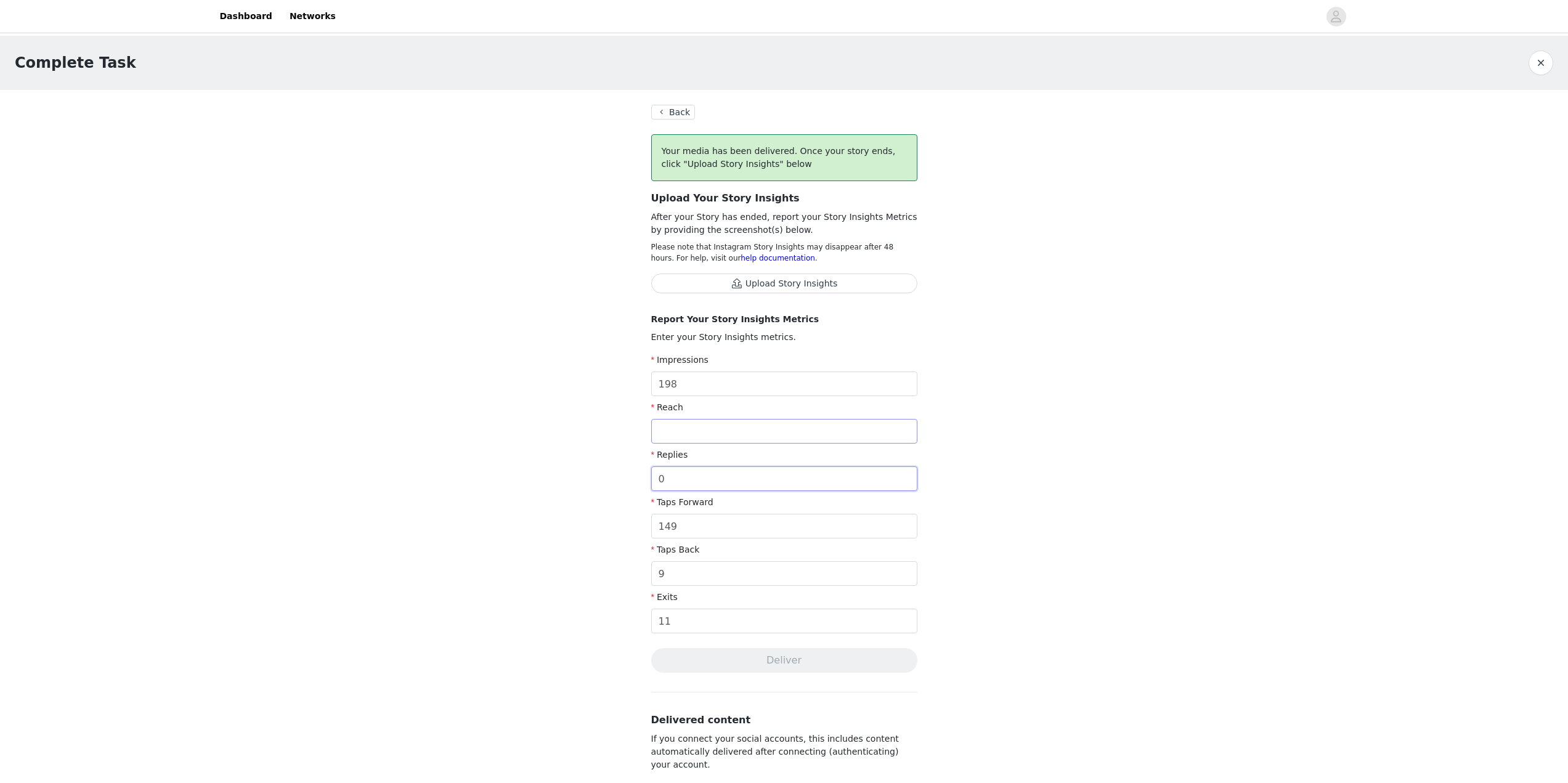
type input "0"
click at [718, 443] on input "text" at bounding box center [784, 431] width 267 height 25
type input "169"
click at [547, 464] on div "Complete Task Back Your media has been delivered. Once your story ends, click "…" at bounding box center [784, 573] width 1568 height 1076
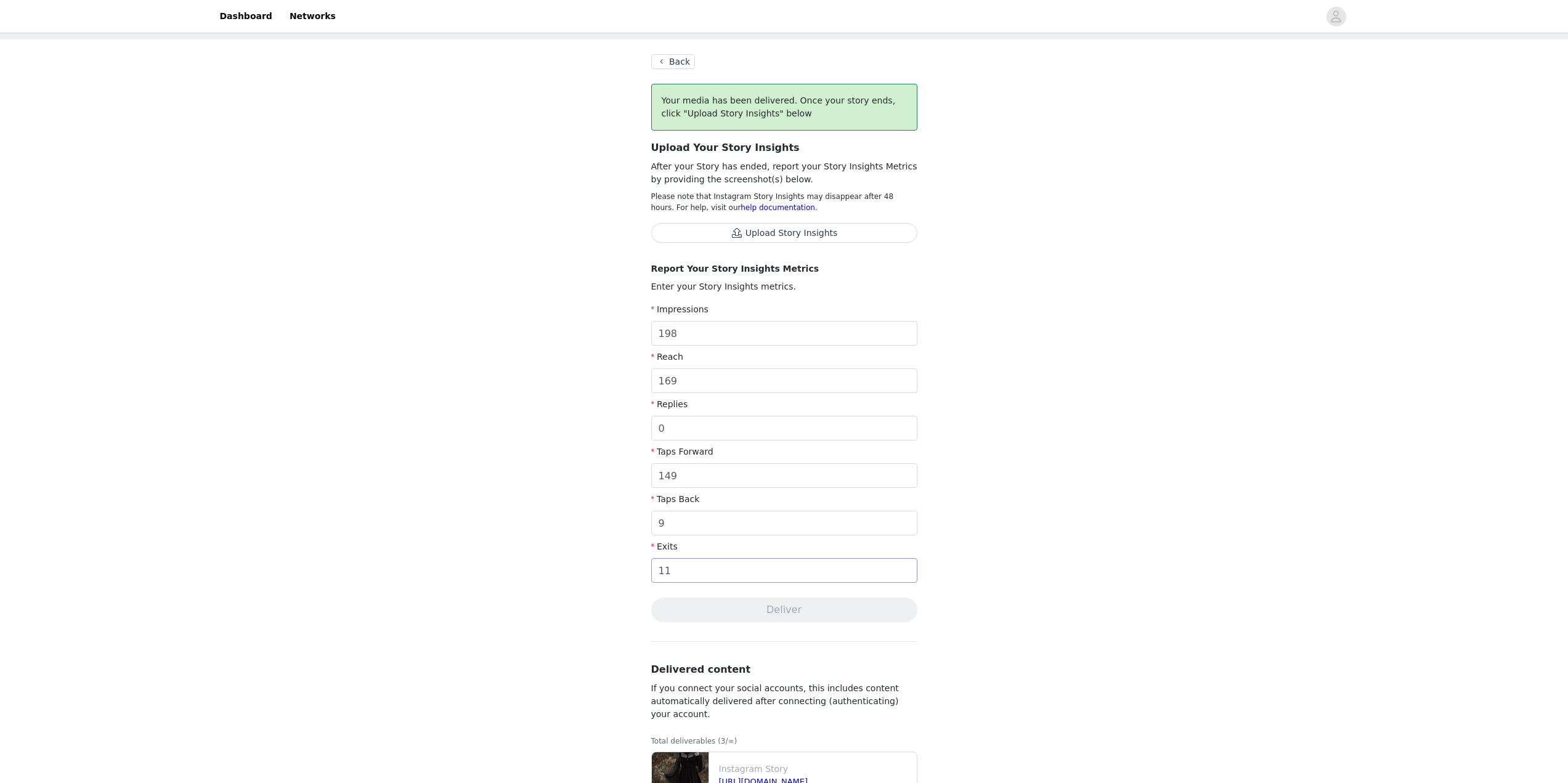
scroll to position [123, 0]
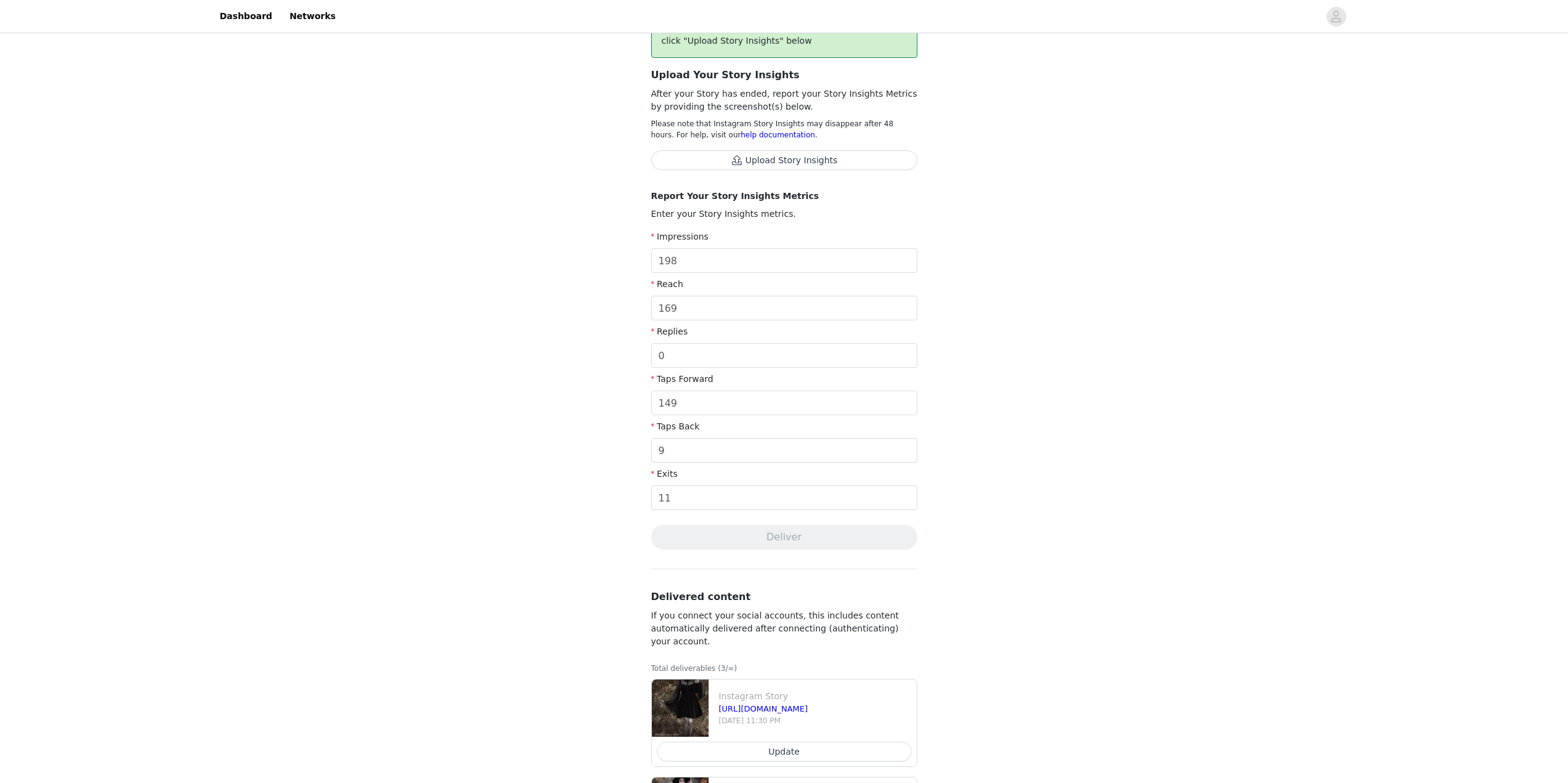
click at [722, 519] on div "Your media has been delivered. Once your story ends, click "Upload Story Insigh…" at bounding box center [784, 280] width 267 height 538
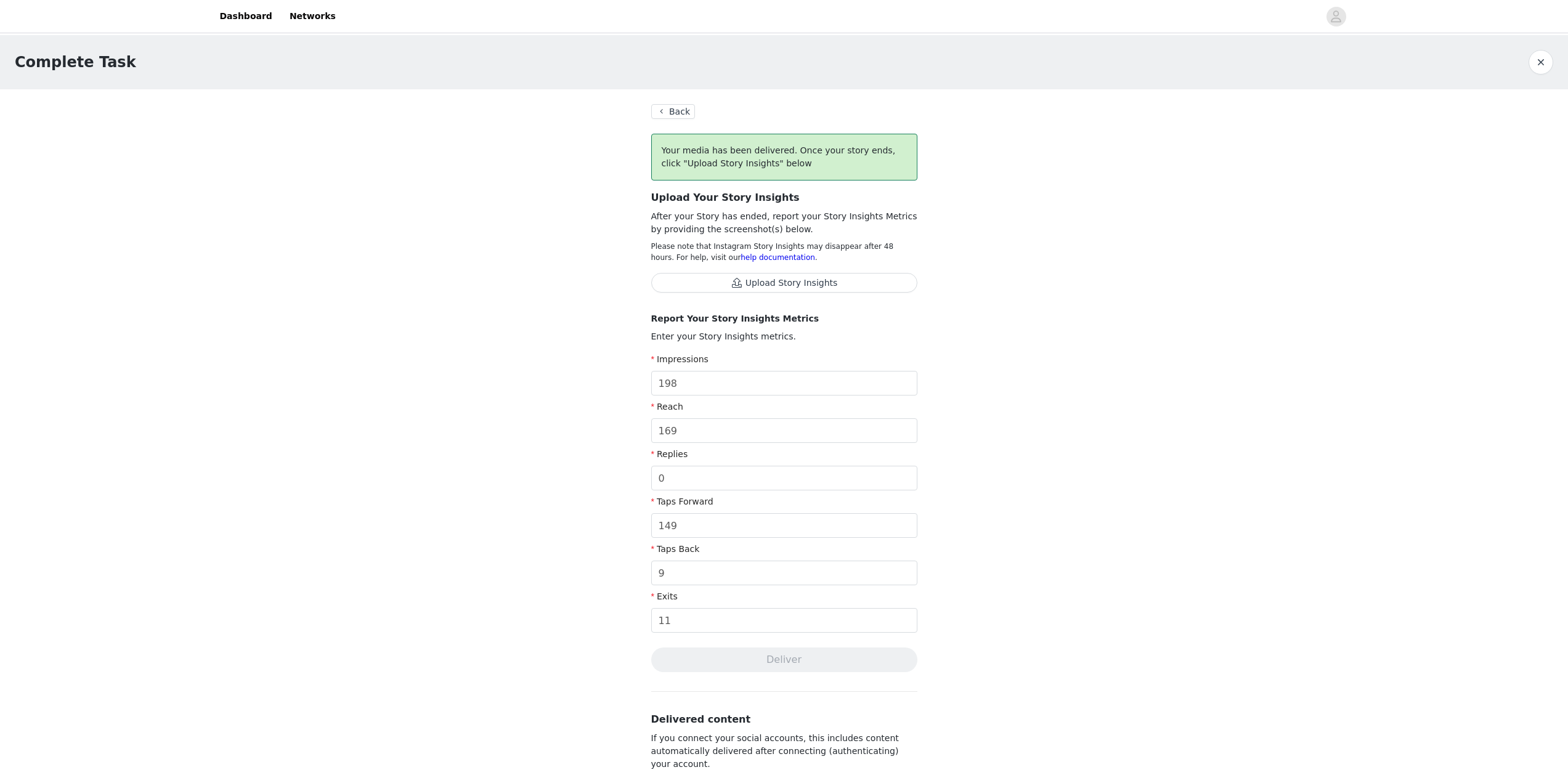
scroll to position [0, 0]
click at [763, 284] on button "Upload Story Insights" at bounding box center [784, 283] width 267 height 20
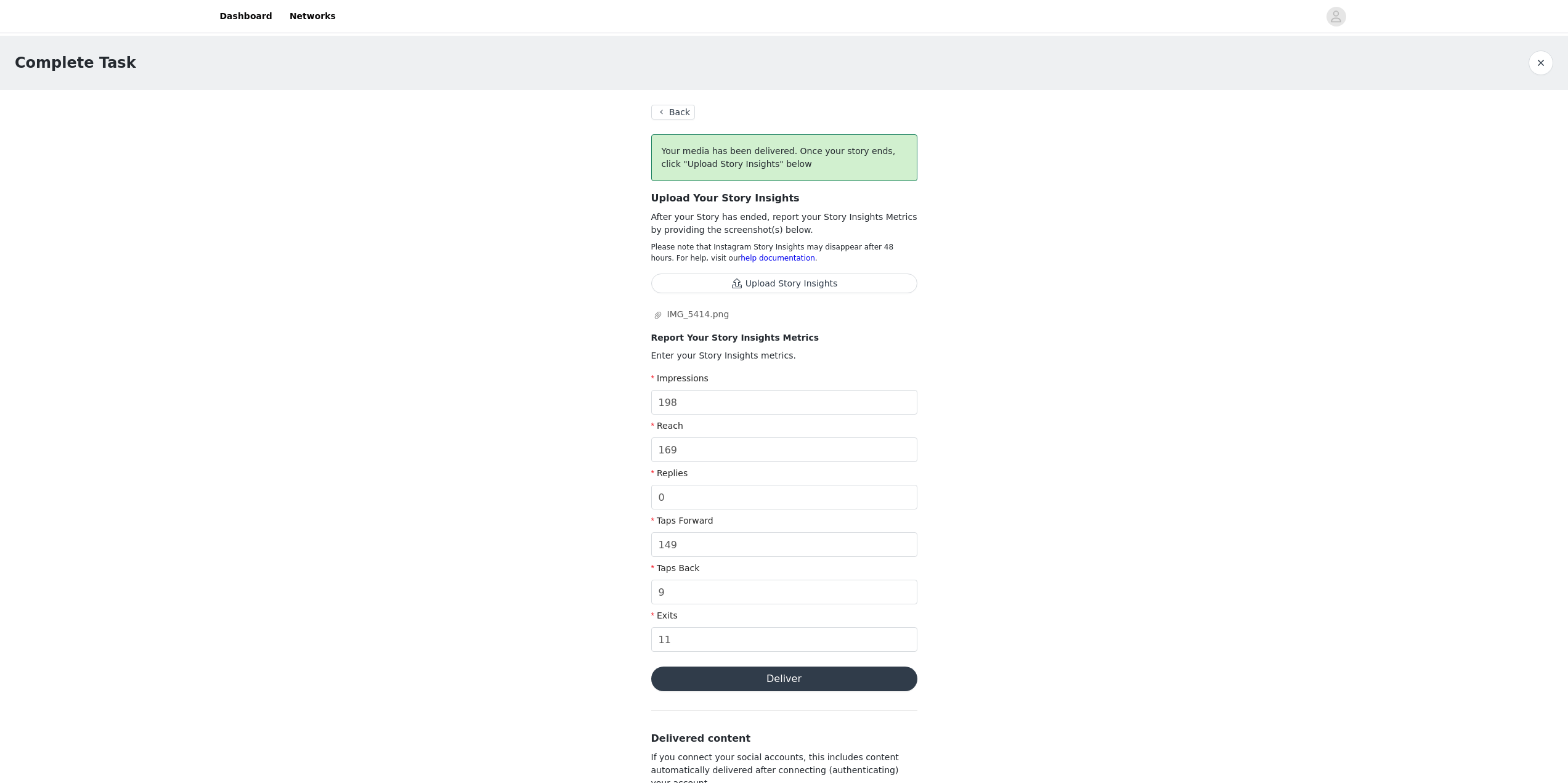
click at [750, 280] on button "Upload Story Insights" at bounding box center [784, 283] width 267 height 20
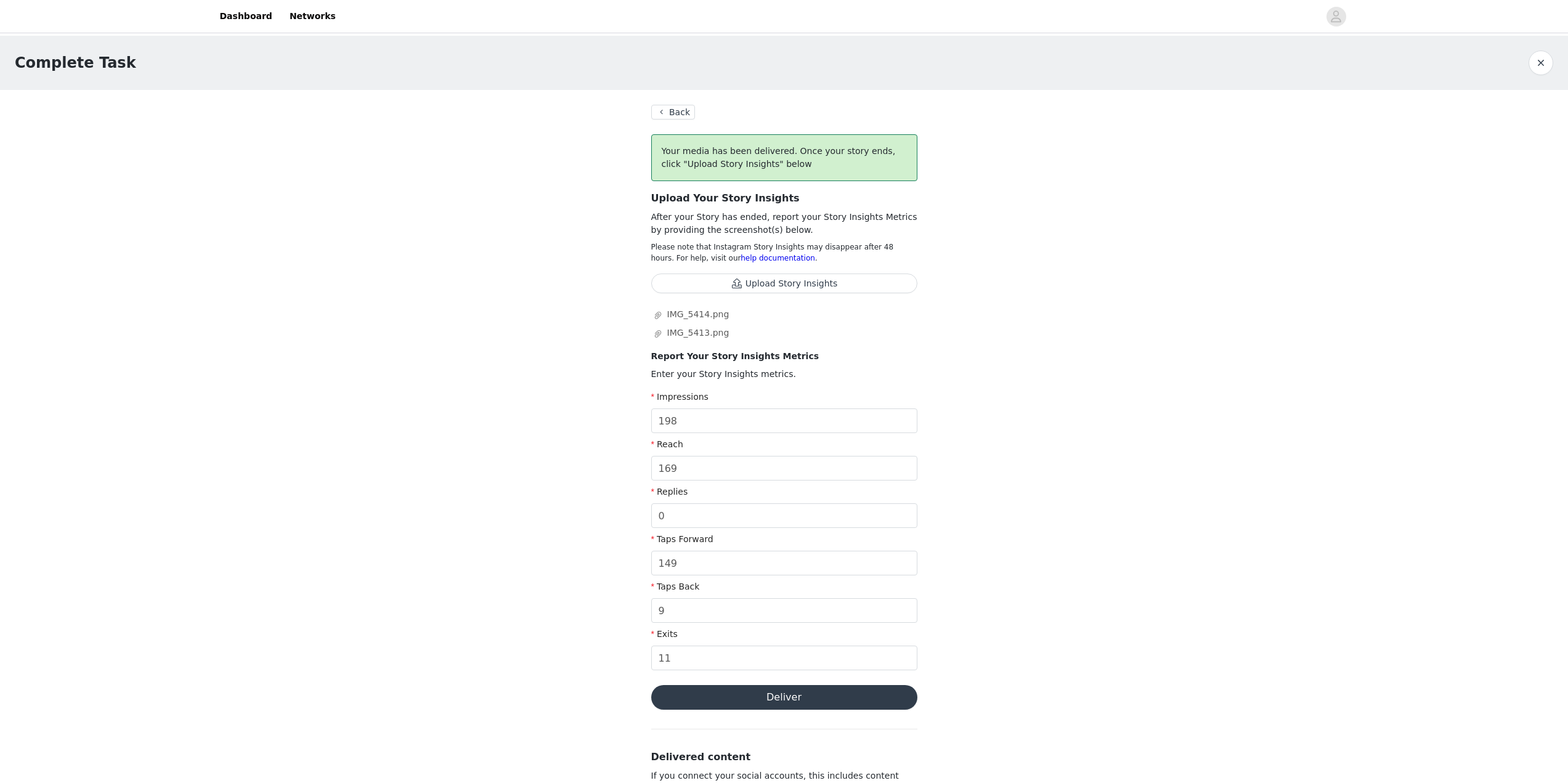
click at [707, 285] on button "Upload Story Insights" at bounding box center [784, 283] width 267 height 20
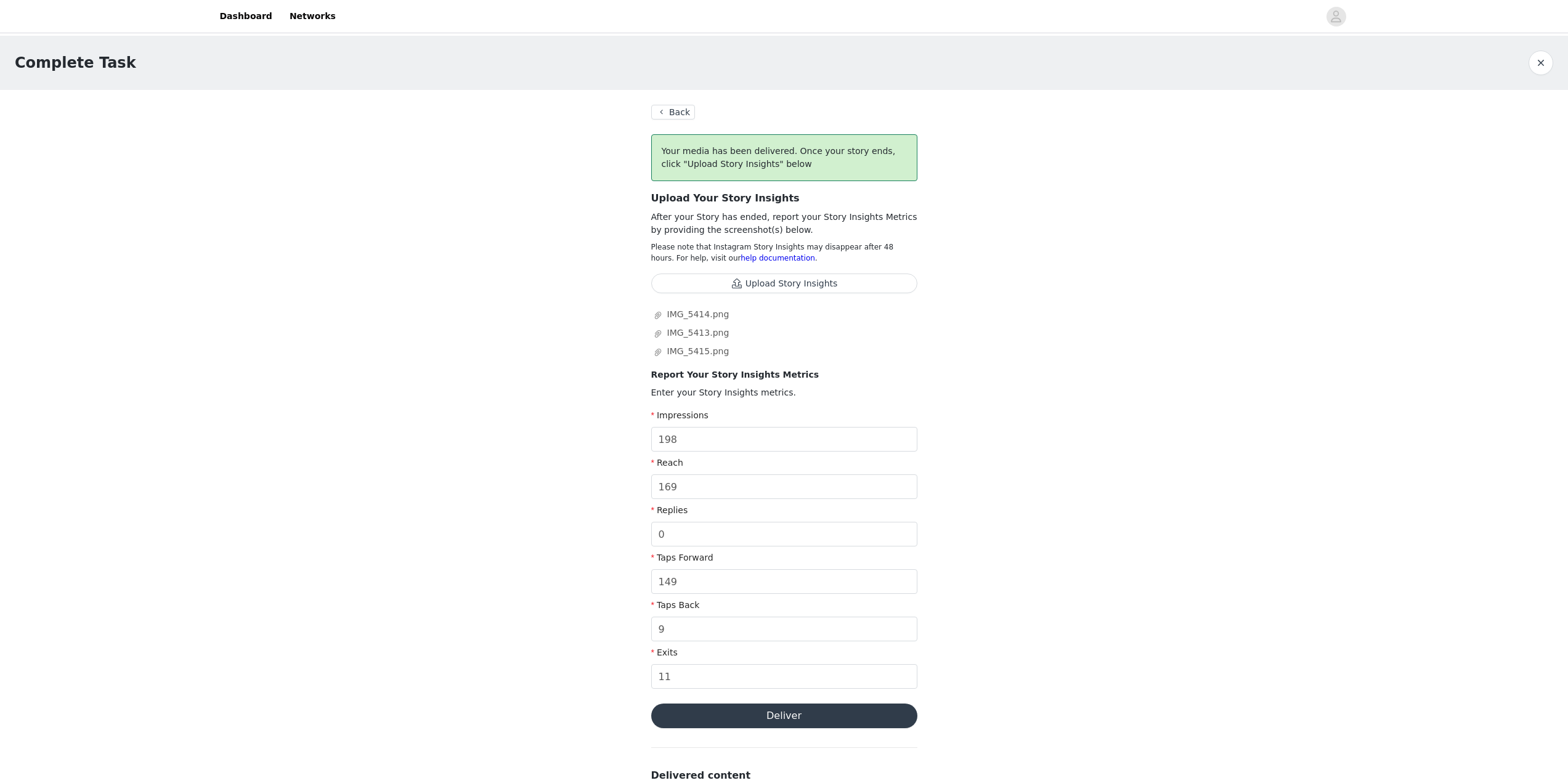
click at [741, 721] on button "Deliver" at bounding box center [784, 716] width 267 height 25
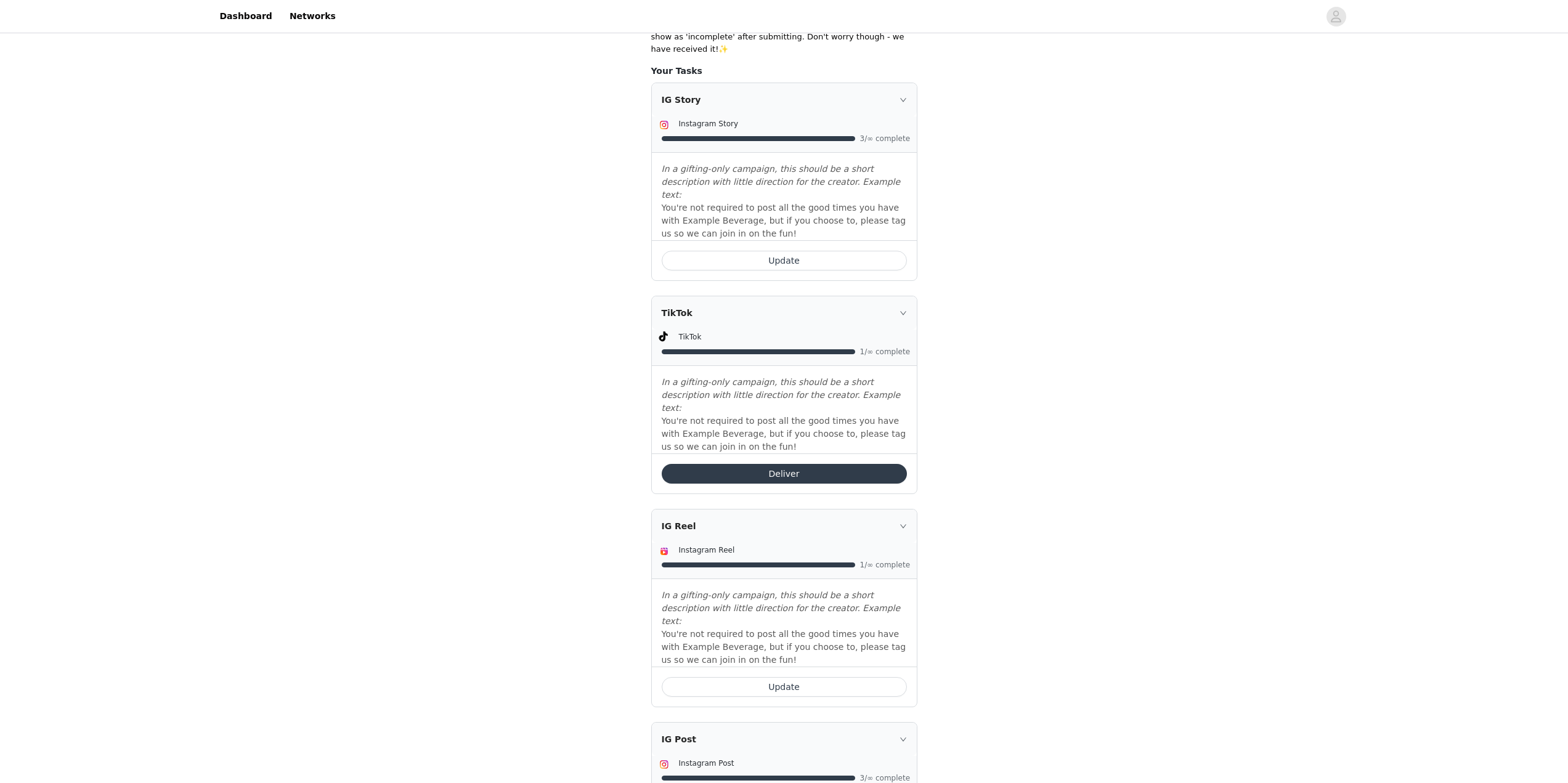
scroll to position [414, 0]
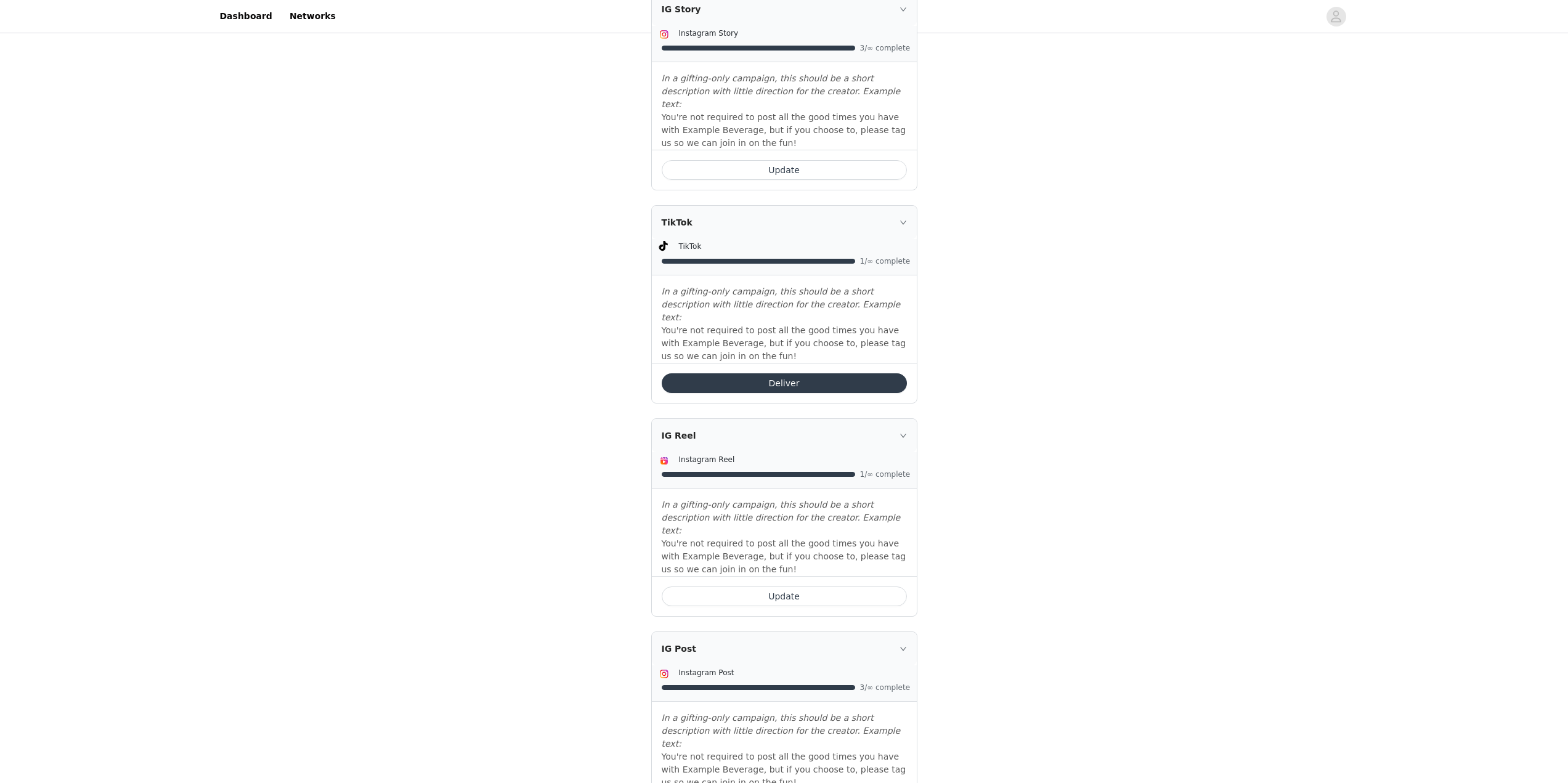
click at [701, 374] on button "Deliver" at bounding box center [784, 383] width 246 height 20
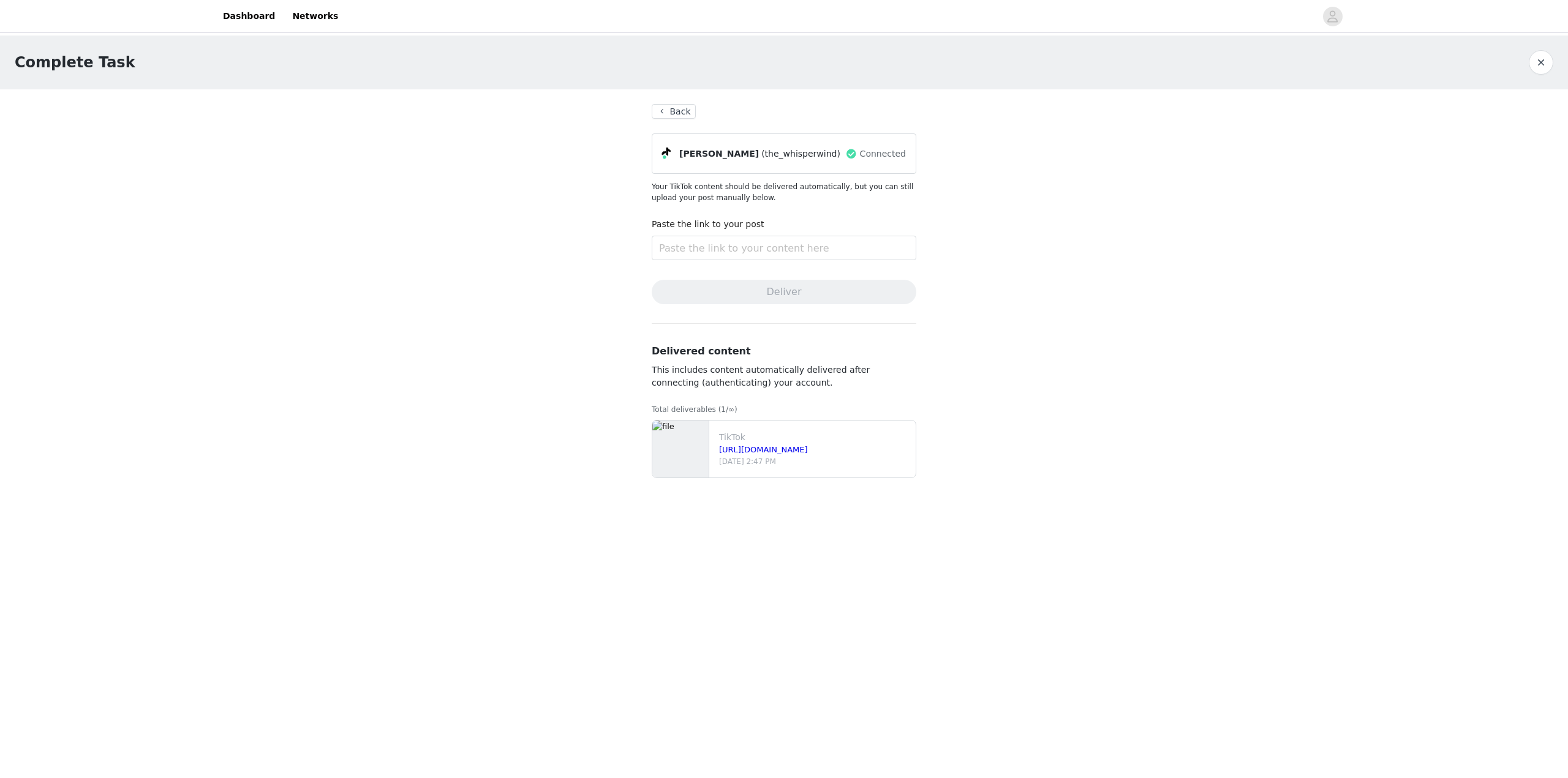
click at [660, 117] on button "Back" at bounding box center [674, 111] width 44 height 14
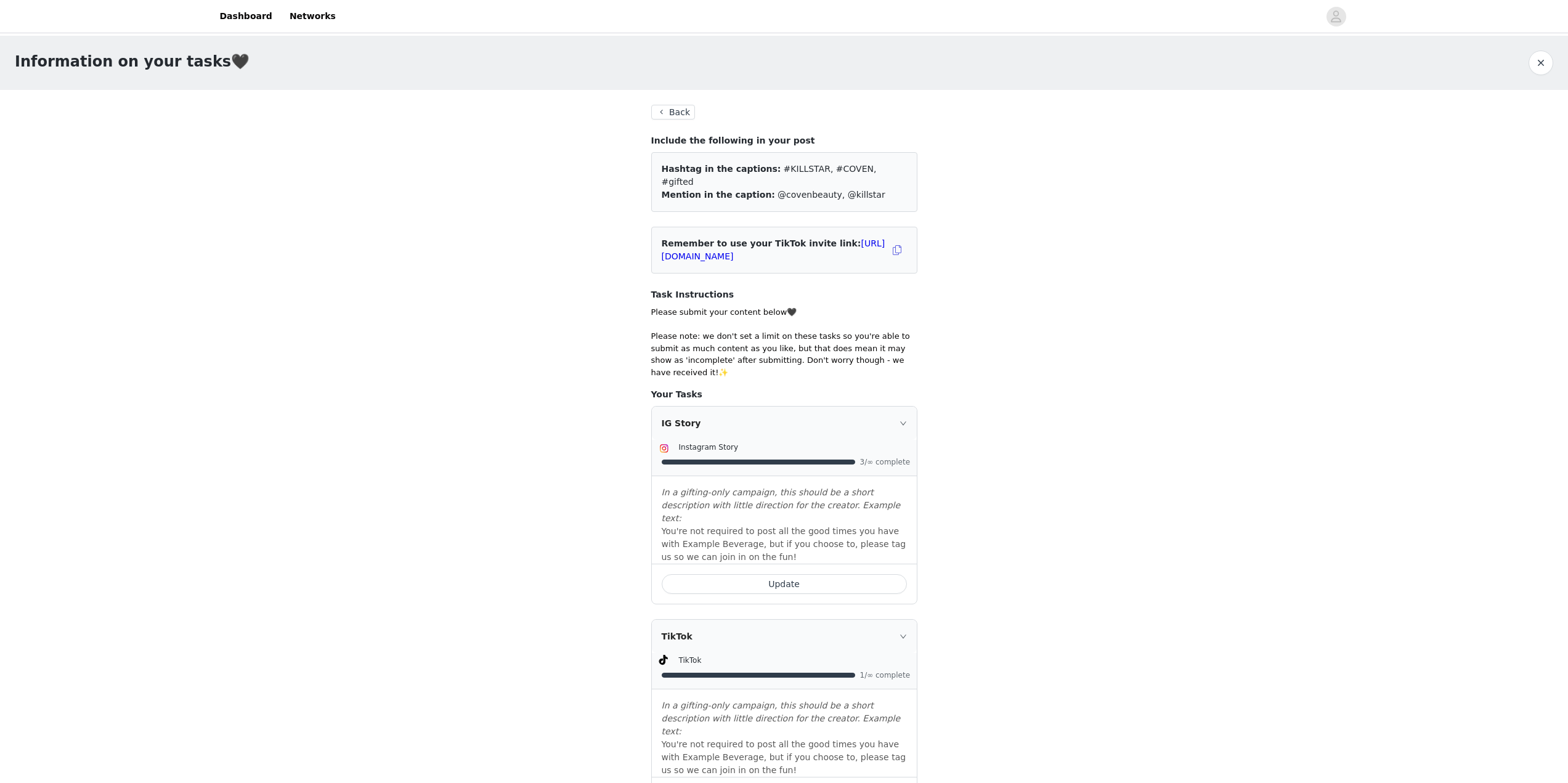
click at [670, 123] on div "Back Include the following in your post Hashtag in the captions: #KILLSTAR, #CO…" at bounding box center [784, 675] width 267 height 1140
click at [670, 119] on button "Back" at bounding box center [673, 112] width 44 height 14
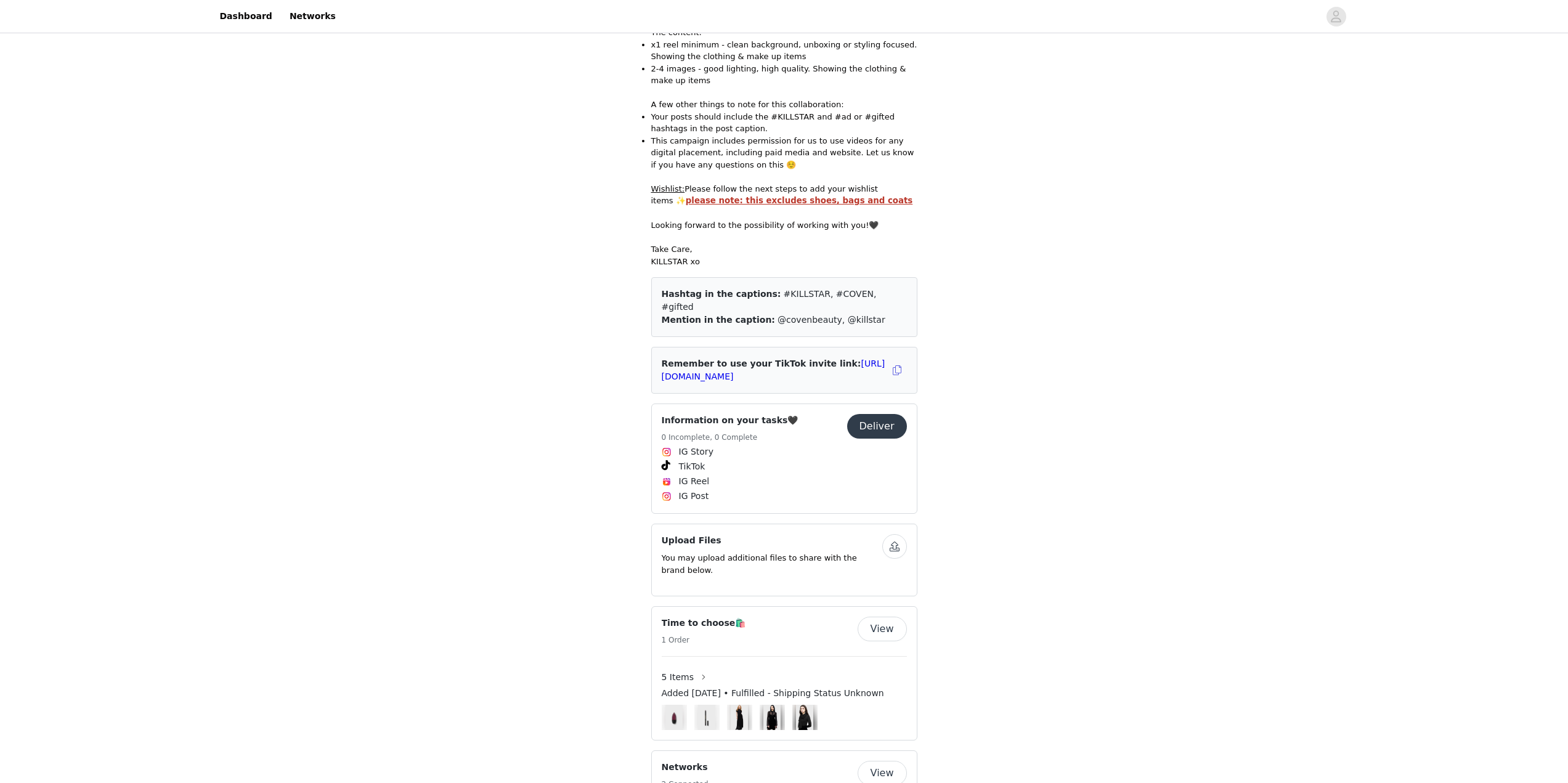
scroll to position [351, 0]
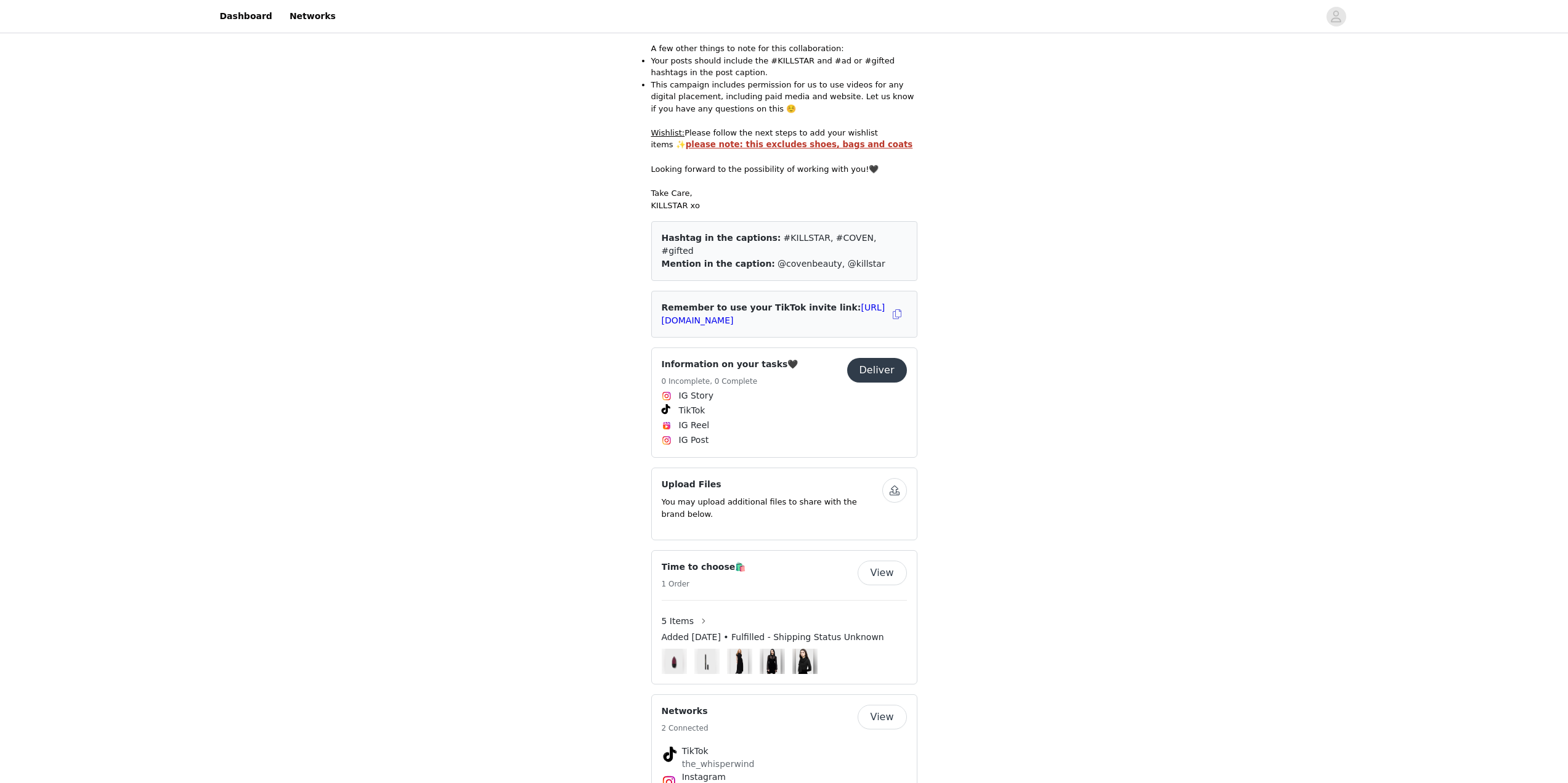
click at [886, 359] on button "Deliver" at bounding box center [876, 371] width 60 height 25
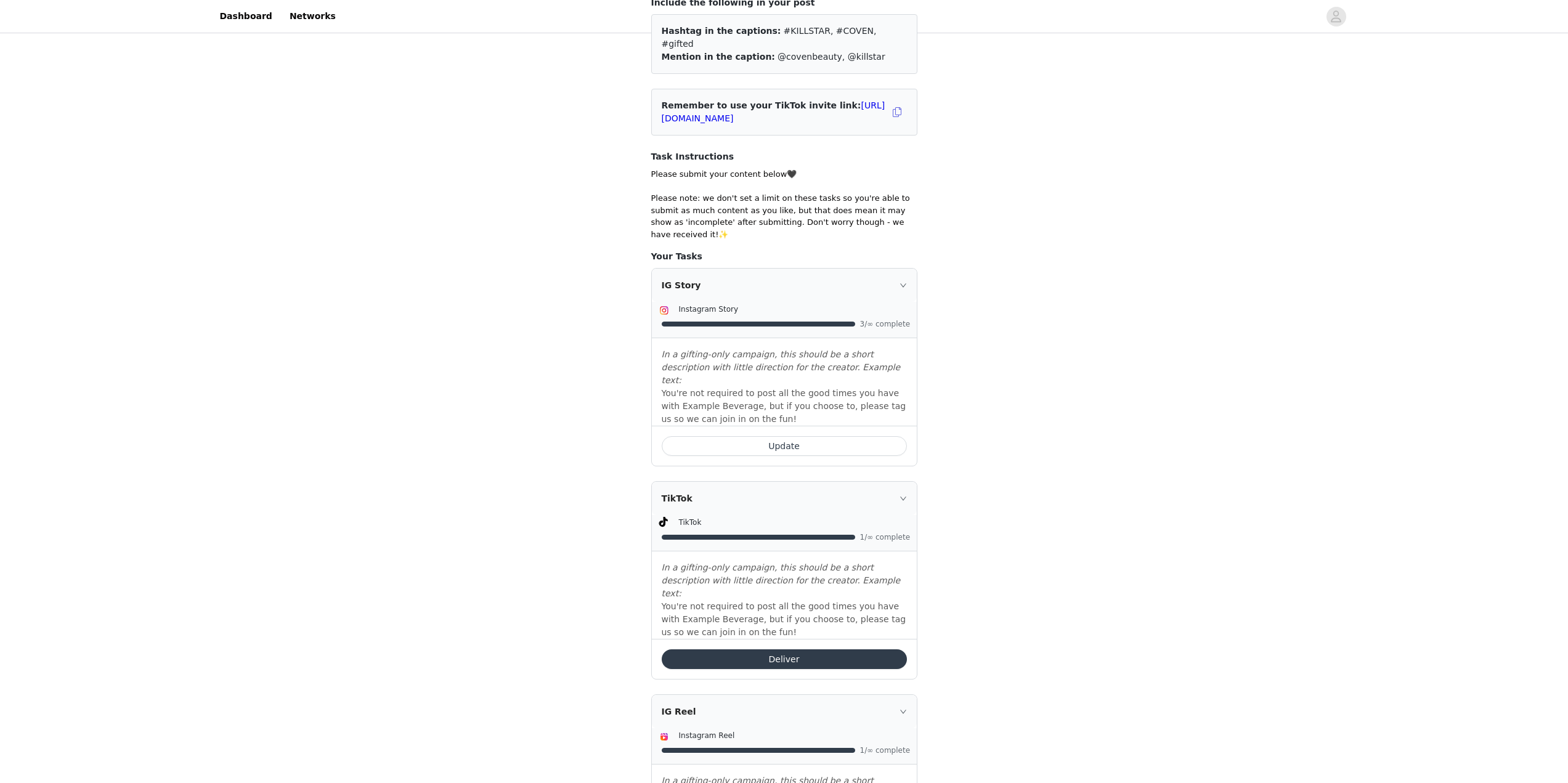
scroll to position [44, 0]
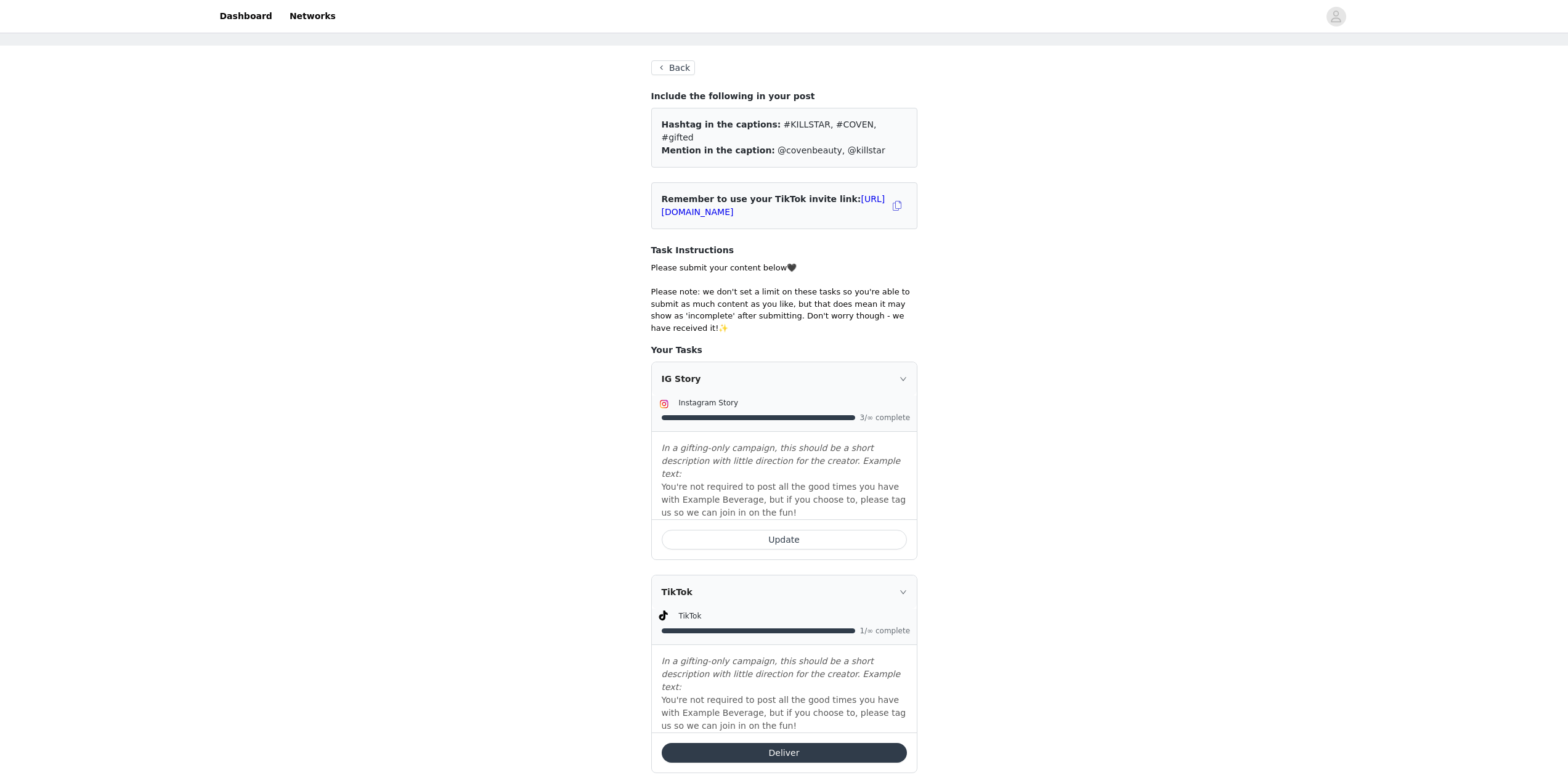
click at [699, 77] on div "Back Include the following in your post Hashtag in the captions: #KILLSTAR, #CO…" at bounding box center [784, 630] width 267 height 1140
click at [680, 72] on button "Back" at bounding box center [673, 67] width 44 height 14
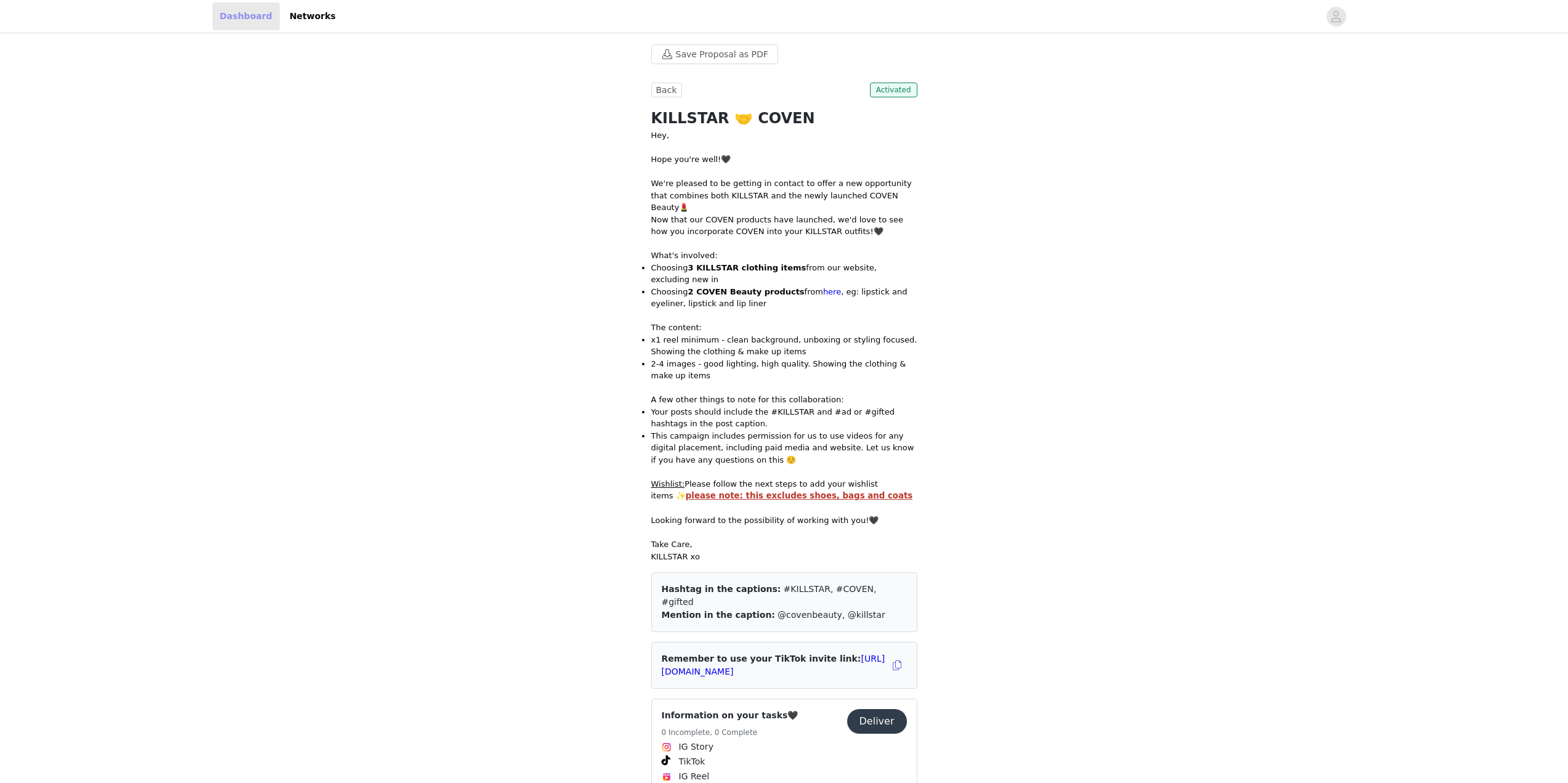
click at [235, 23] on link "Dashboard" at bounding box center [246, 16] width 67 height 28
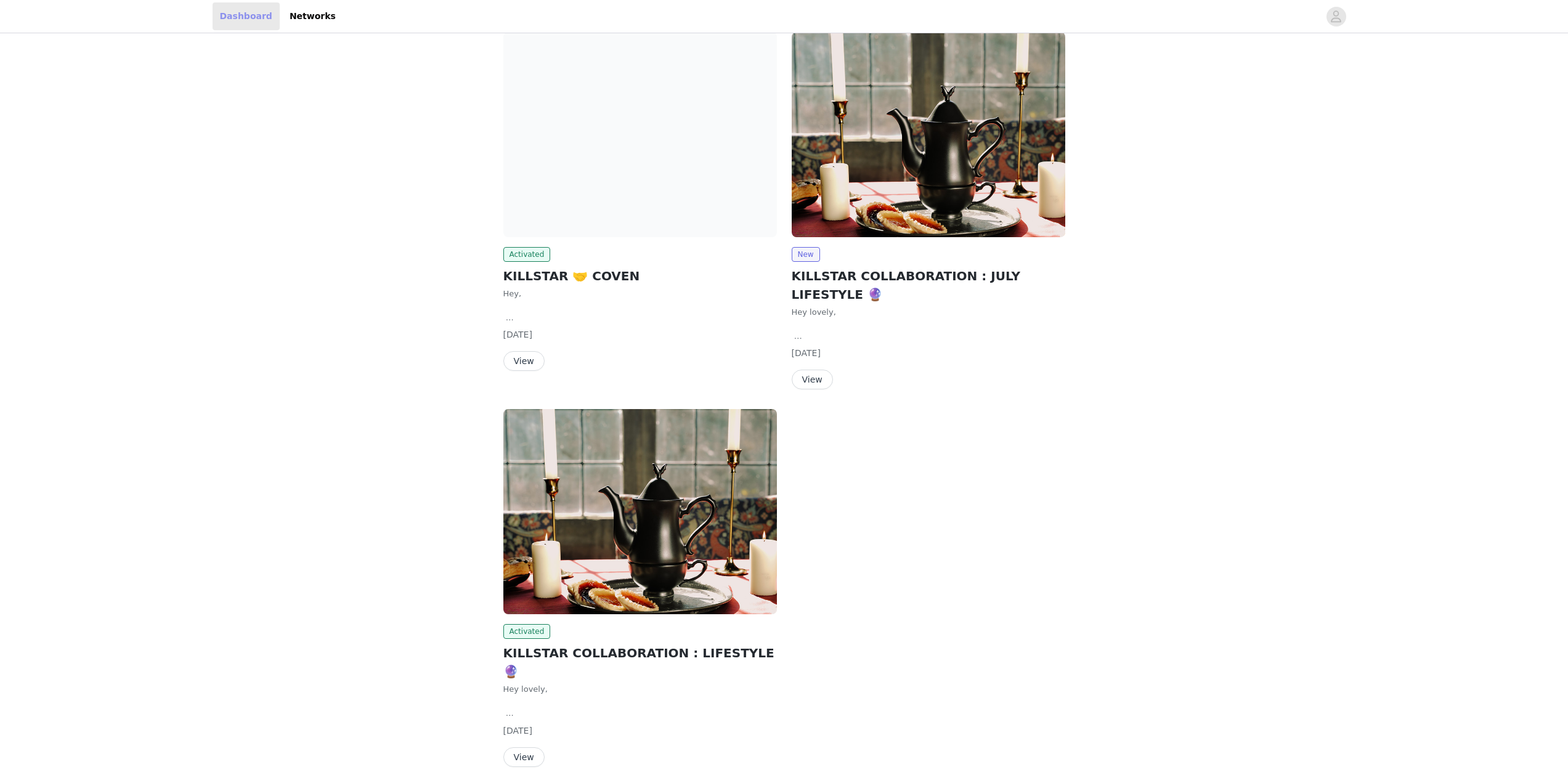
scroll to position [464, 0]
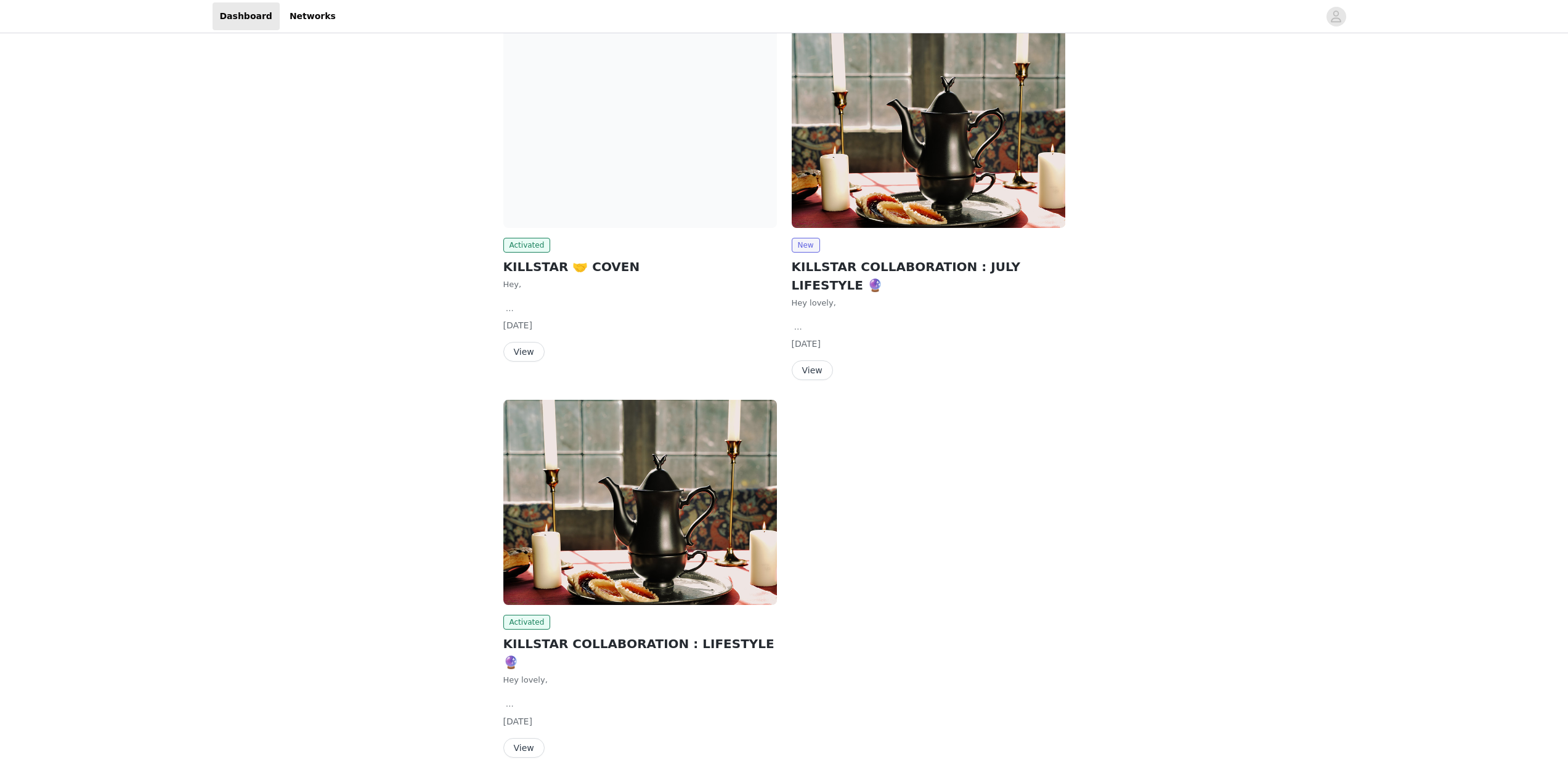
click at [526, 738] on button "View" at bounding box center [524, 748] width 41 height 20
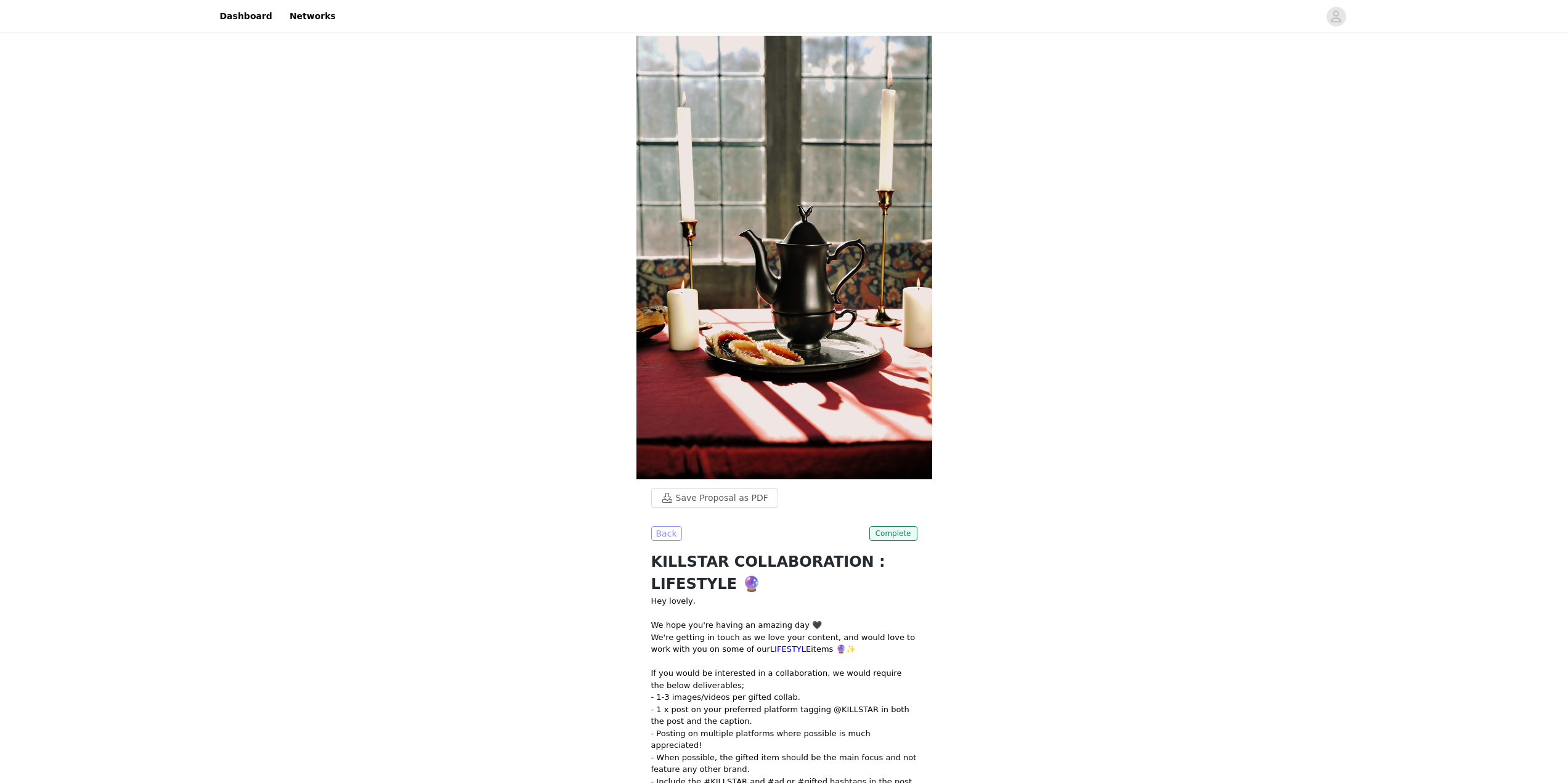
click at [666, 527] on button "Back" at bounding box center [666, 533] width 31 height 14
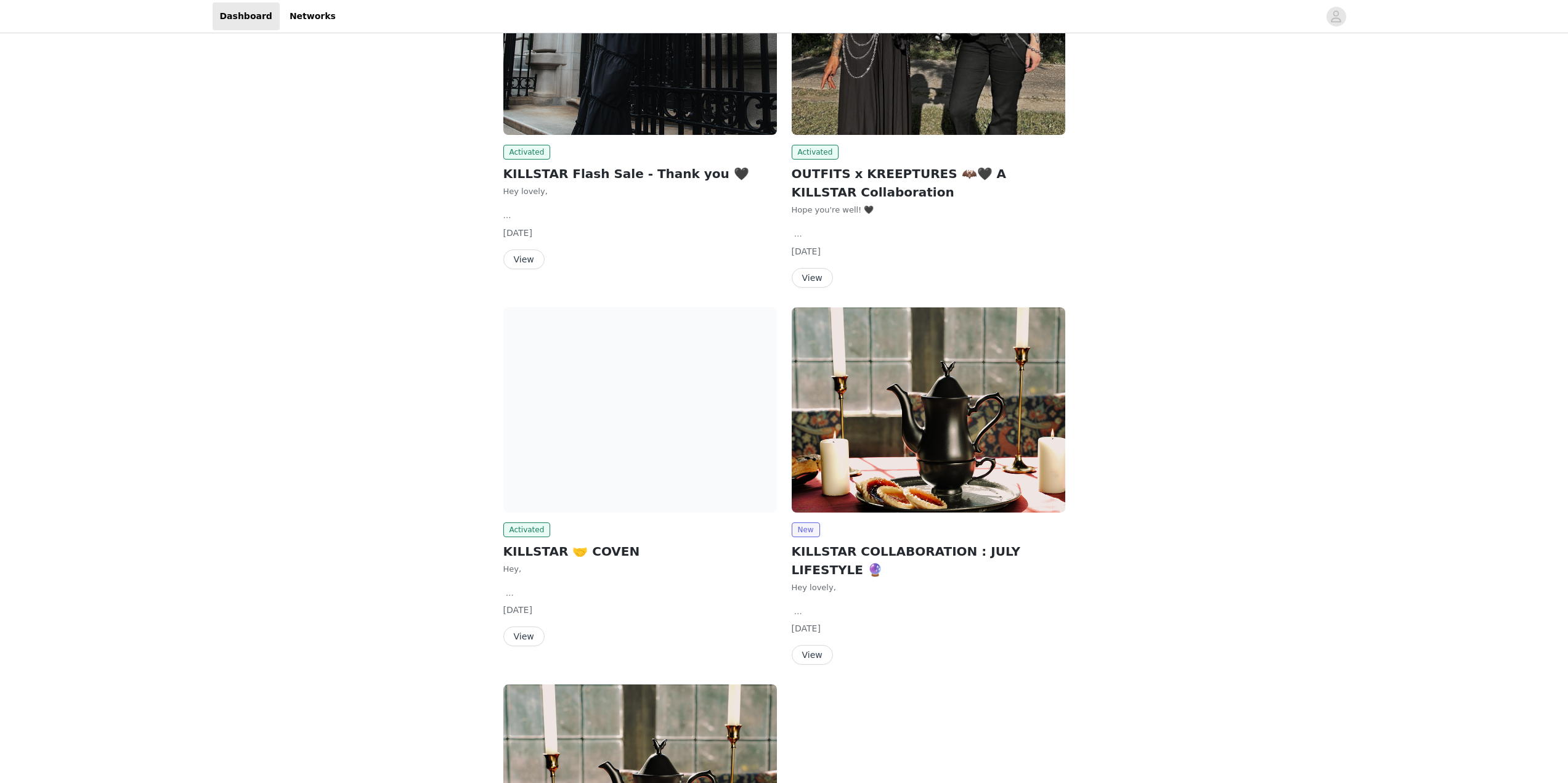
scroll to position [185, 0]
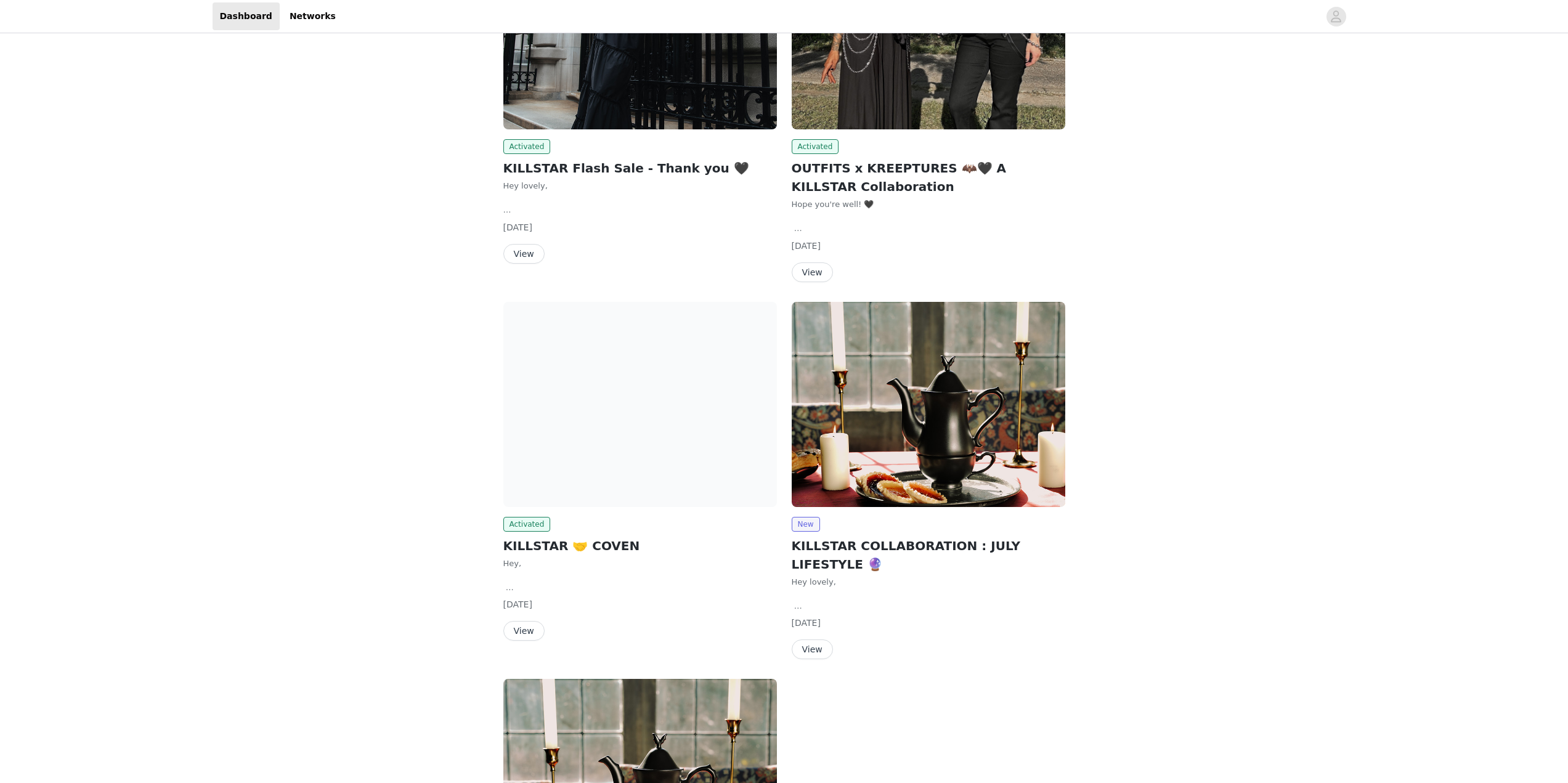
click at [550, 532] on div "Activated" at bounding box center [640, 524] width 273 height 14
click at [526, 627] on button "View" at bounding box center [524, 631] width 41 height 20
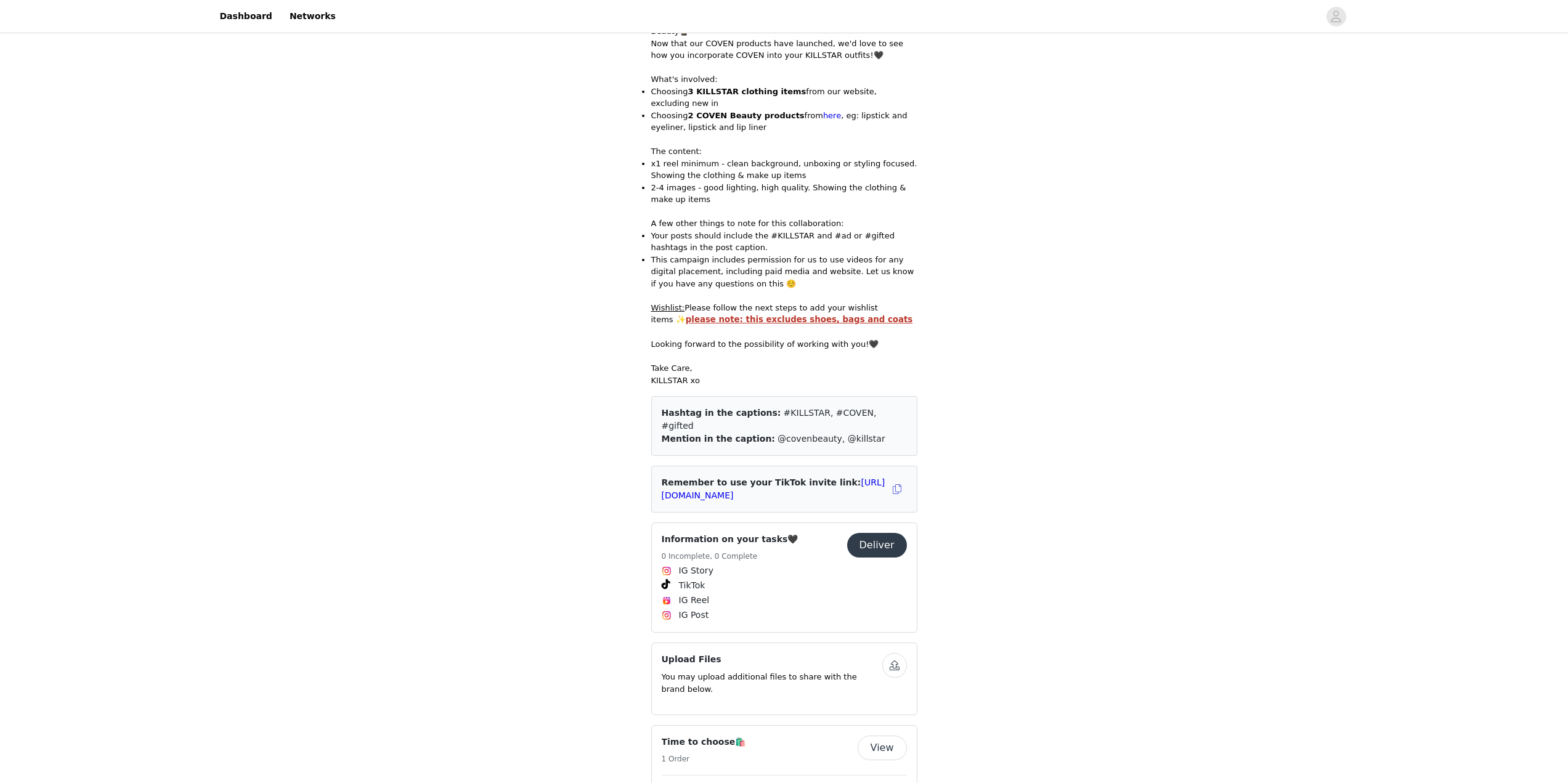
scroll to position [166, 0]
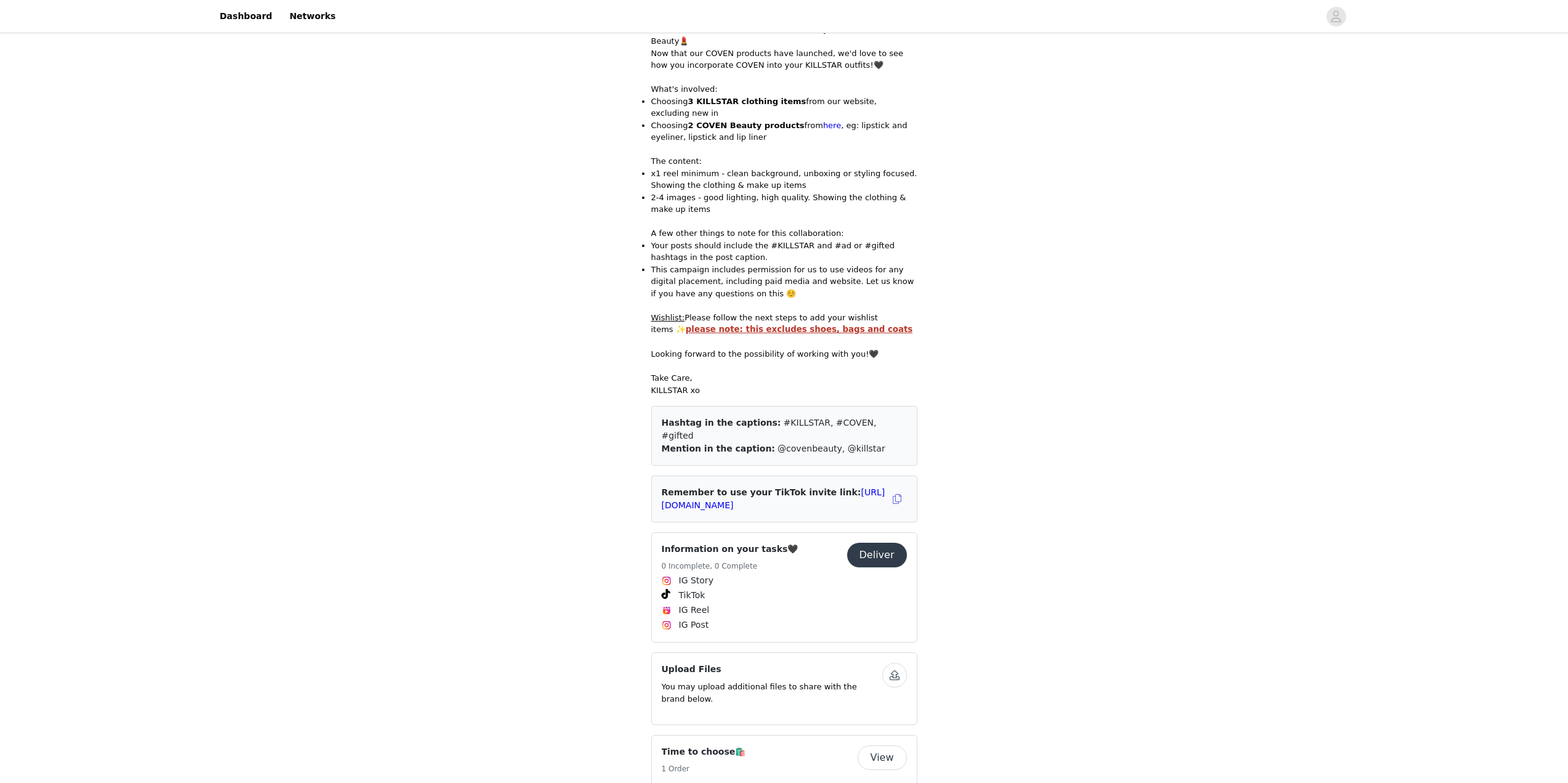
click at [876, 543] on button "Deliver" at bounding box center [876, 555] width 60 height 25
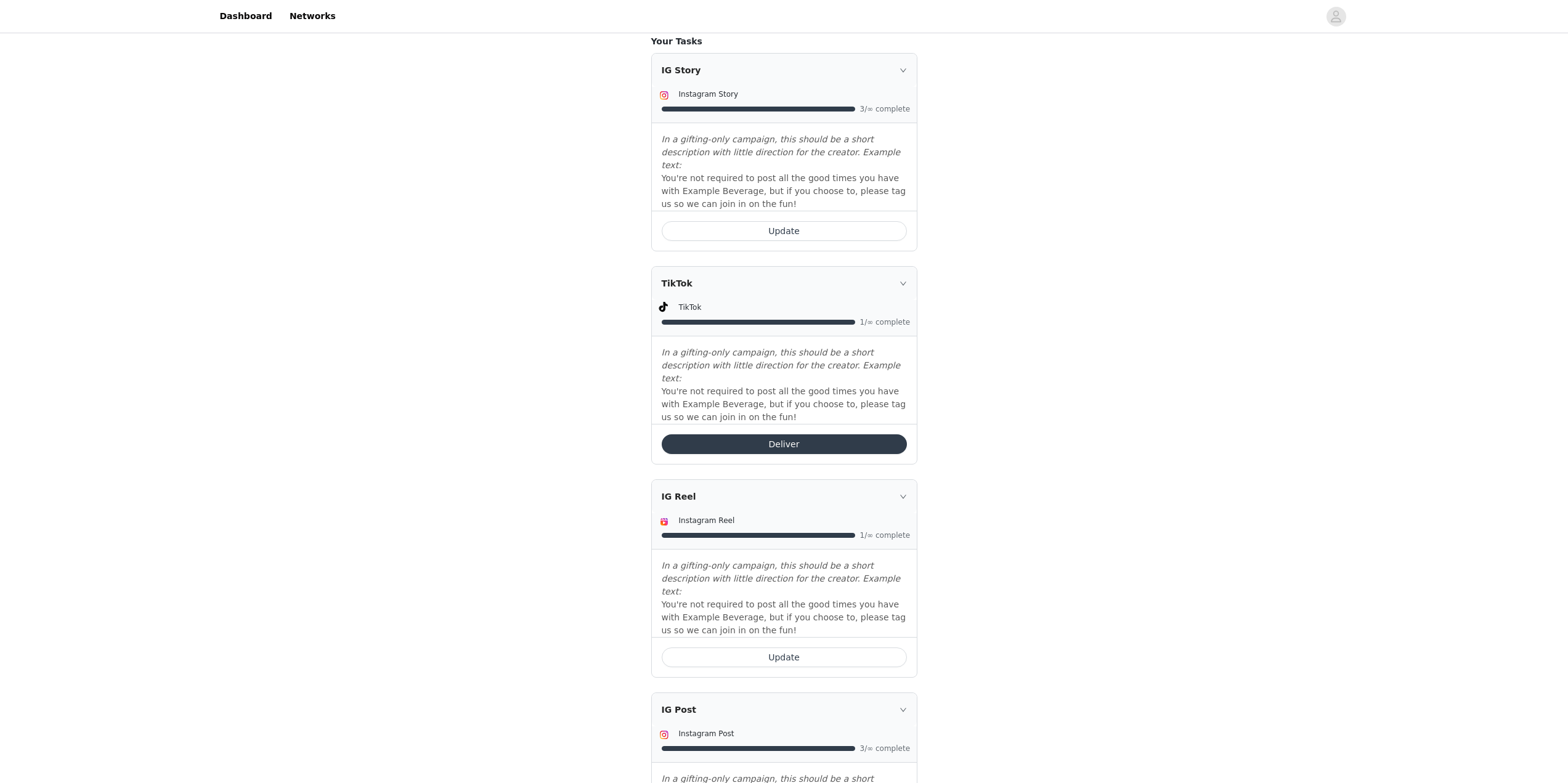
scroll to position [414, 0]
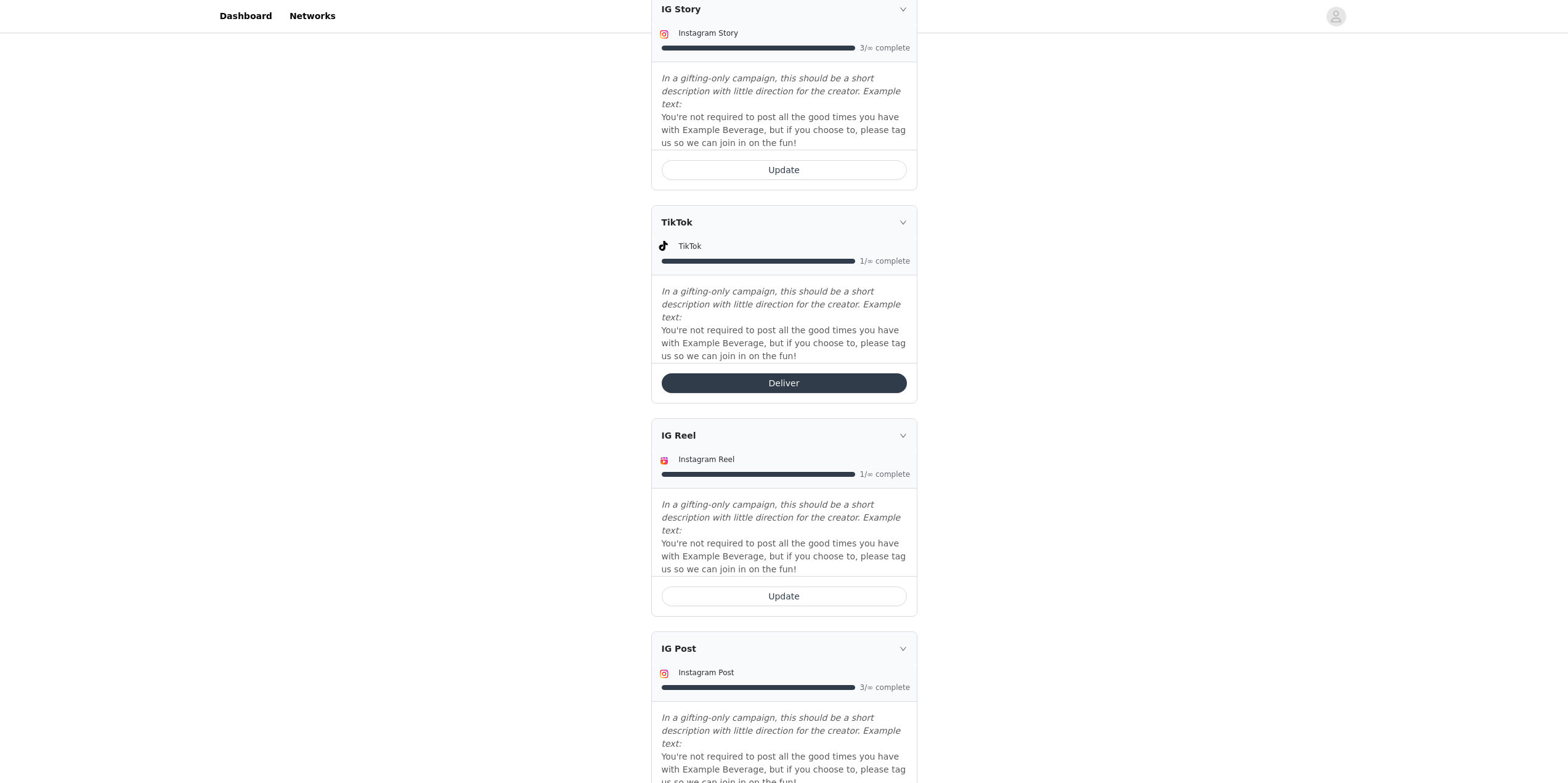
click at [751, 587] on button "Update" at bounding box center [784, 597] width 246 height 20
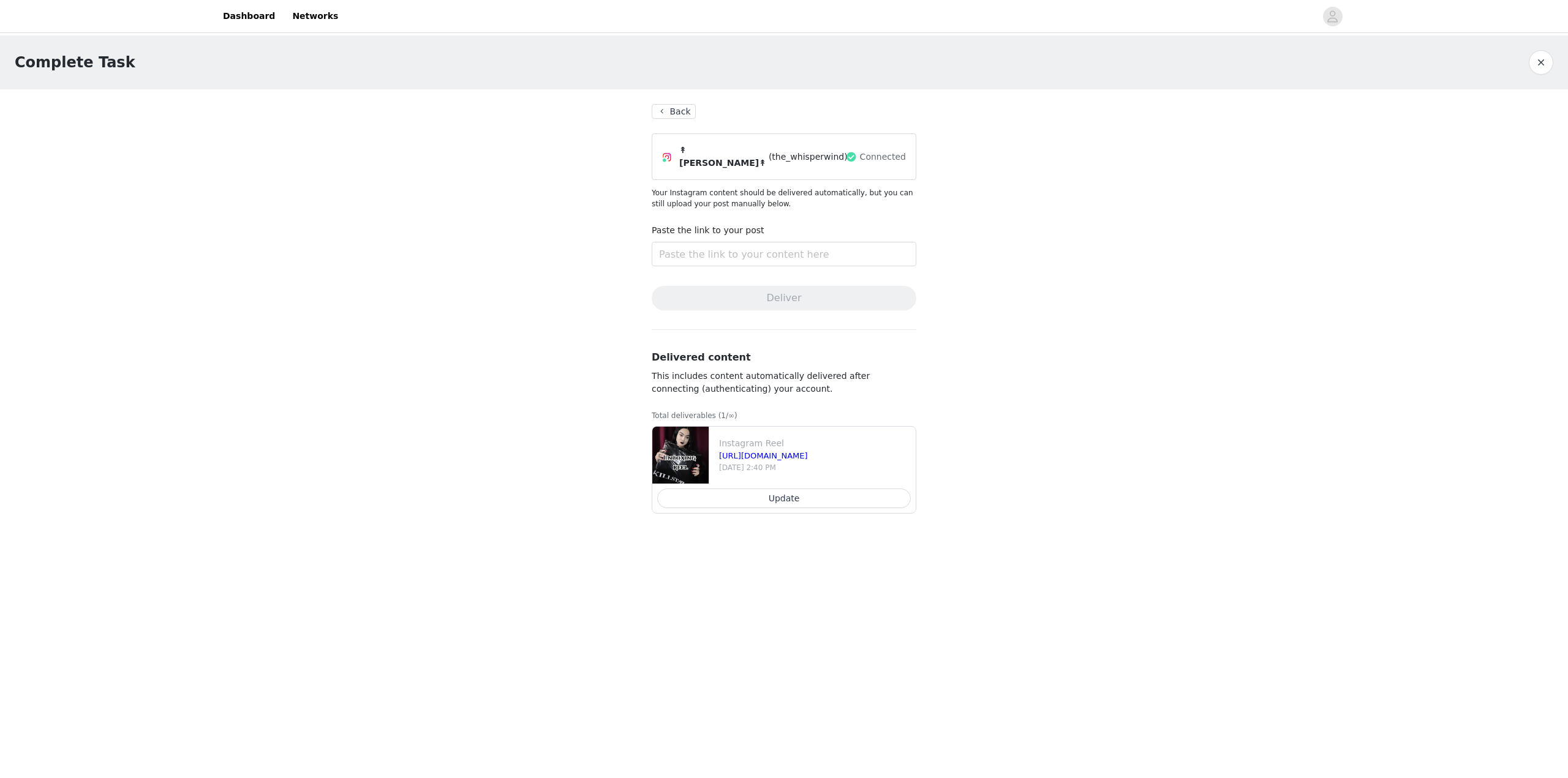
click at [670, 112] on button "Back" at bounding box center [674, 111] width 44 height 14
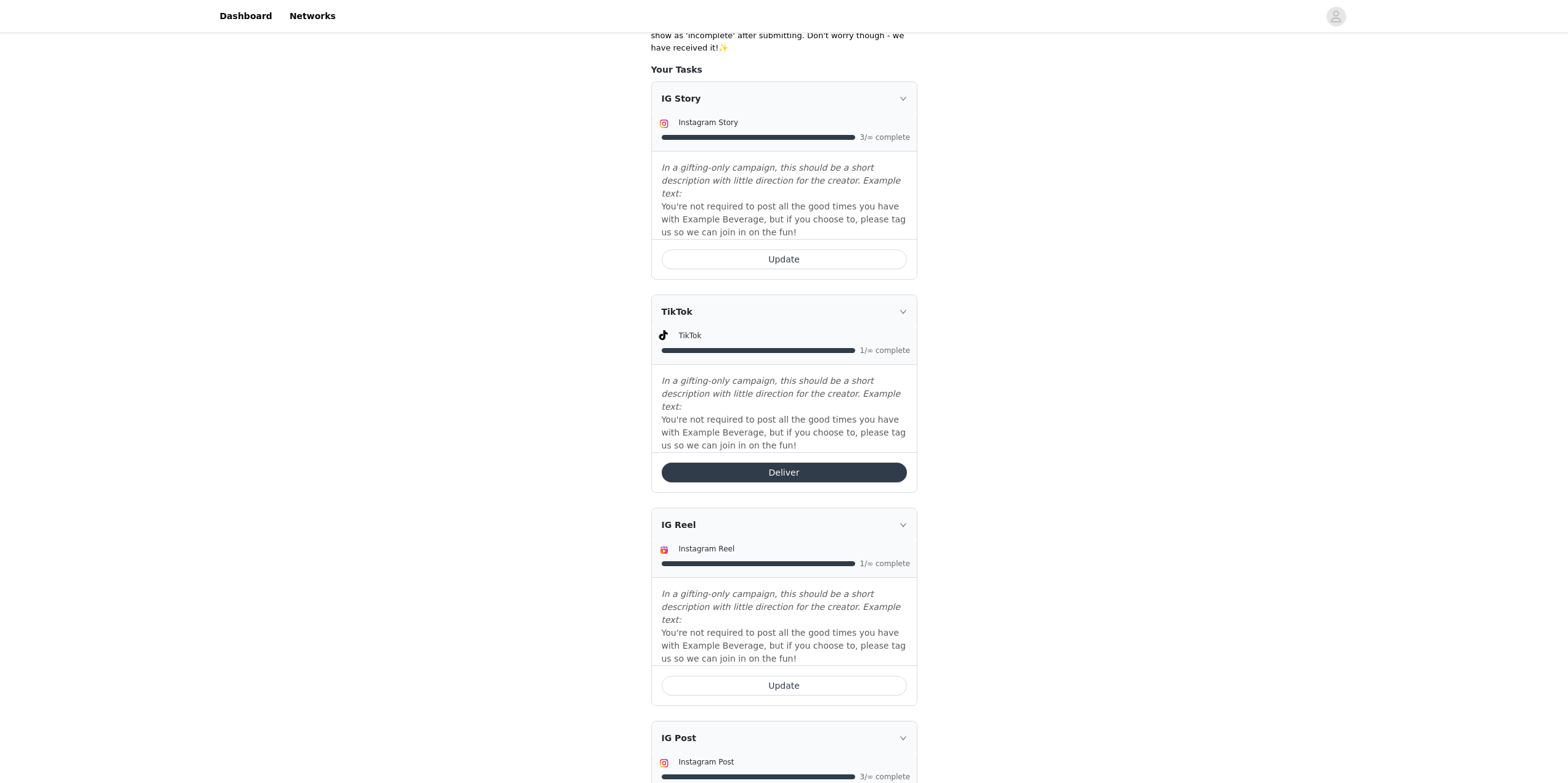
scroll to position [229, 0]
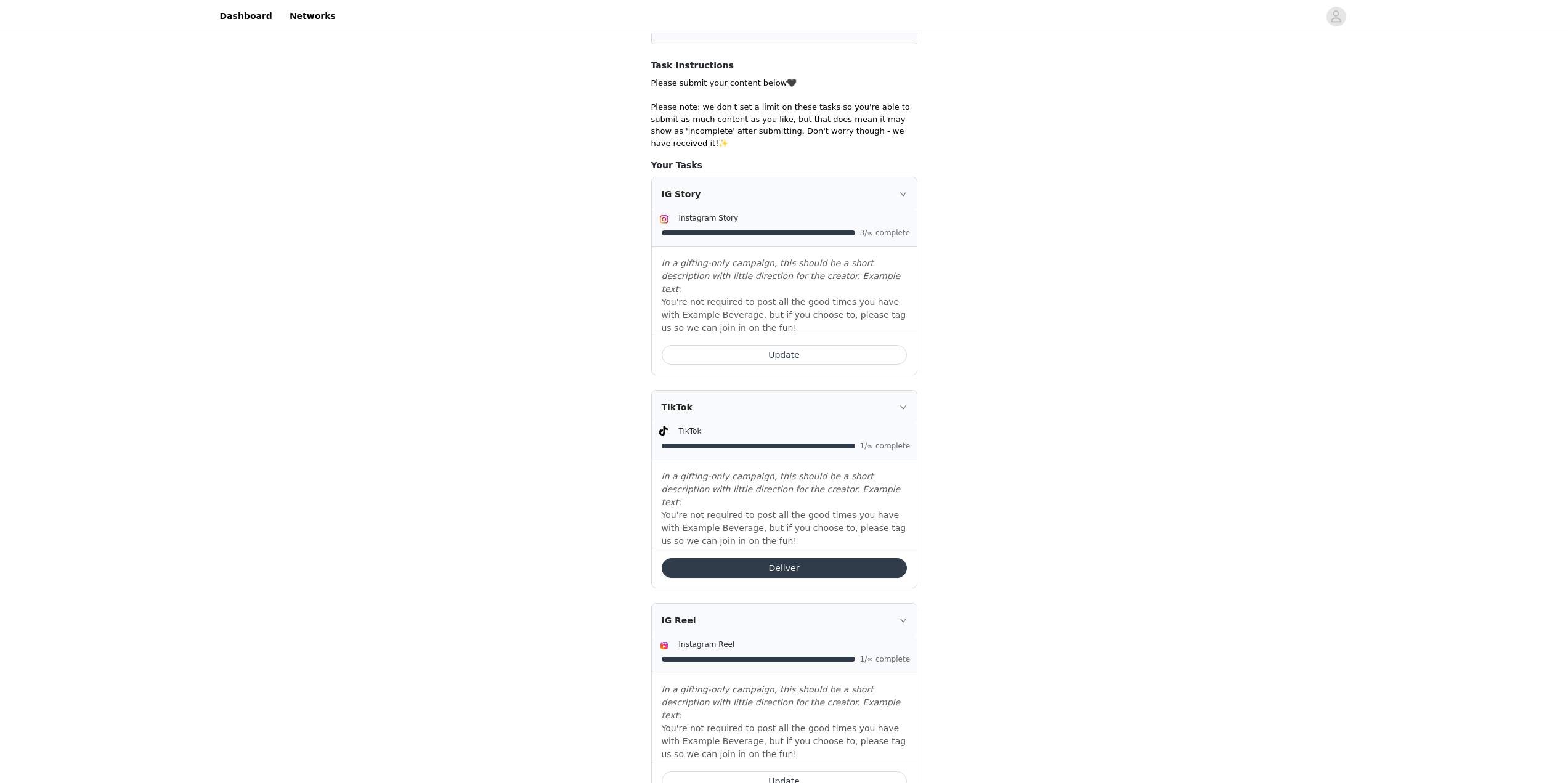
click at [714, 345] on button "Update" at bounding box center [784, 355] width 246 height 20
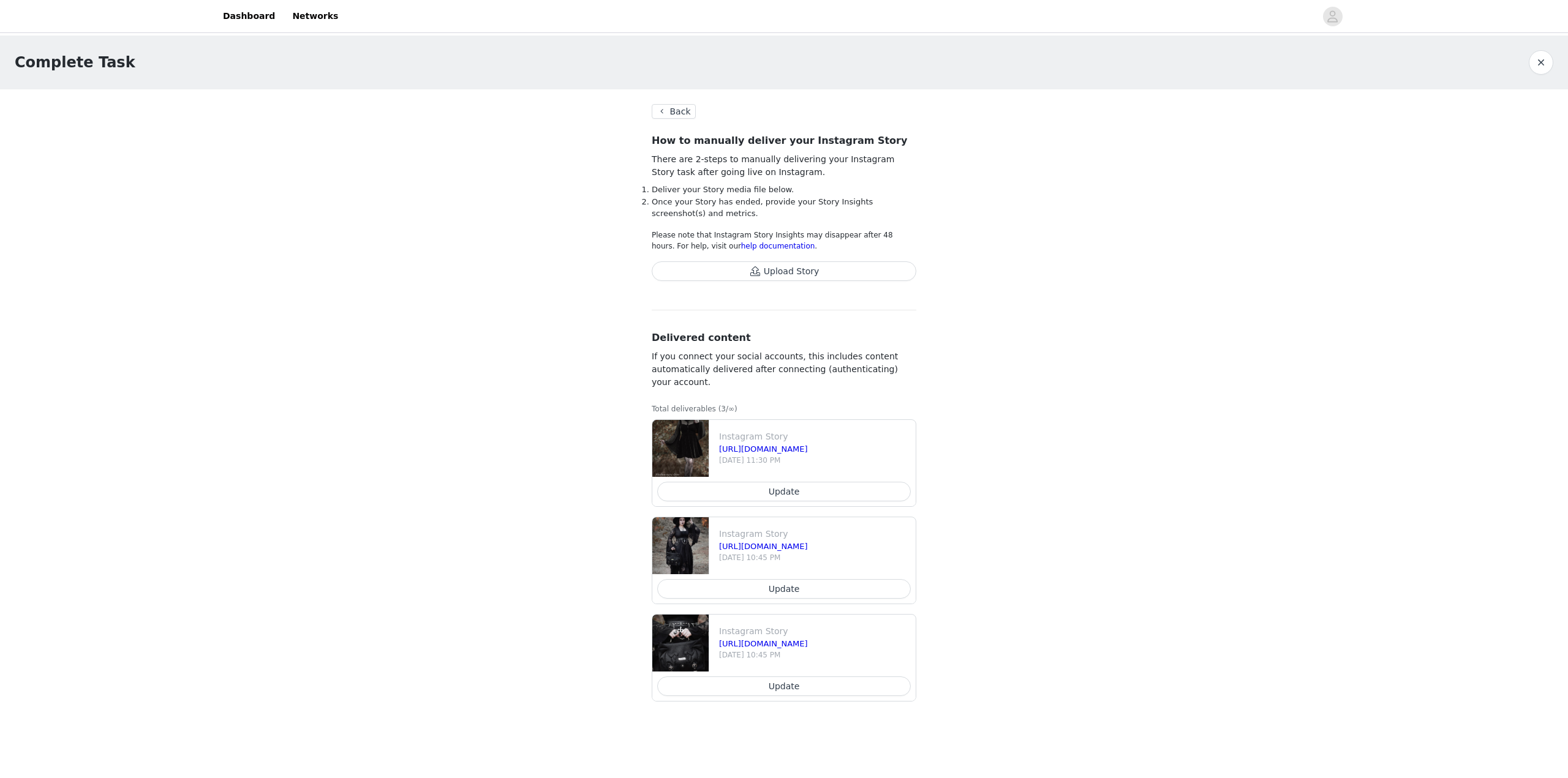
click at [786, 270] on button "Upload Story" at bounding box center [784, 271] width 265 height 20
click at [668, 104] on button "Back" at bounding box center [674, 111] width 44 height 14
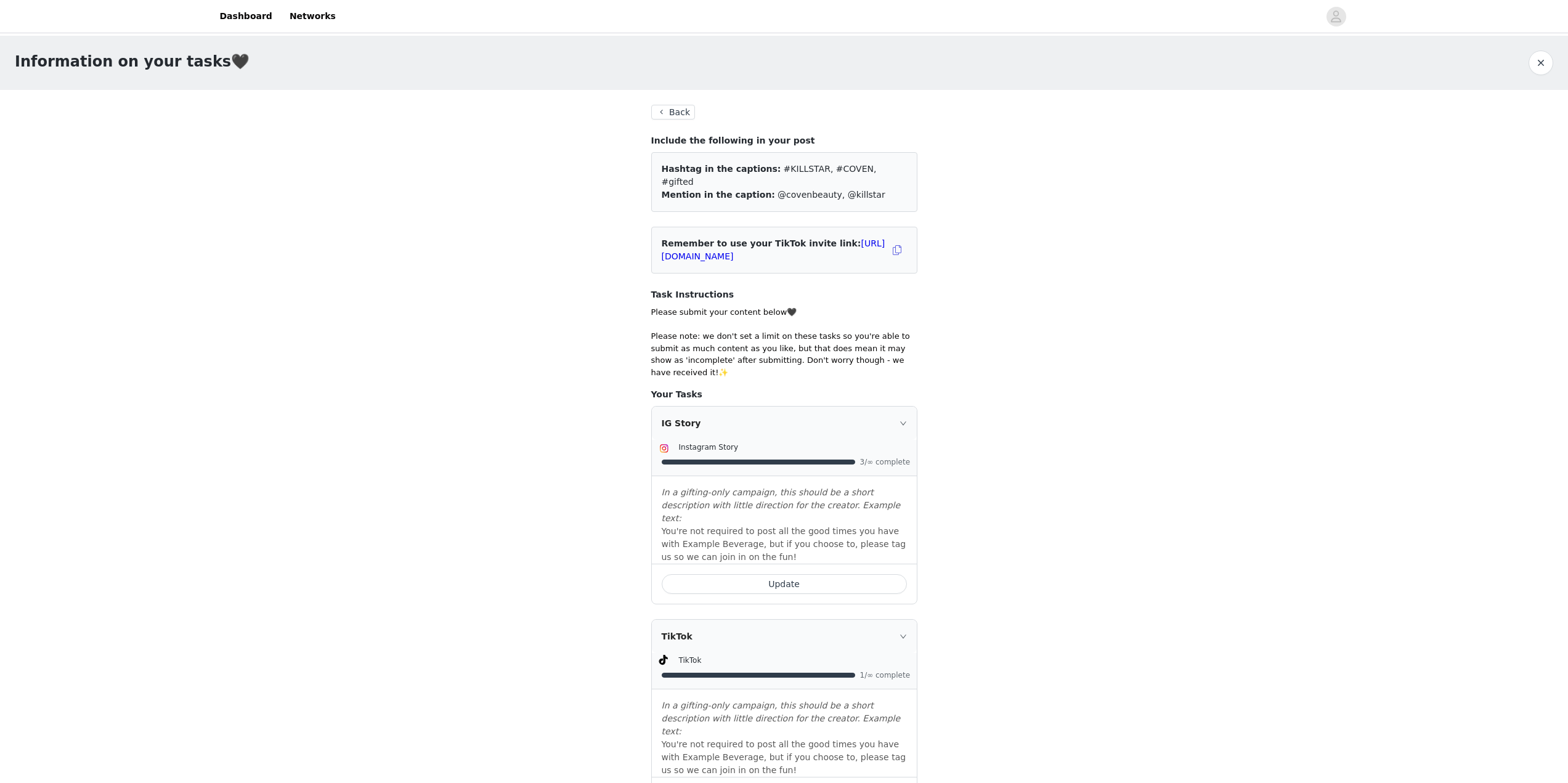
scroll to position [247, 0]
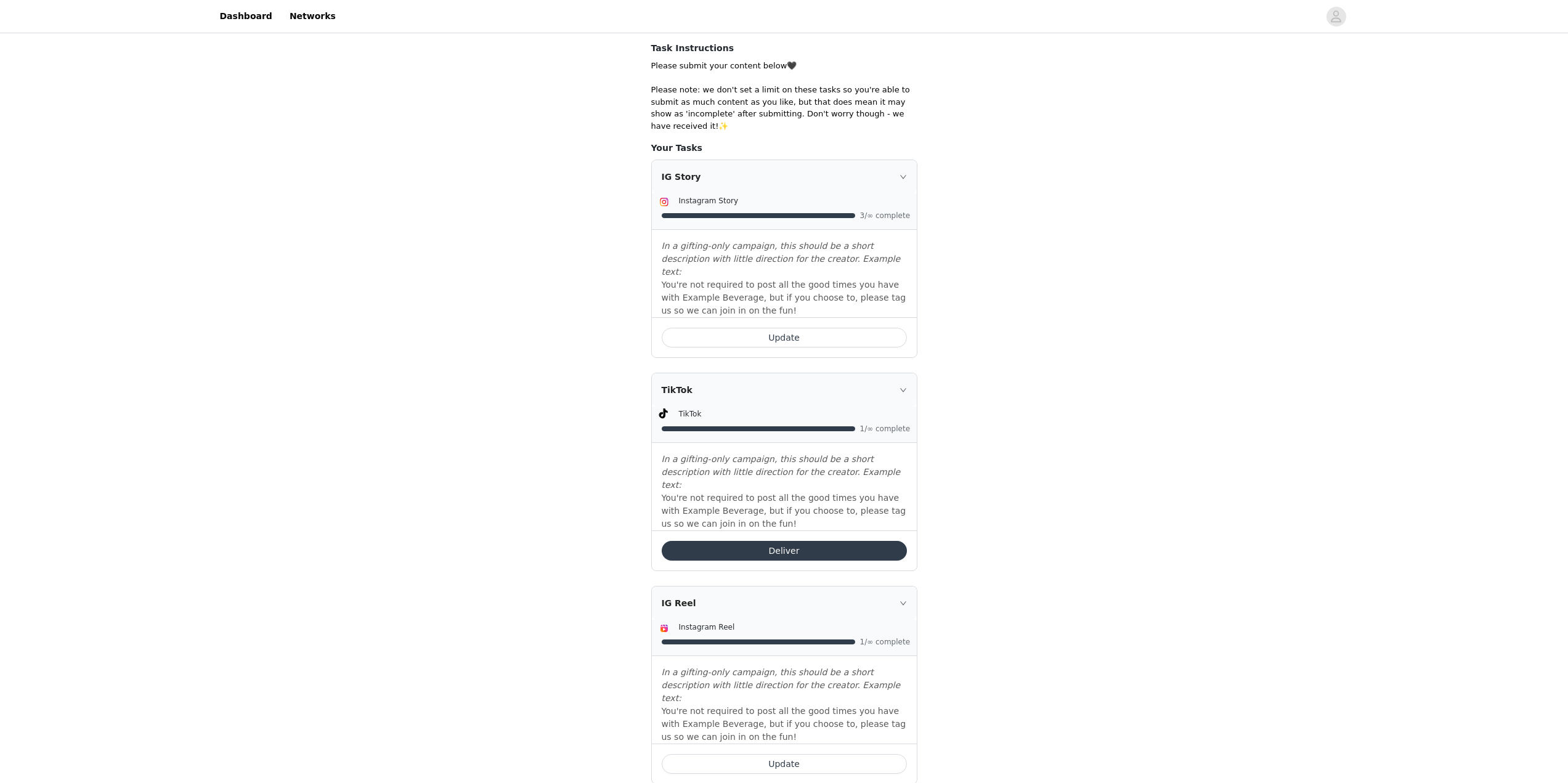
click at [722, 328] on button "Update" at bounding box center [784, 337] width 246 height 20
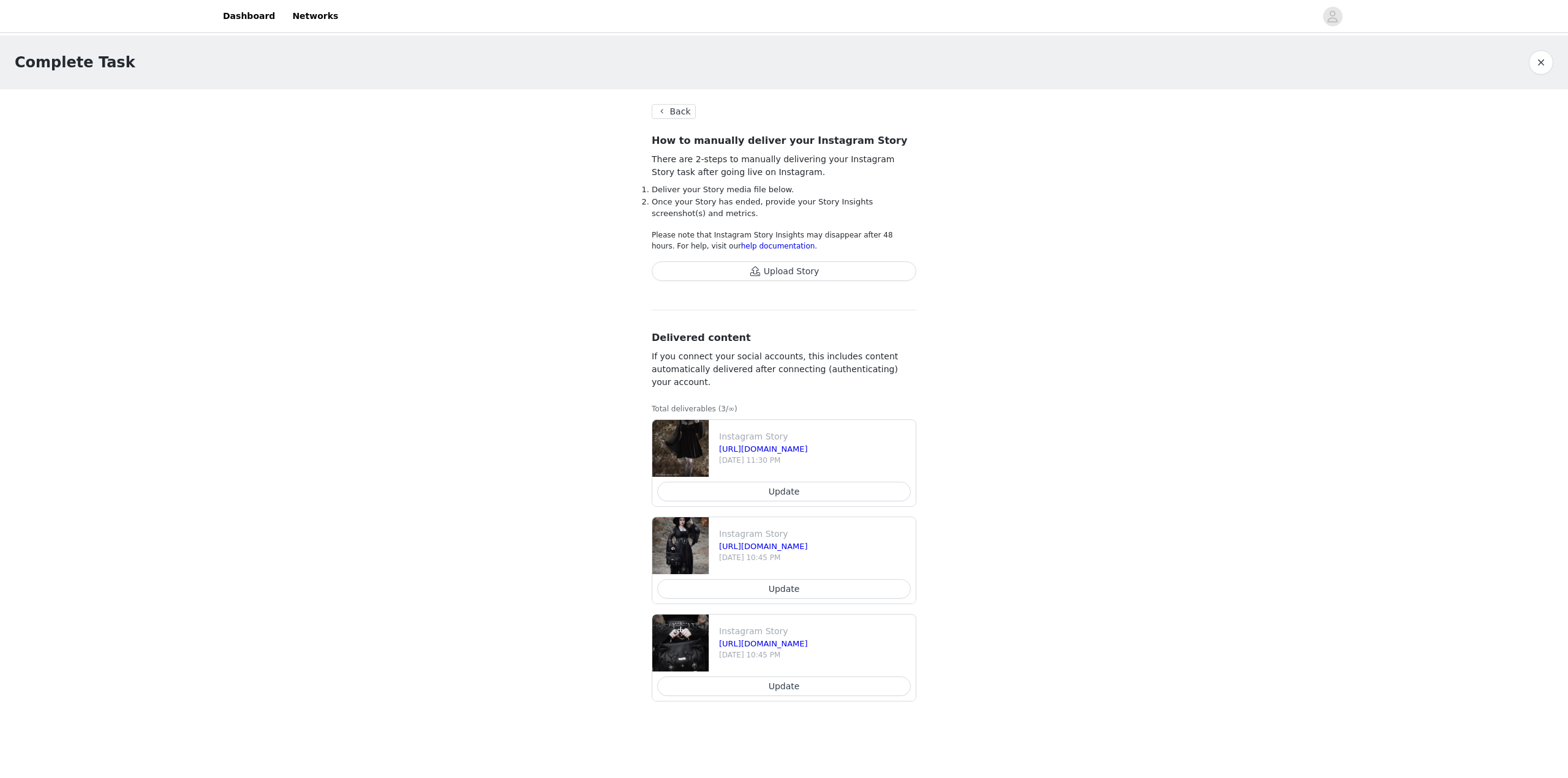
click at [715, 277] on button "Upload Story" at bounding box center [784, 271] width 265 height 20
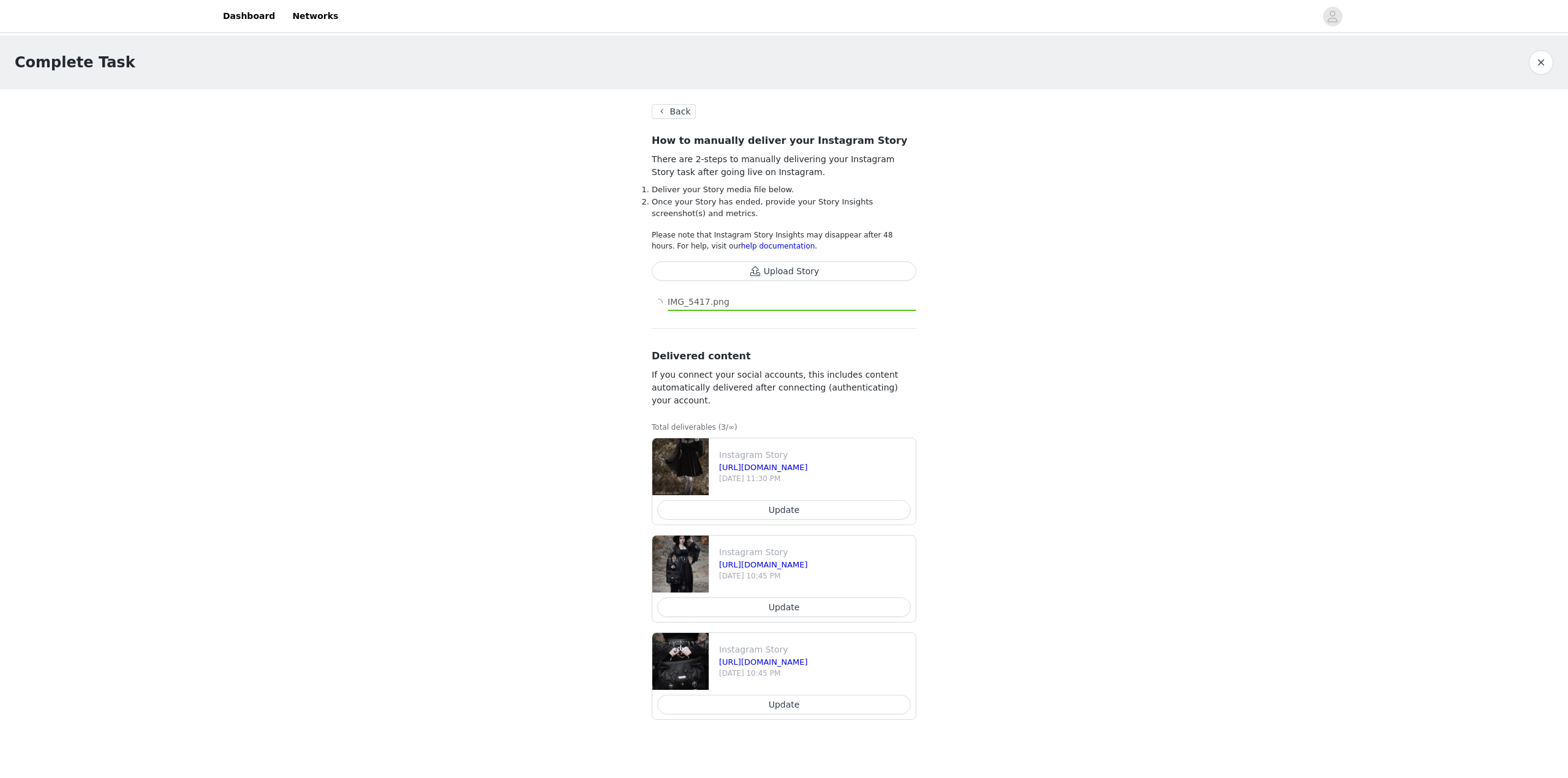
click at [717, 268] on button "Upload Story" at bounding box center [784, 271] width 265 height 20
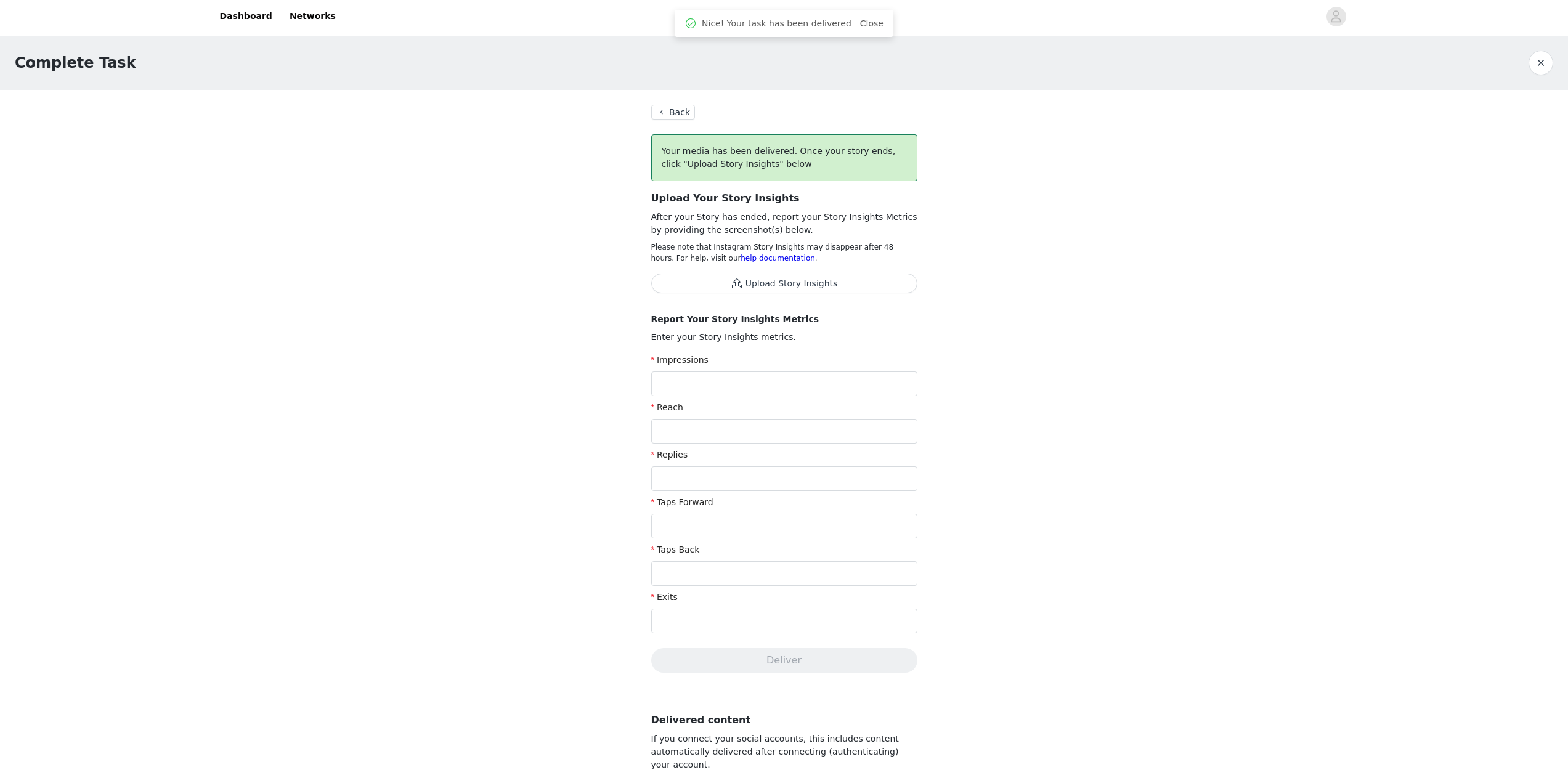
click at [677, 279] on button "Upload Story Insights" at bounding box center [784, 283] width 267 height 20
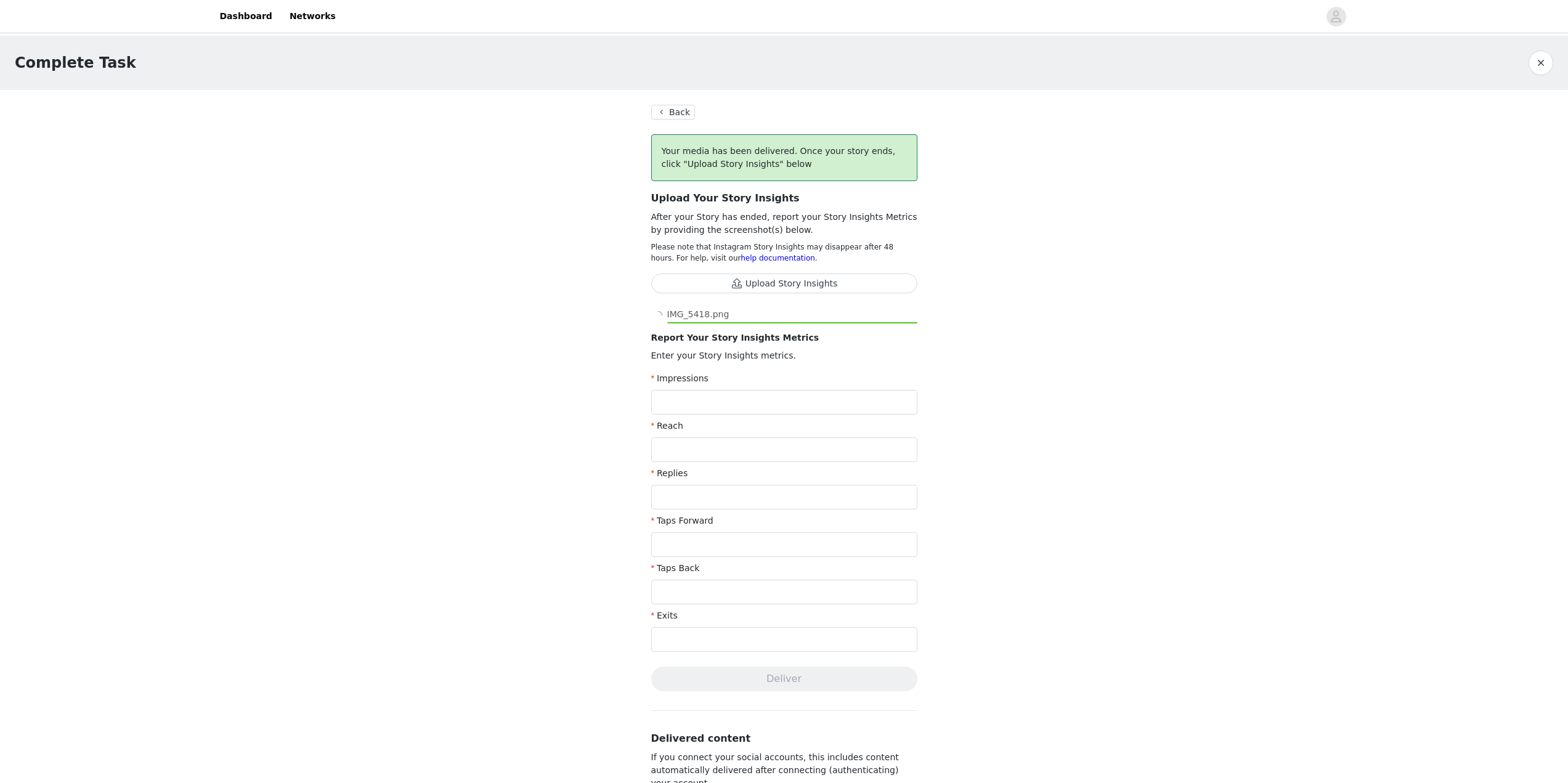
click at [723, 285] on button "Upload Story Insights" at bounding box center [784, 283] width 267 height 20
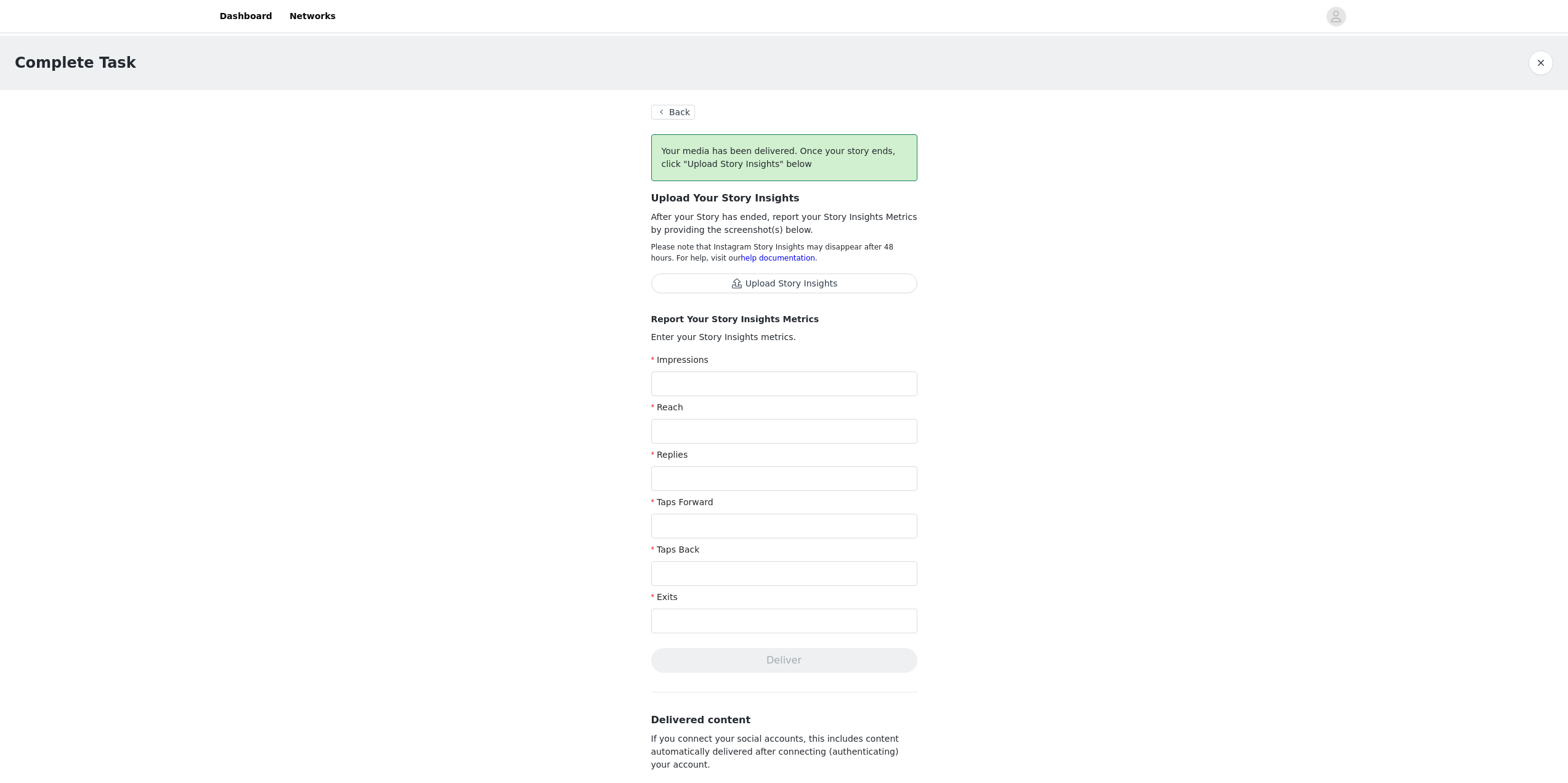
click at [663, 114] on button "Back" at bounding box center [673, 112] width 44 height 14
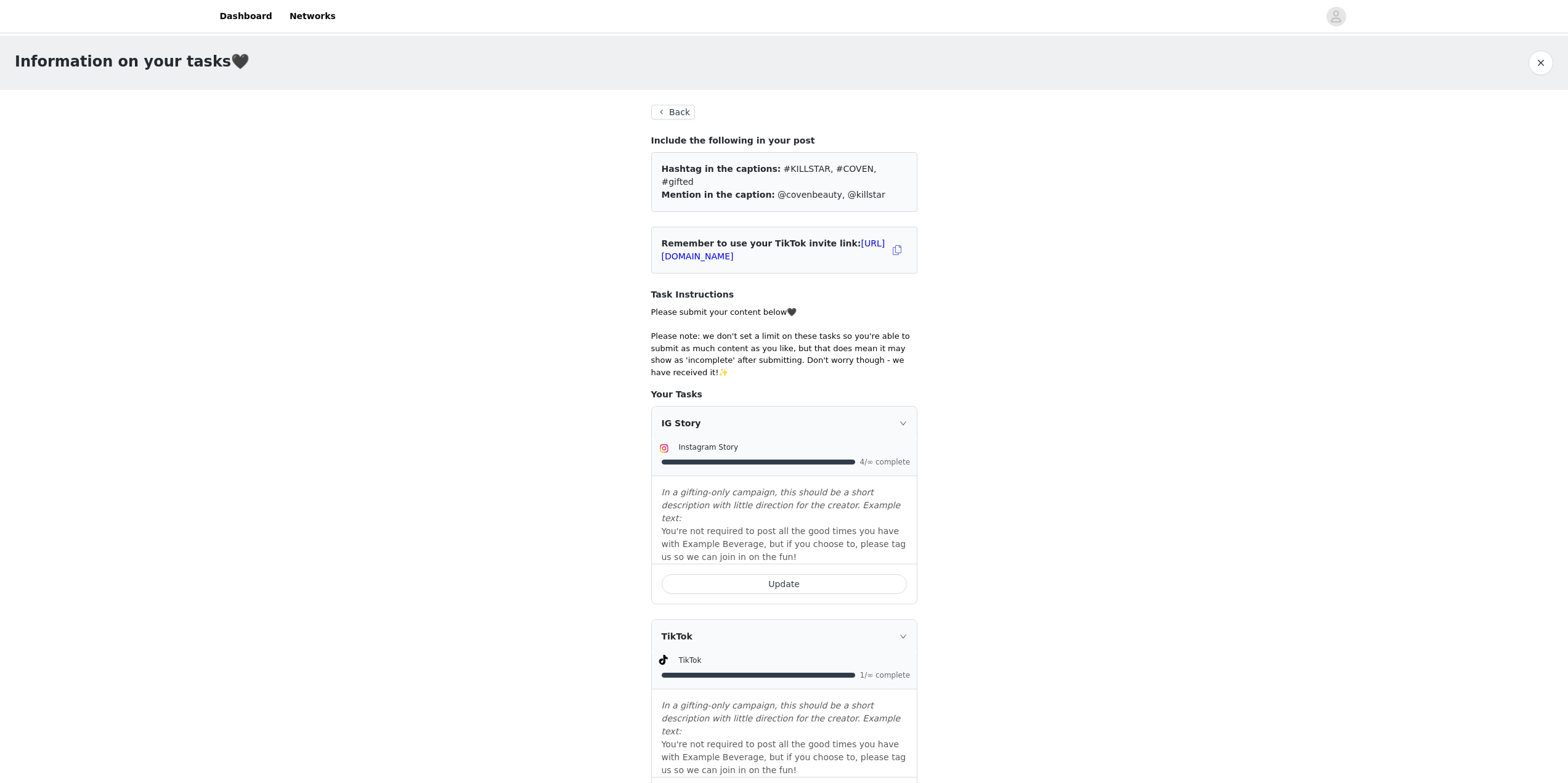
click at [663, 114] on button "Back" at bounding box center [673, 112] width 44 height 14
